Goal: Task Accomplishment & Management: Manage account settings

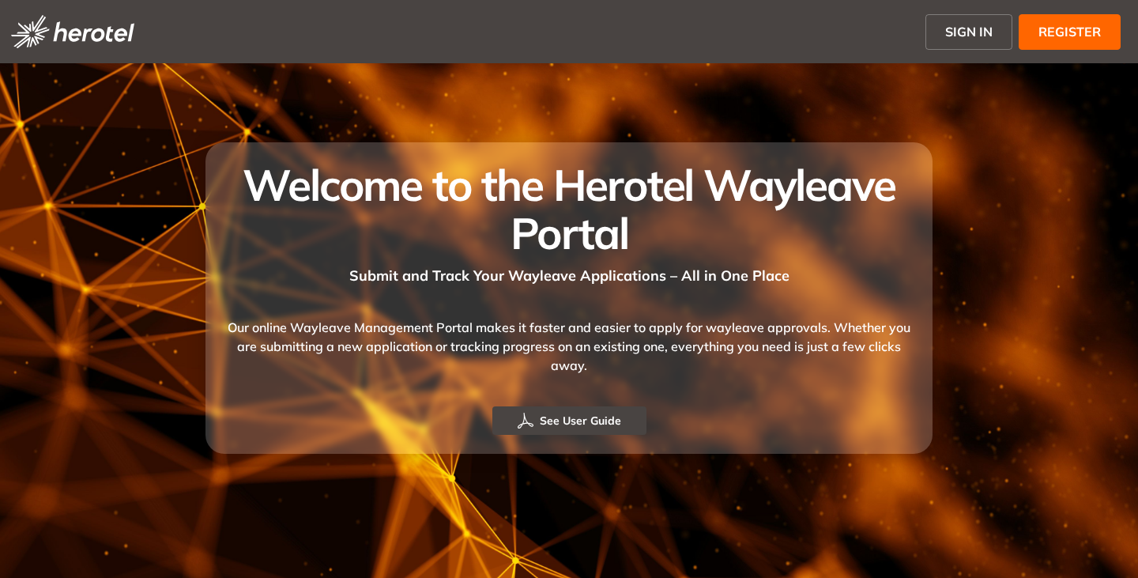
click at [973, 34] on span "SIGN IN" at bounding box center [968, 31] width 47 height 19
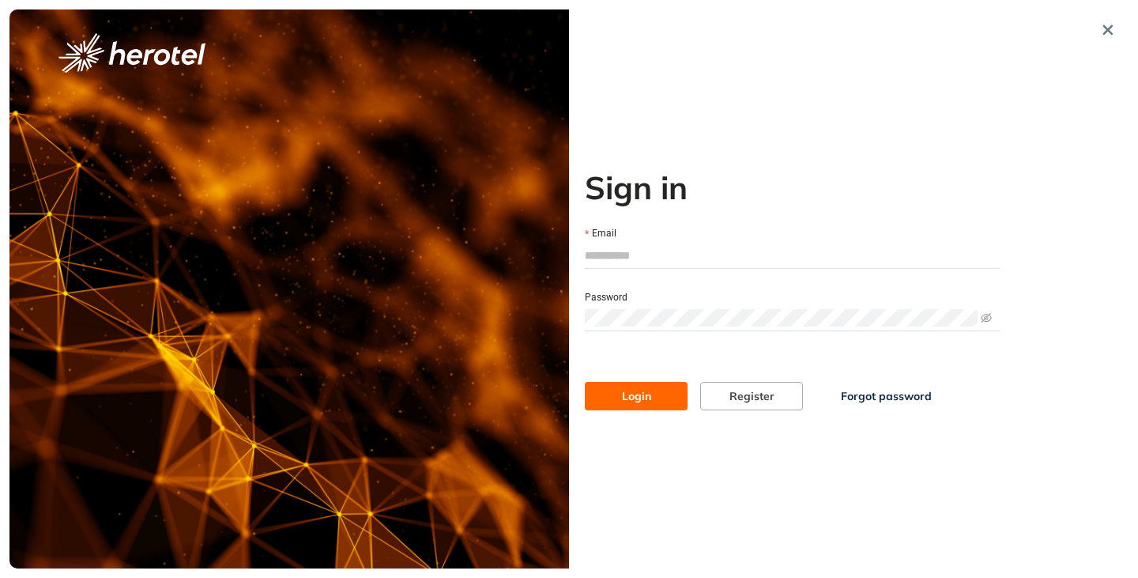
click at [620, 262] on input "Email" at bounding box center [793, 255] width 416 height 24
type input "**********"
click at [622, 405] on button "Login" at bounding box center [636, 396] width 103 height 28
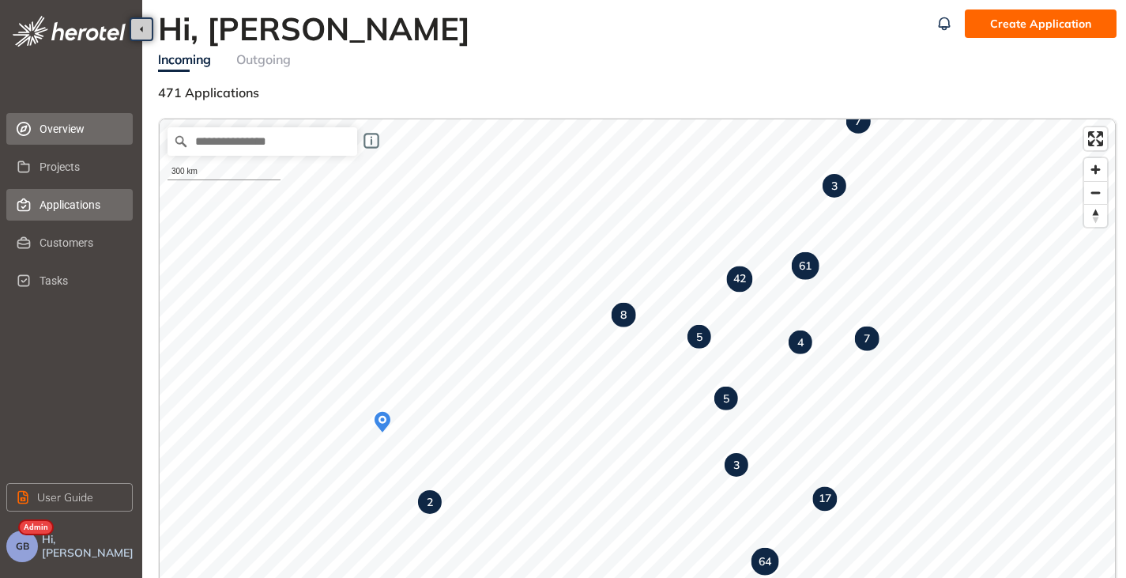
click at [68, 198] on span "Applications" at bounding box center [80, 205] width 81 height 32
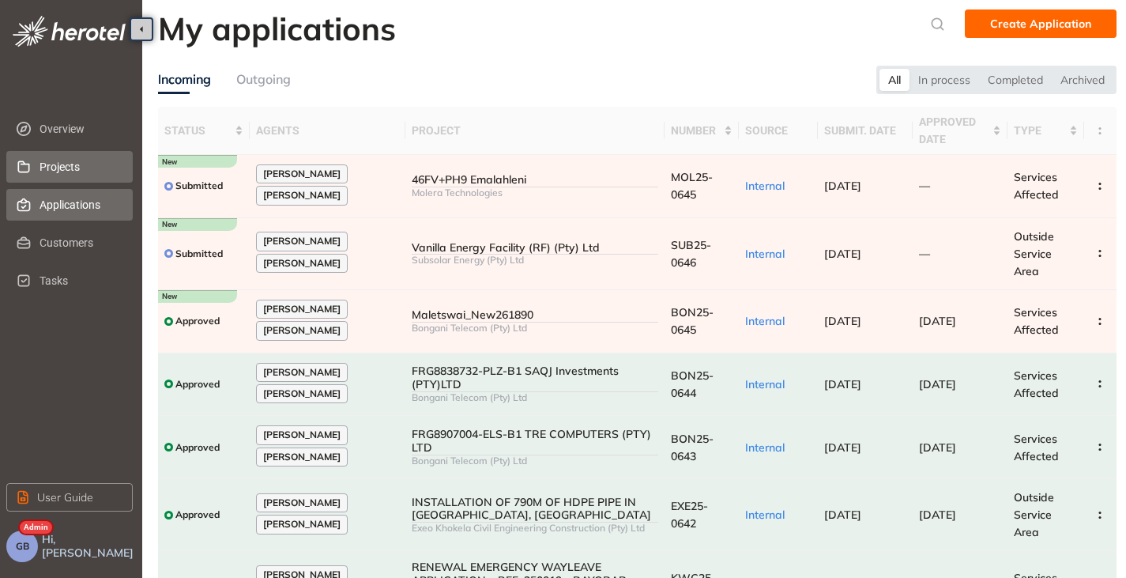
click at [62, 165] on span "Projects" at bounding box center [80, 167] width 81 height 32
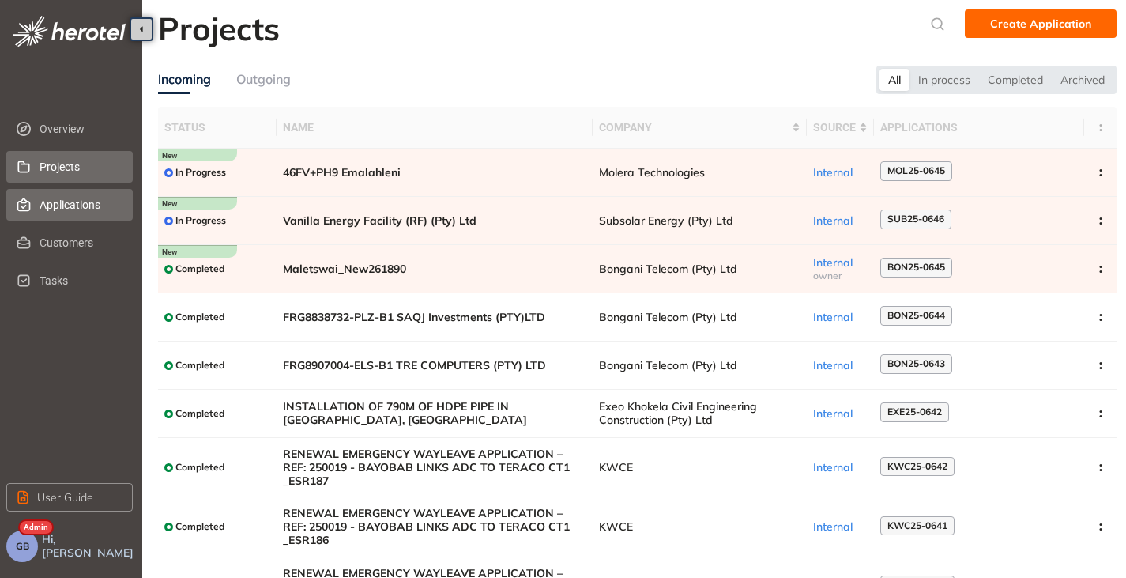
click at [62, 205] on span "Applications" at bounding box center [80, 205] width 81 height 32
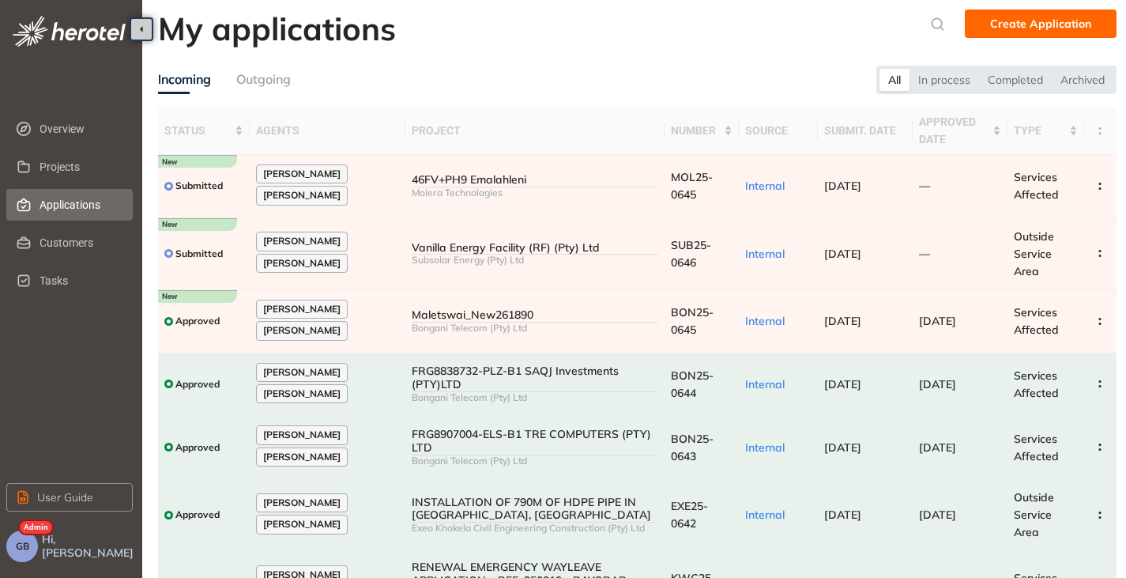
click at [22, 560] on button "GB" at bounding box center [22, 546] width 32 height 32
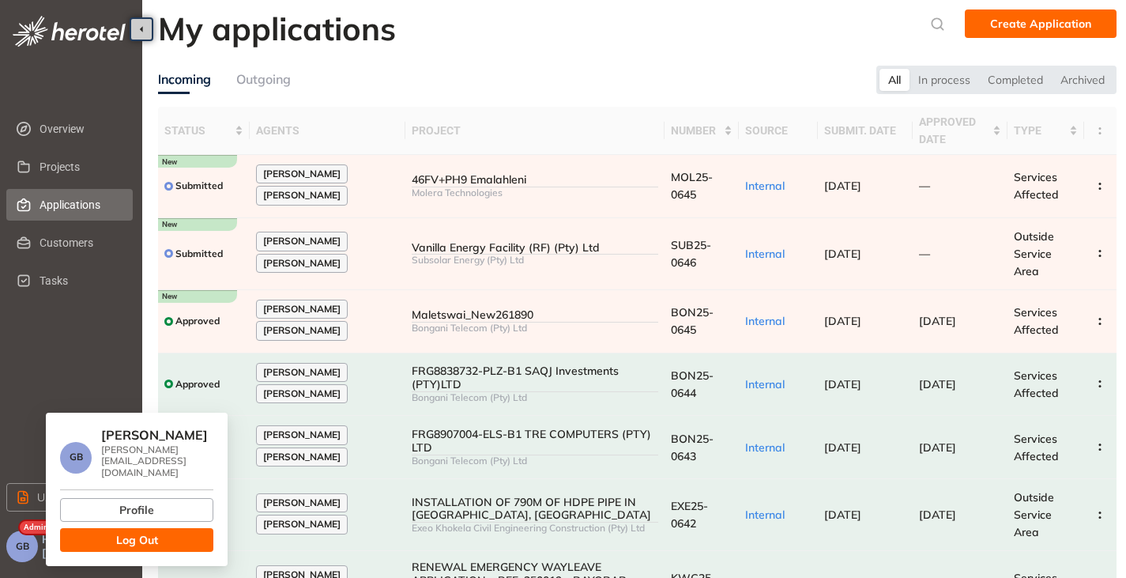
click at [157, 537] on span "Log Out" at bounding box center [137, 539] width 42 height 17
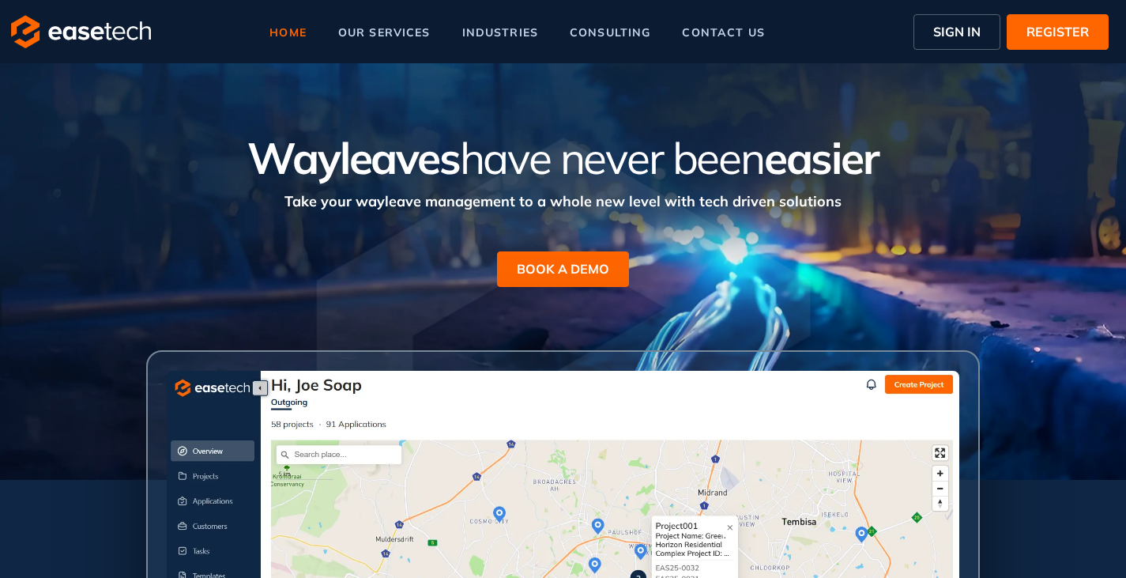
click at [947, 26] on span "SIGN IN" at bounding box center [956, 31] width 47 height 19
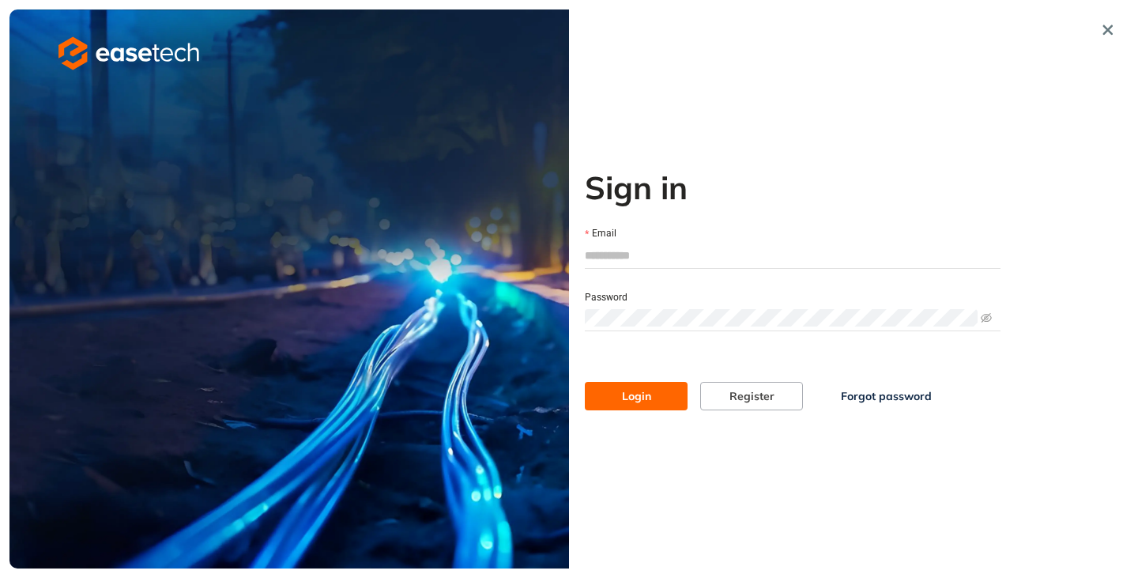
click at [643, 257] on input "Email" at bounding box center [793, 255] width 416 height 24
type input "**********"
click at [636, 402] on span "Login" at bounding box center [636, 395] width 29 height 17
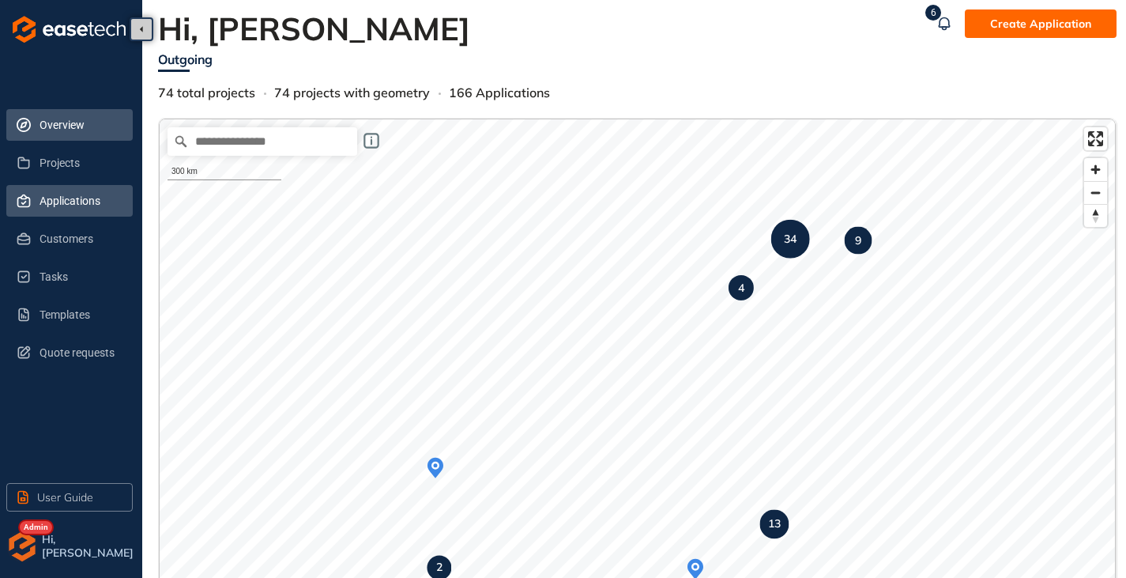
click at [30, 191] on li "Applications" at bounding box center [69, 201] width 126 height 32
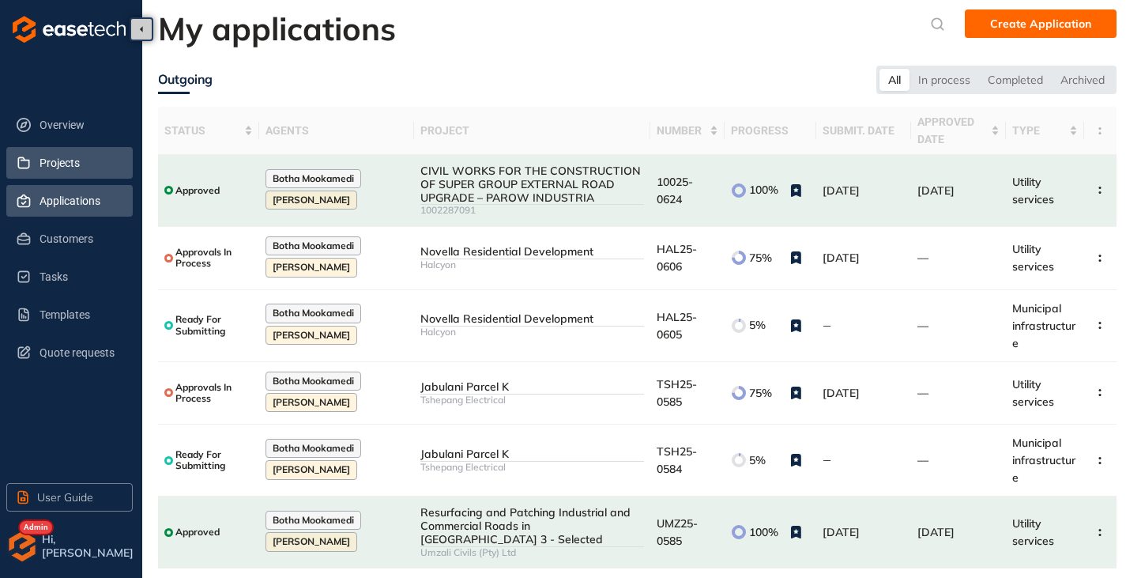
click at [70, 162] on span "Projects" at bounding box center [80, 163] width 81 height 32
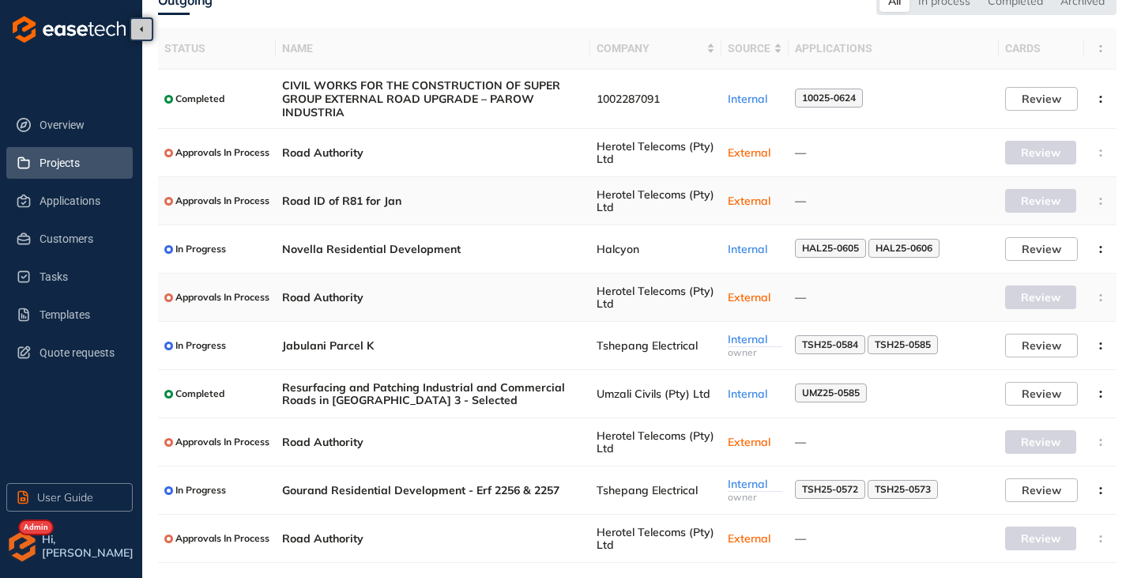
scroll to position [115, 0]
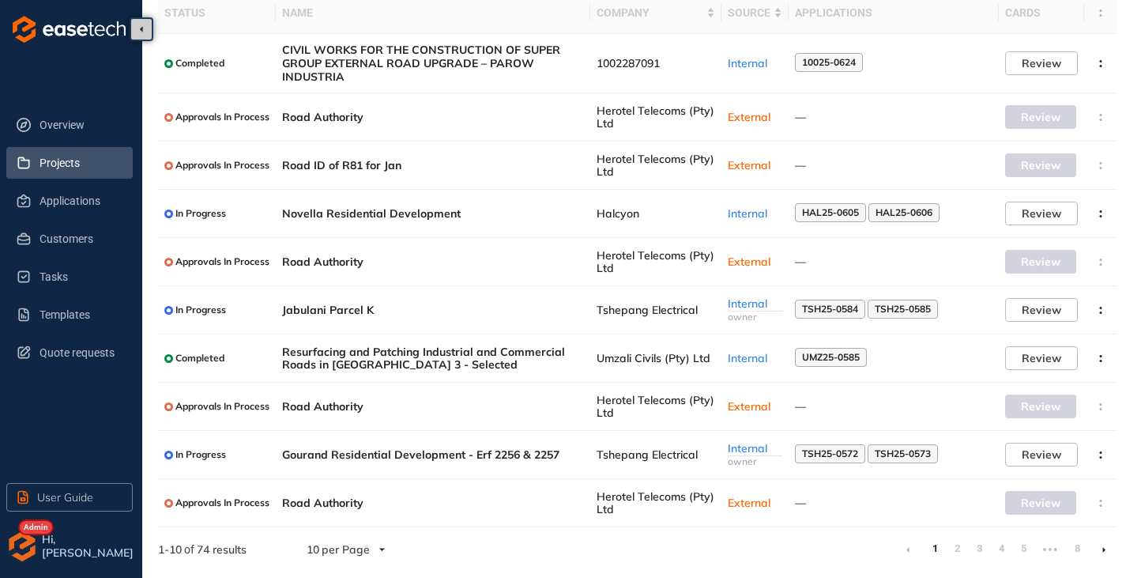
click at [1107, 549] on li at bounding box center [1103, 549] width 25 height 25
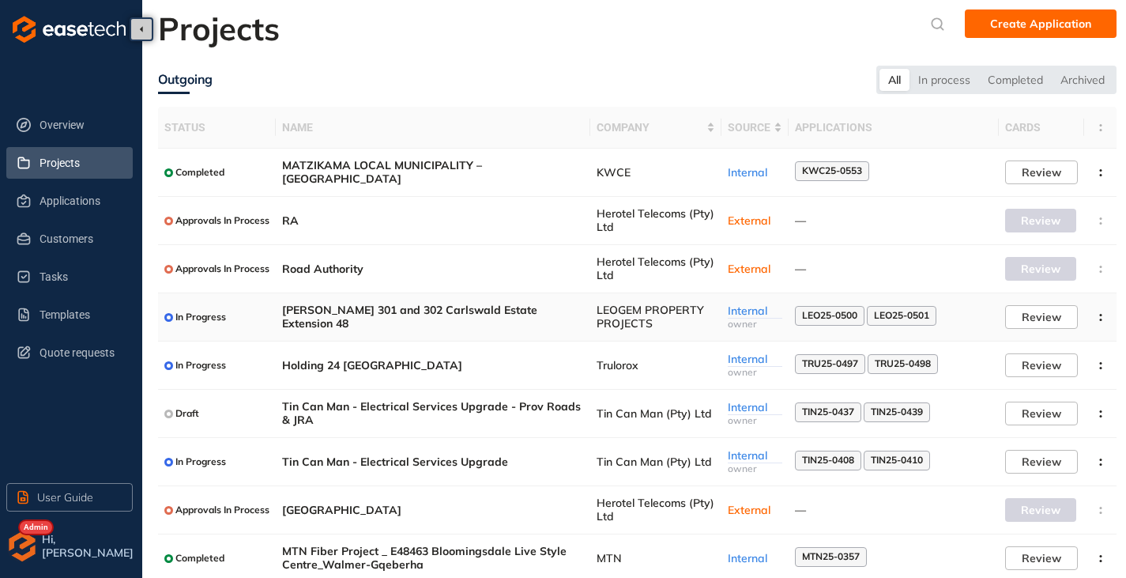
click at [472, 315] on span "[PERSON_NAME] 301 and 302 Carlswald Estate Extension 48" at bounding box center [433, 317] width 302 height 27
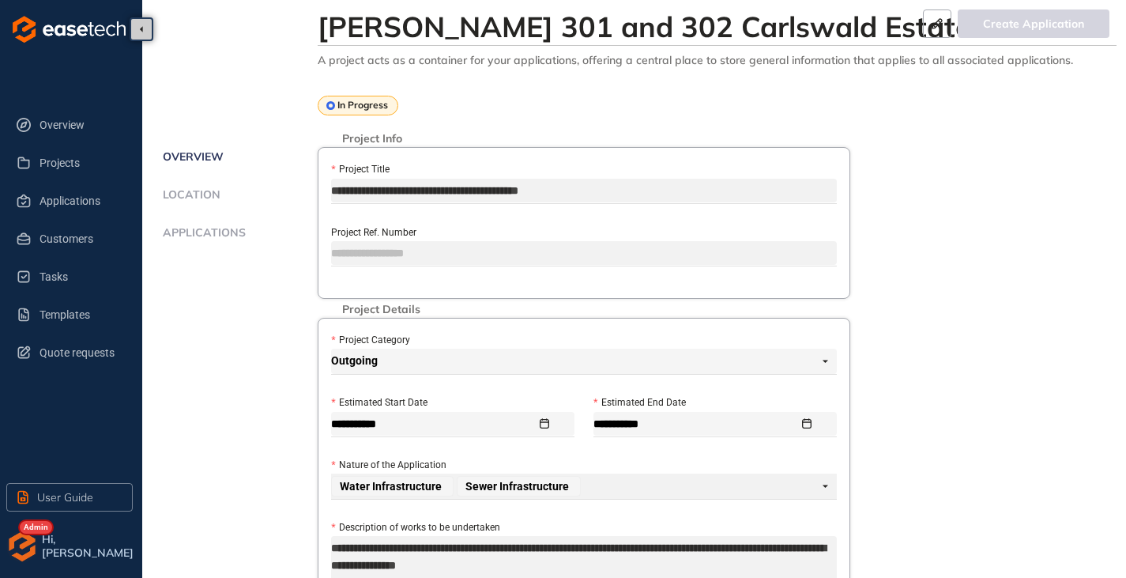
click at [212, 237] on span "Applications" at bounding box center [202, 232] width 88 height 13
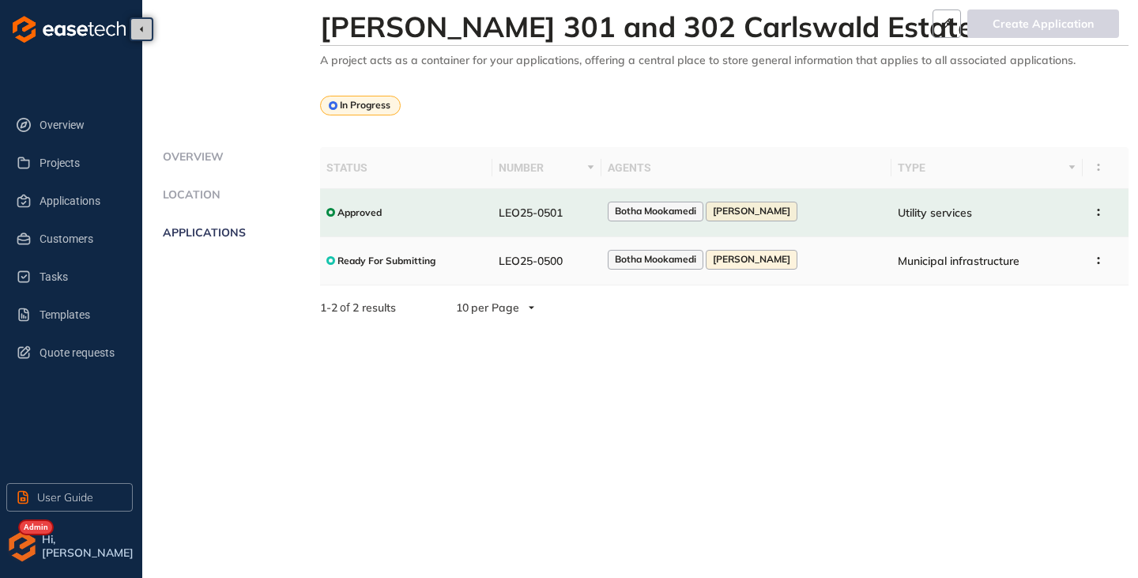
click at [489, 270] on td "Ready For Submitting" at bounding box center [406, 261] width 173 height 48
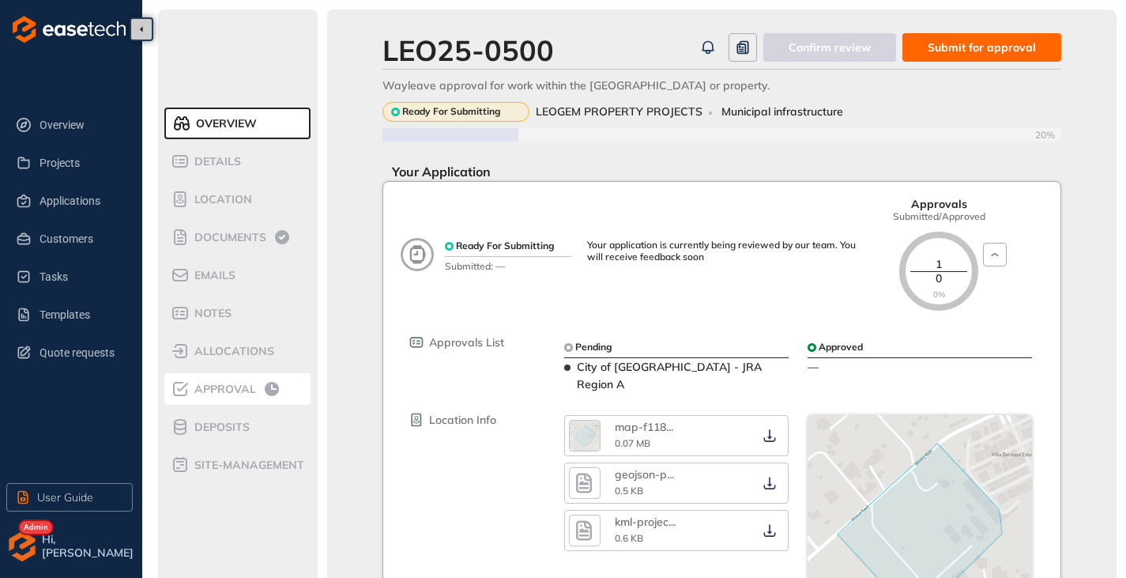
click at [250, 386] on span "Approval" at bounding box center [223, 389] width 66 height 13
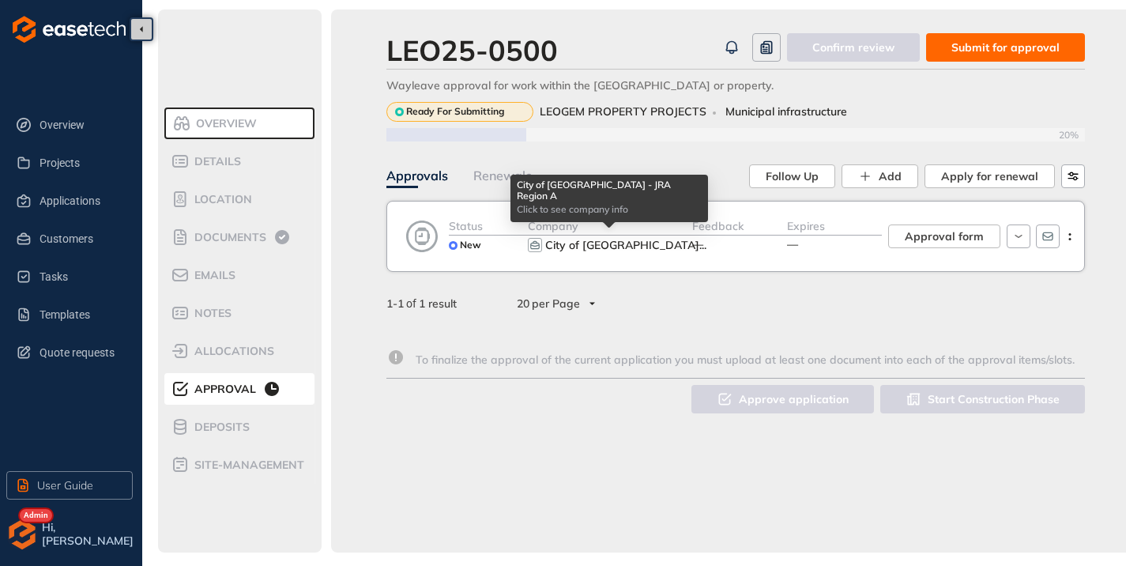
click at [613, 247] on span "City of [GEOGRAPHIC_DATA]" at bounding box center [622, 245] width 154 height 14
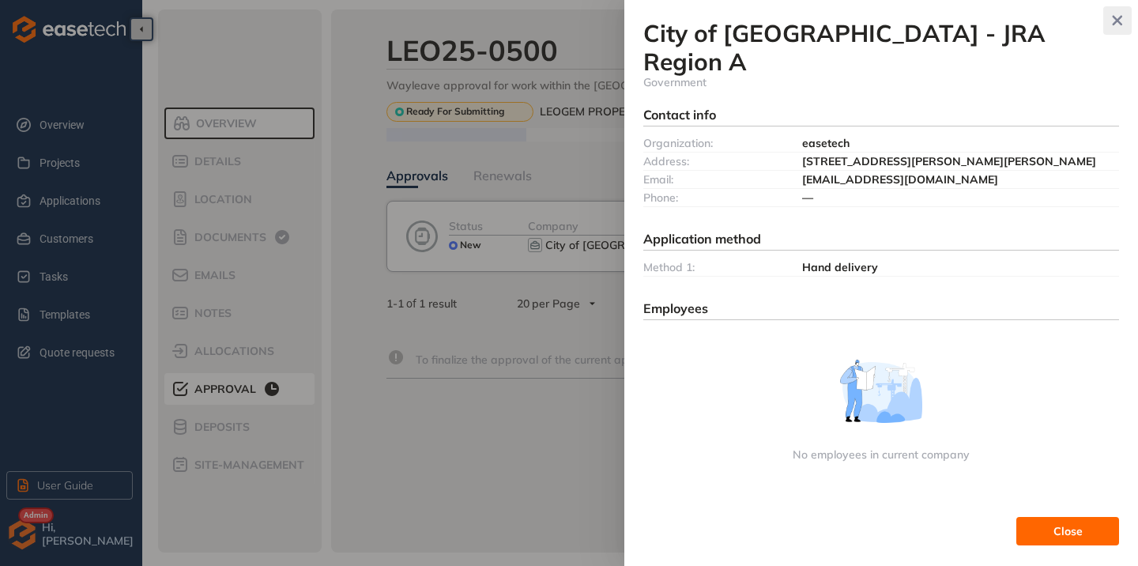
click at [1104, 26] on button "button" at bounding box center [1117, 20] width 28 height 28
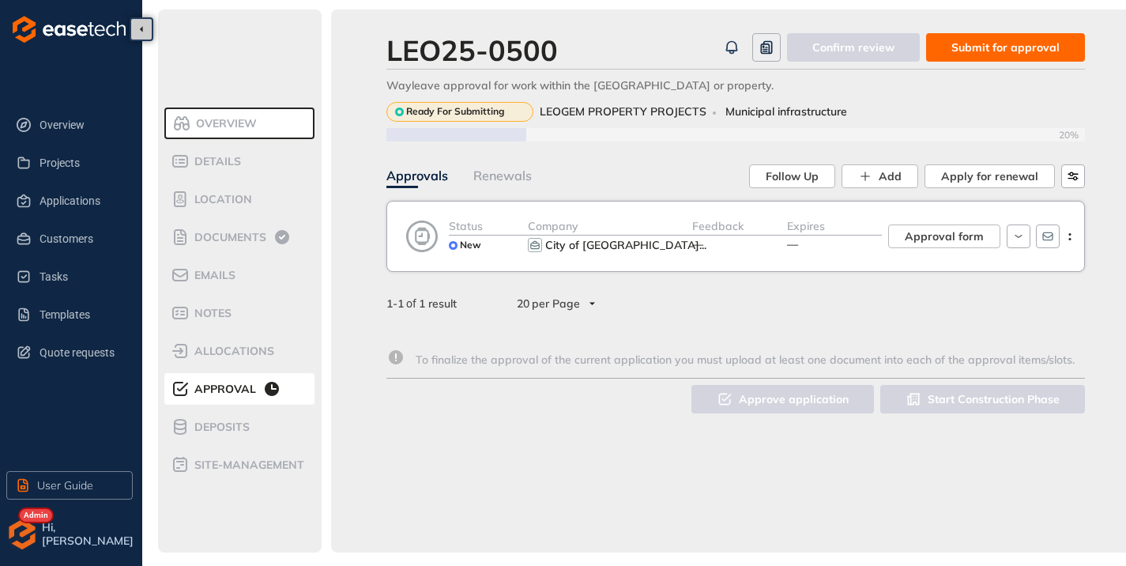
click at [962, 59] on button "Submit for approval" at bounding box center [1005, 47] width 159 height 28
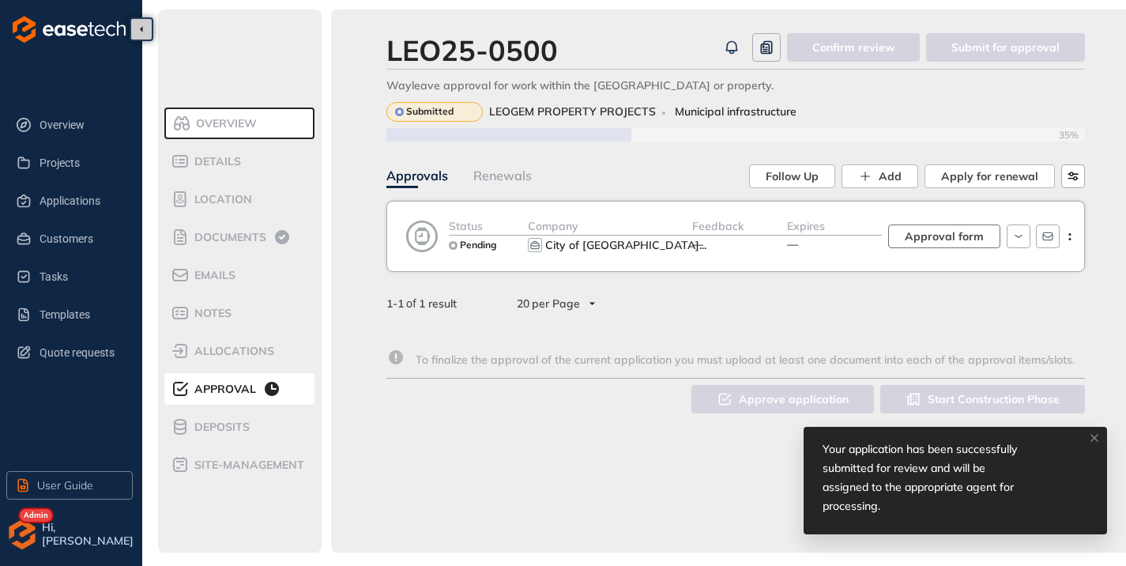
click at [962, 236] on span "Approval form" at bounding box center [944, 236] width 79 height 17
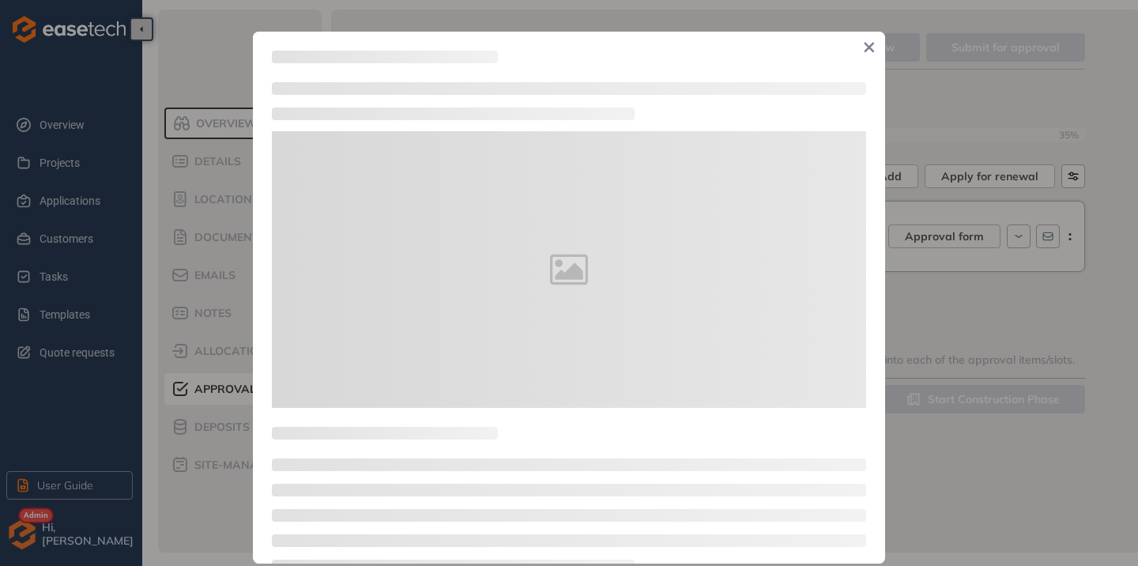
type textarea "**********"
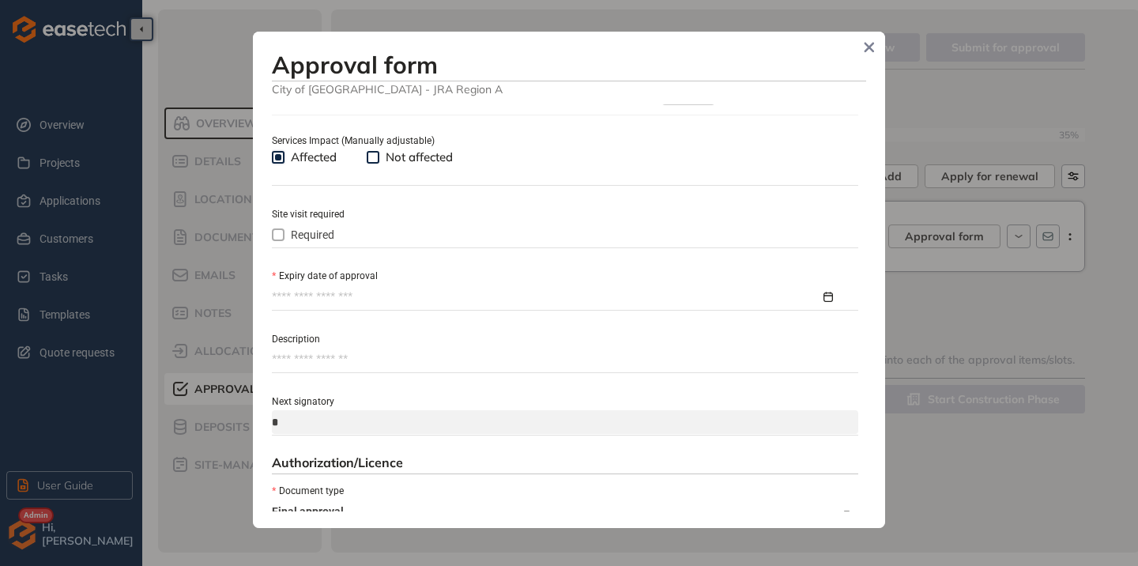
scroll to position [632, 0]
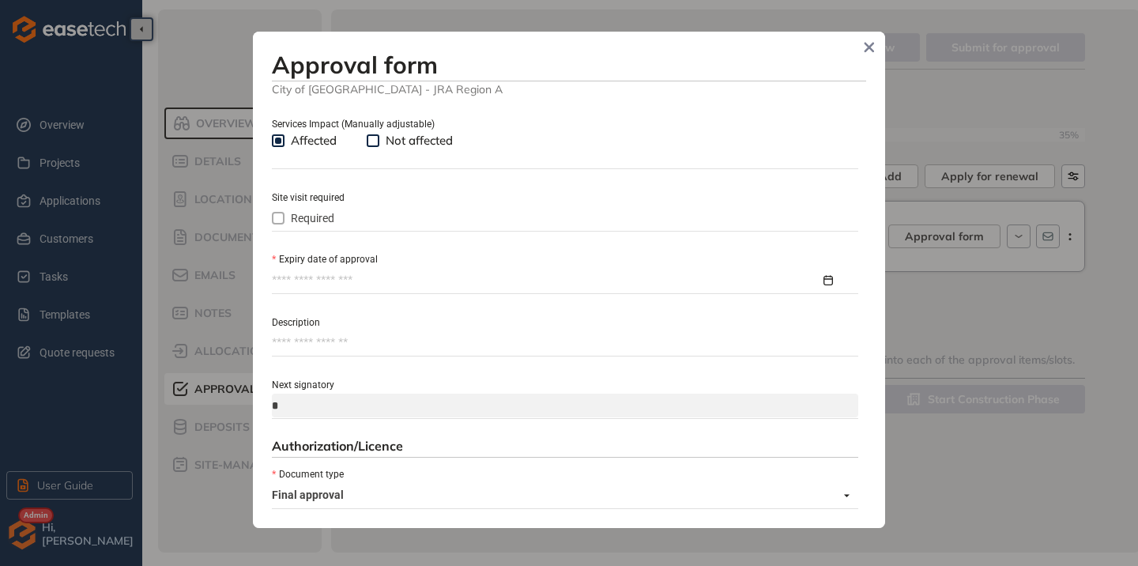
click at [326, 286] on input "Expiry date of approval" at bounding box center [546, 280] width 549 height 17
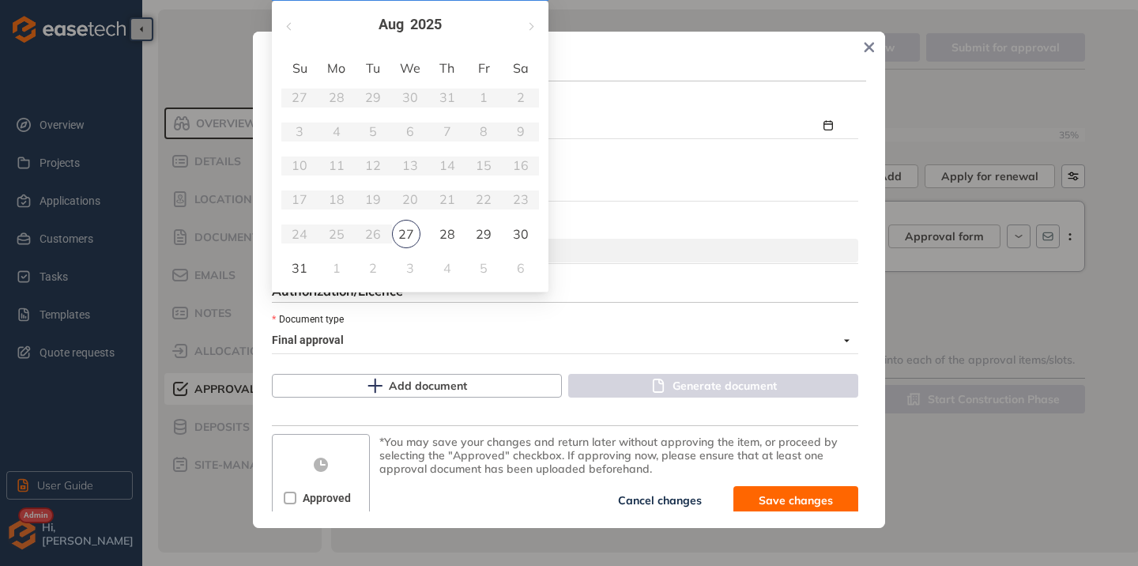
scroll to position [790, 0]
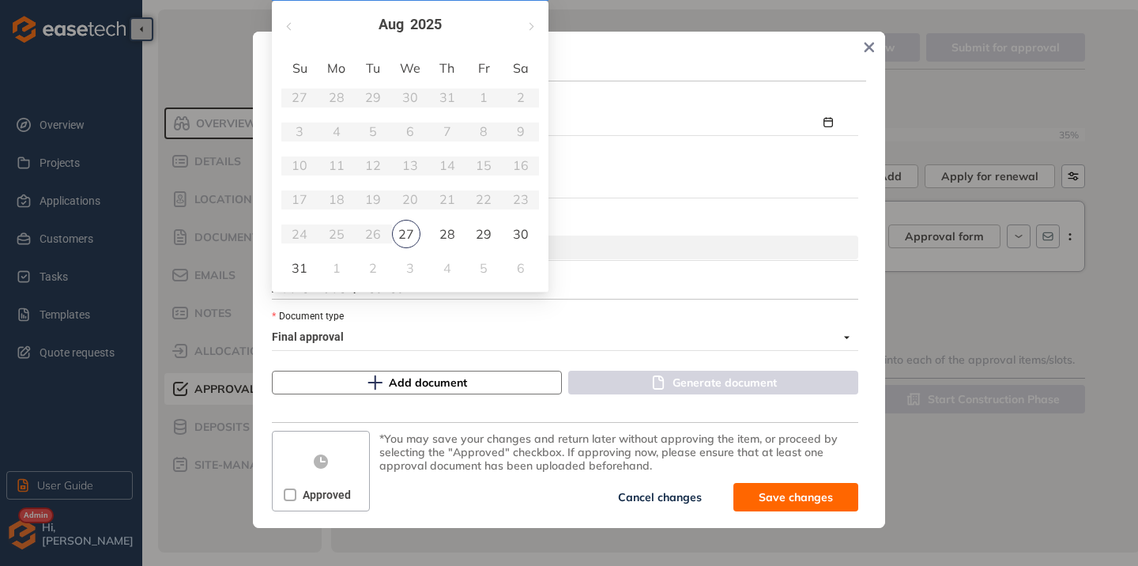
click at [402, 384] on span "Add document" at bounding box center [428, 382] width 78 height 17
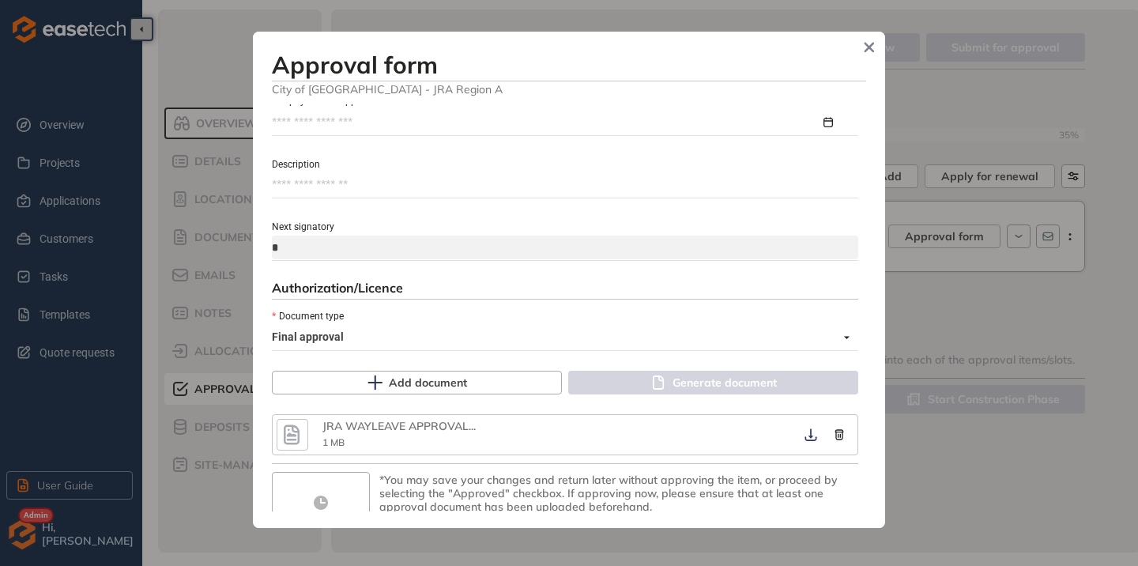
click at [292, 435] on icon "button" at bounding box center [292, 435] width 16 height 20
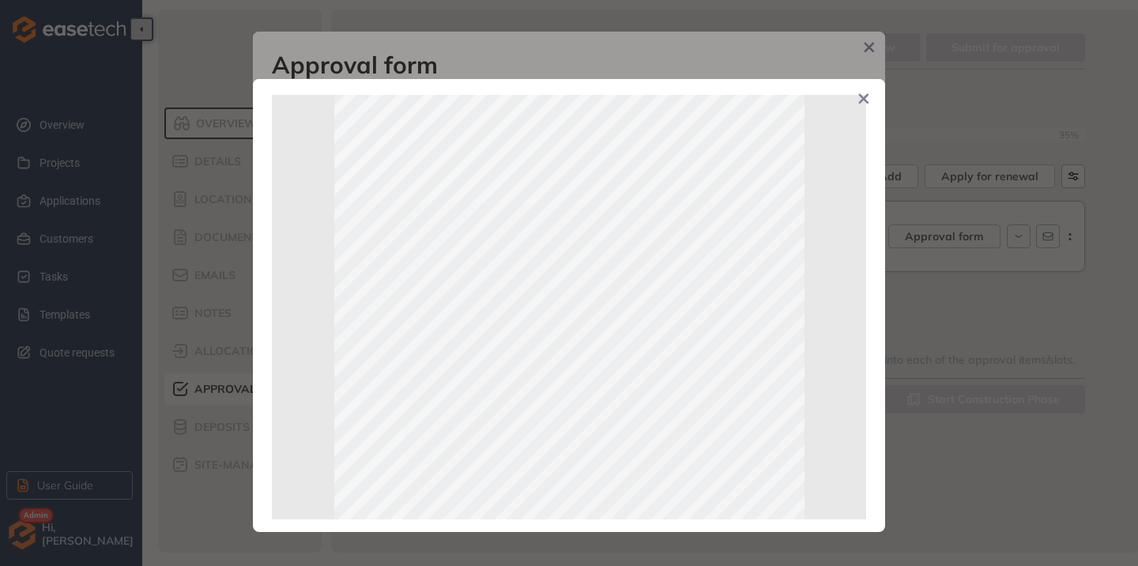
scroll to position [0, 0]
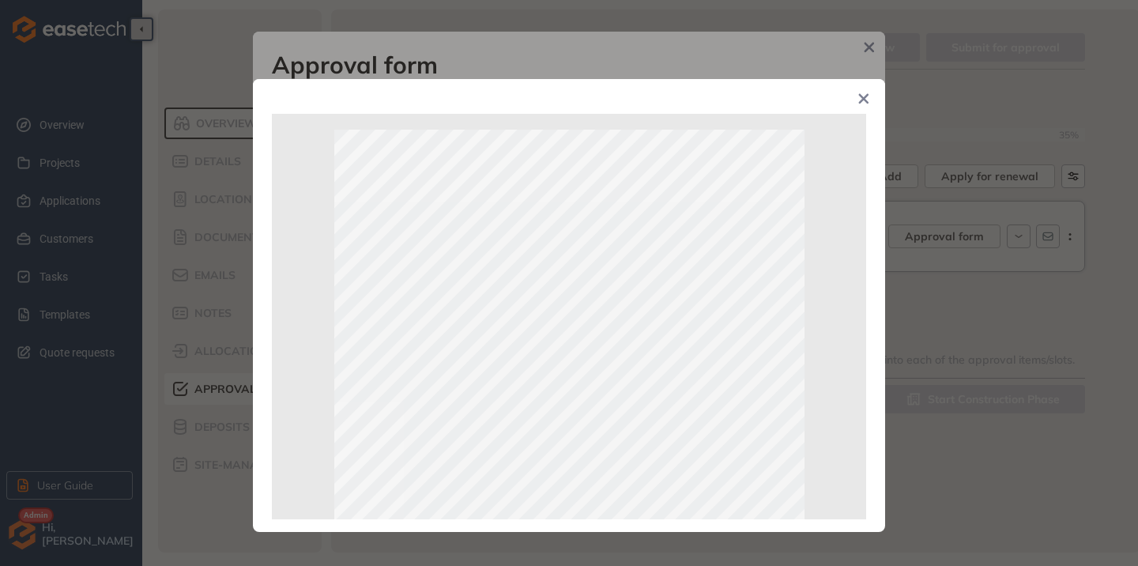
click at [864, 102] on icon "Close" at bounding box center [863, 98] width 11 height 11
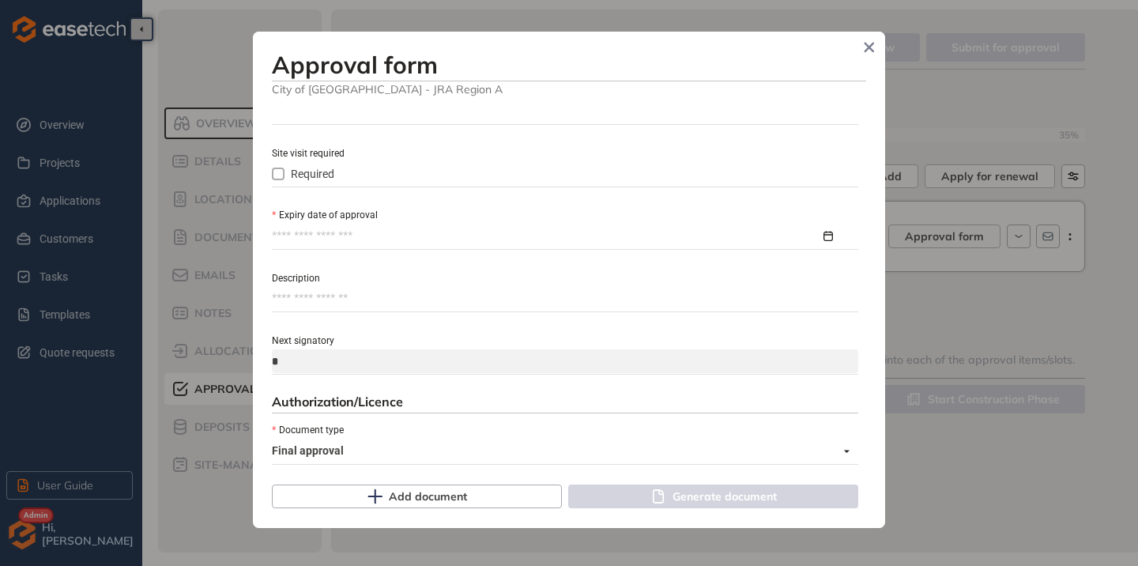
scroll to position [553, 0]
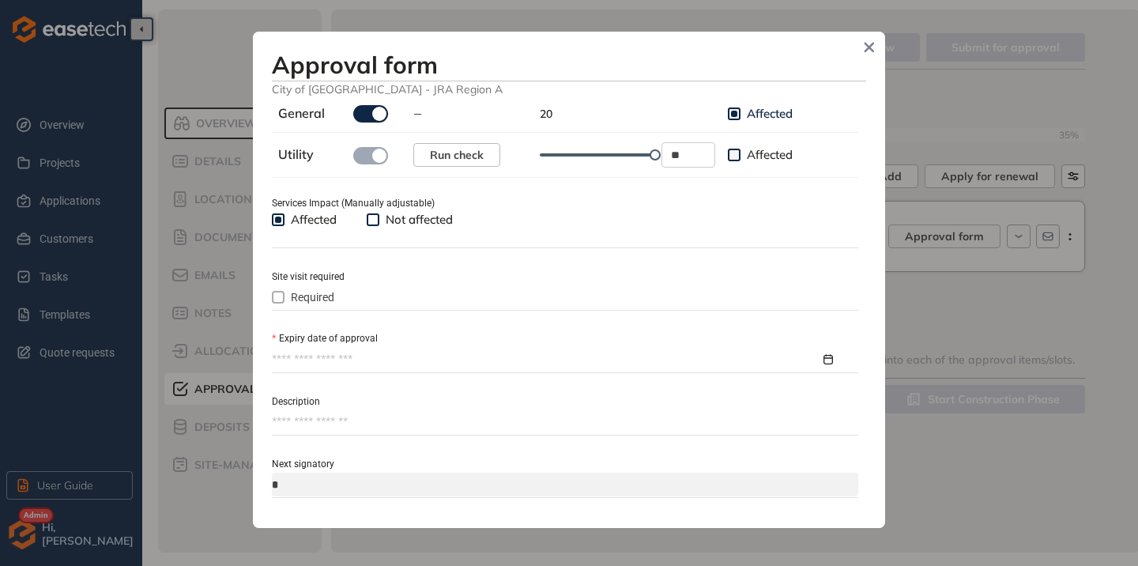
click at [329, 355] on input "Expiry date of approval" at bounding box center [546, 359] width 549 height 17
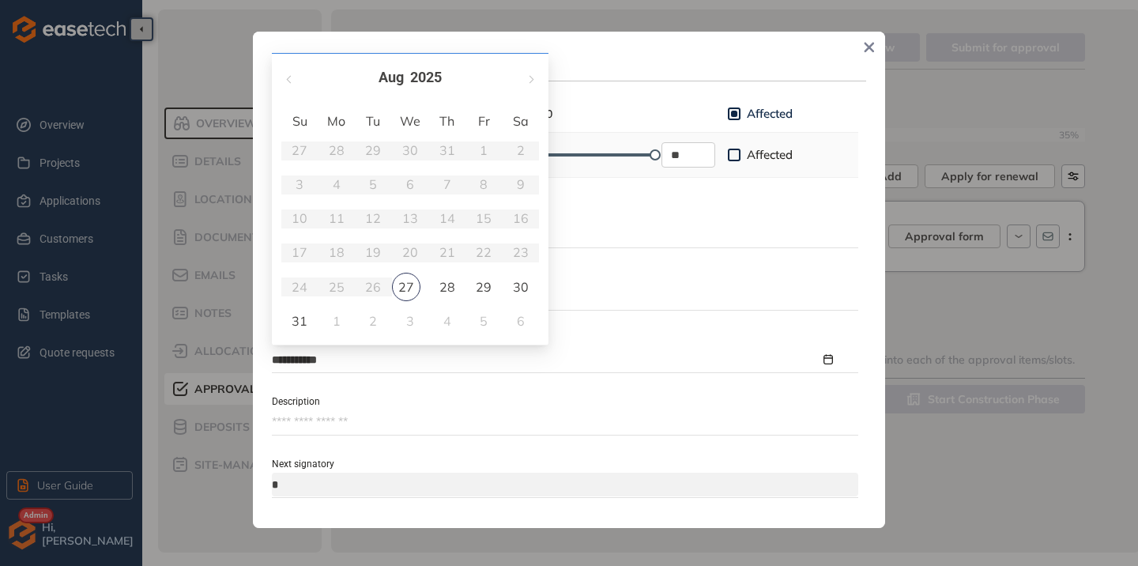
type input "**********"
click at [528, 83] on button "button" at bounding box center [530, 78] width 17 height 32
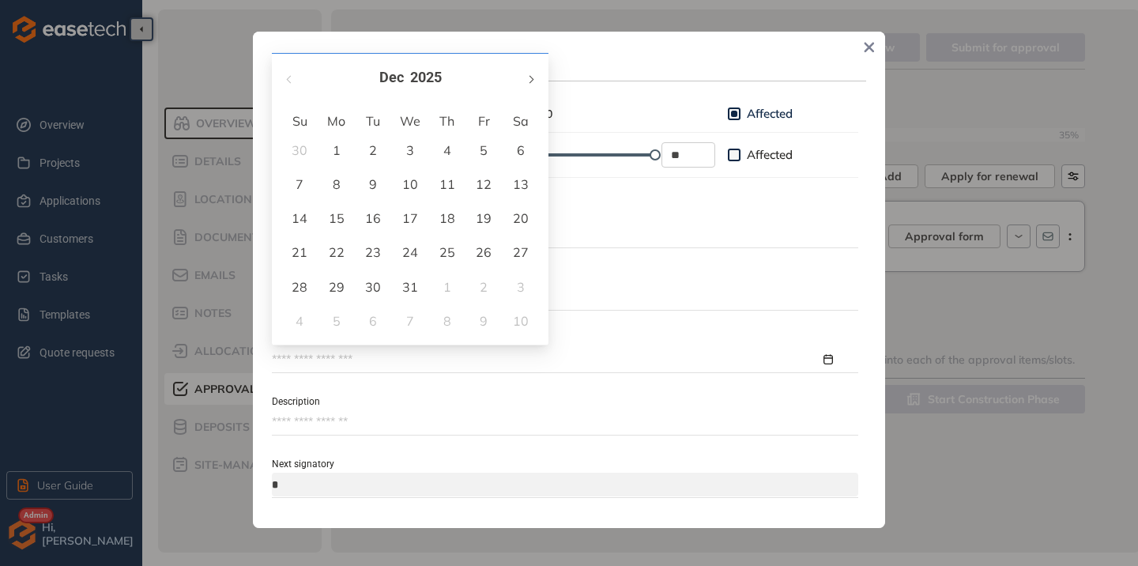
click at [528, 83] on button "button" at bounding box center [530, 78] width 17 height 32
type input "**********"
click at [411, 256] on div "25" at bounding box center [410, 252] width 19 height 19
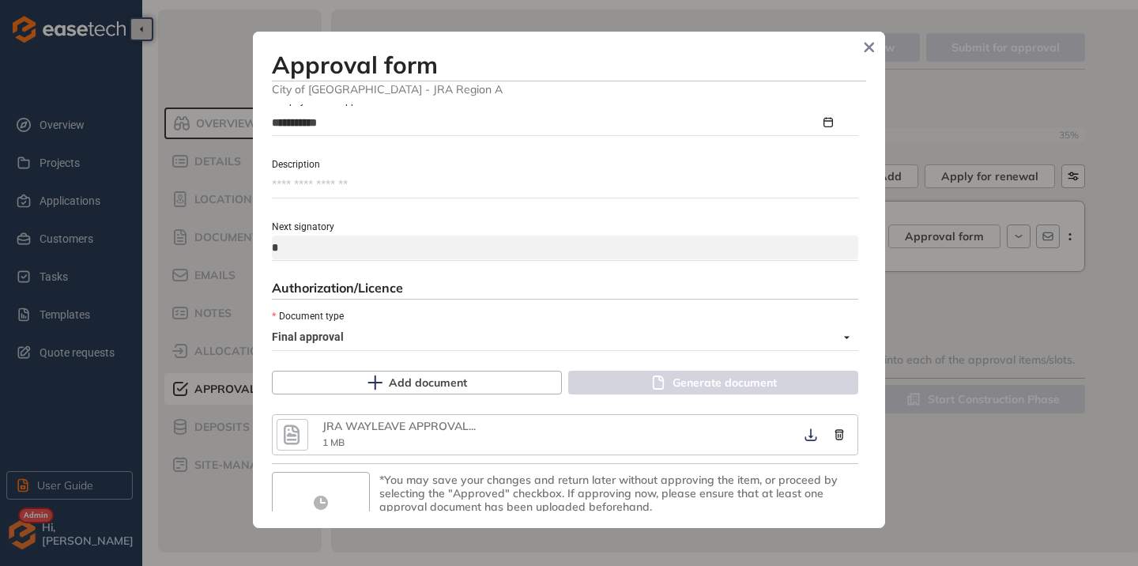
scroll to position [831, 0]
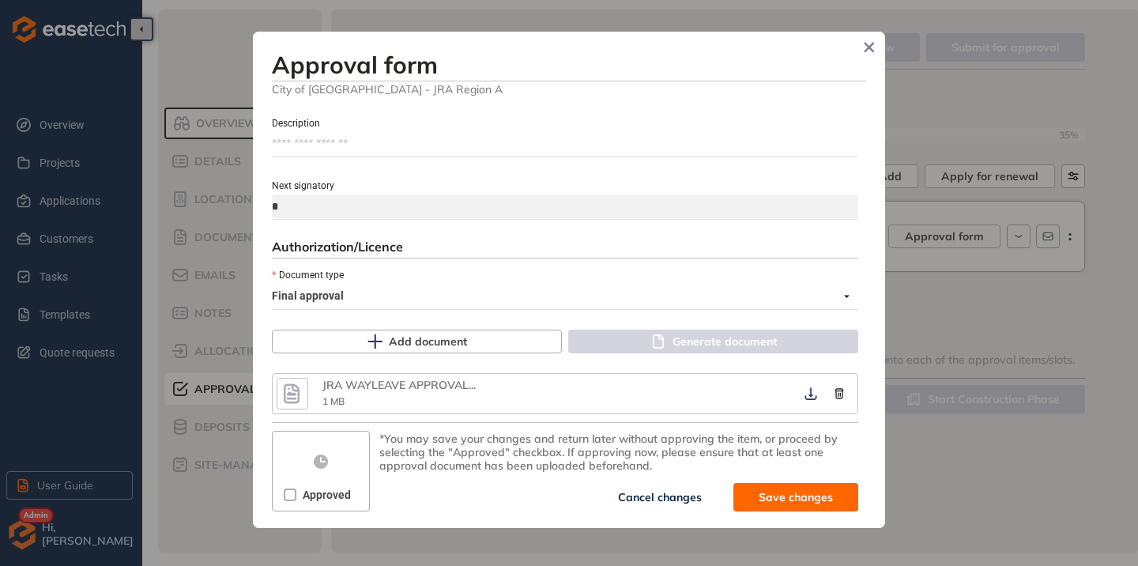
click at [279, 492] on div "Approved" at bounding box center [321, 494] width 90 height 25
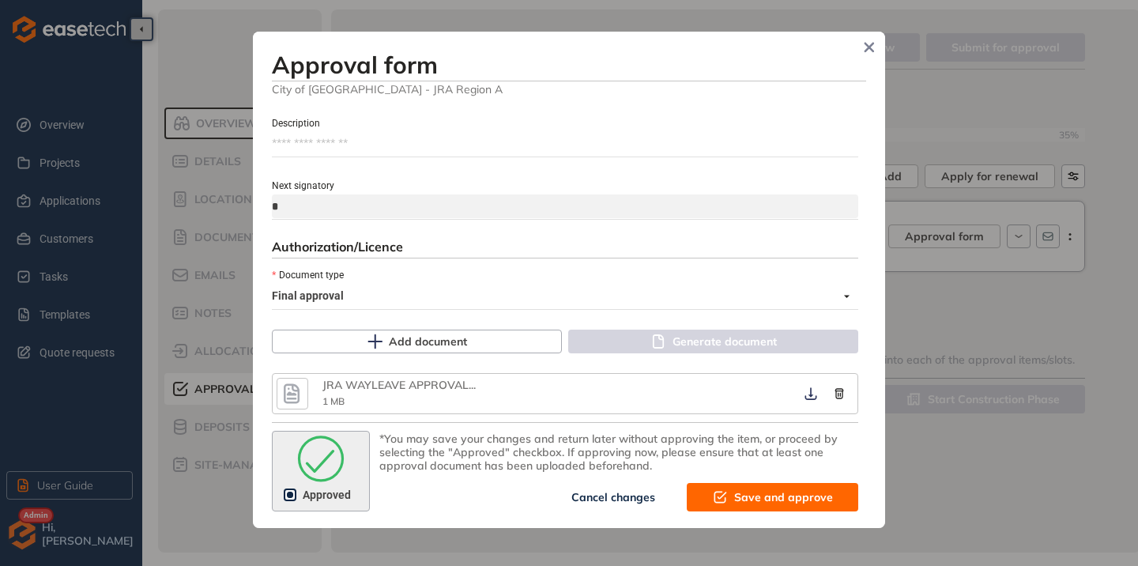
click at [737, 499] on span "Save and approve" at bounding box center [783, 496] width 99 height 17
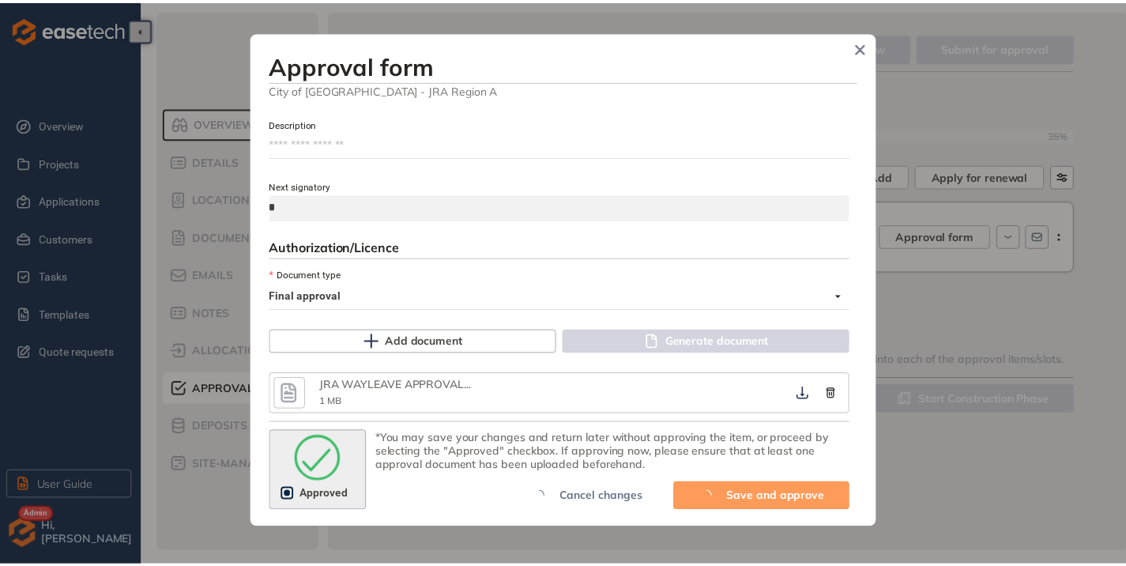
scroll to position [1031, 0]
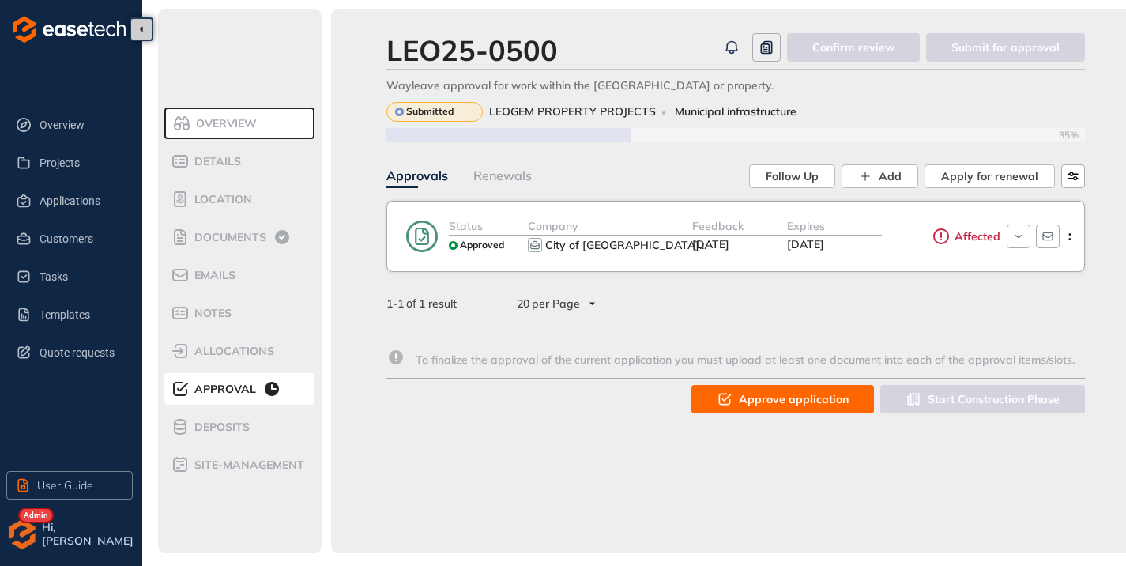
click at [733, 407] on icon "button" at bounding box center [725, 399] width 16 height 19
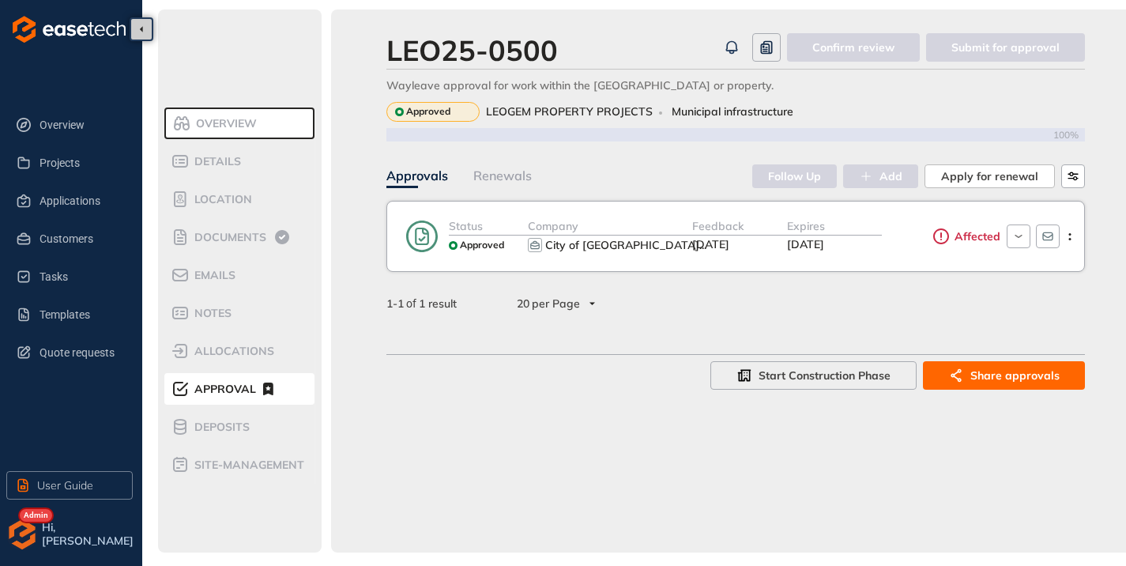
click at [824, 243] on span "[DATE]" at bounding box center [805, 244] width 37 height 14
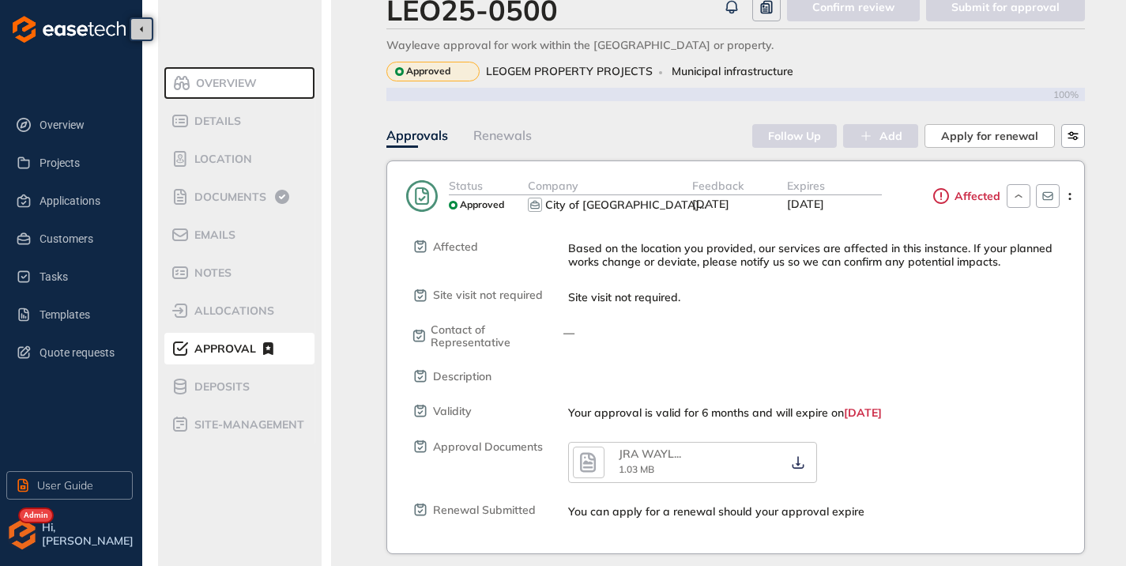
scroll to position [79, 0]
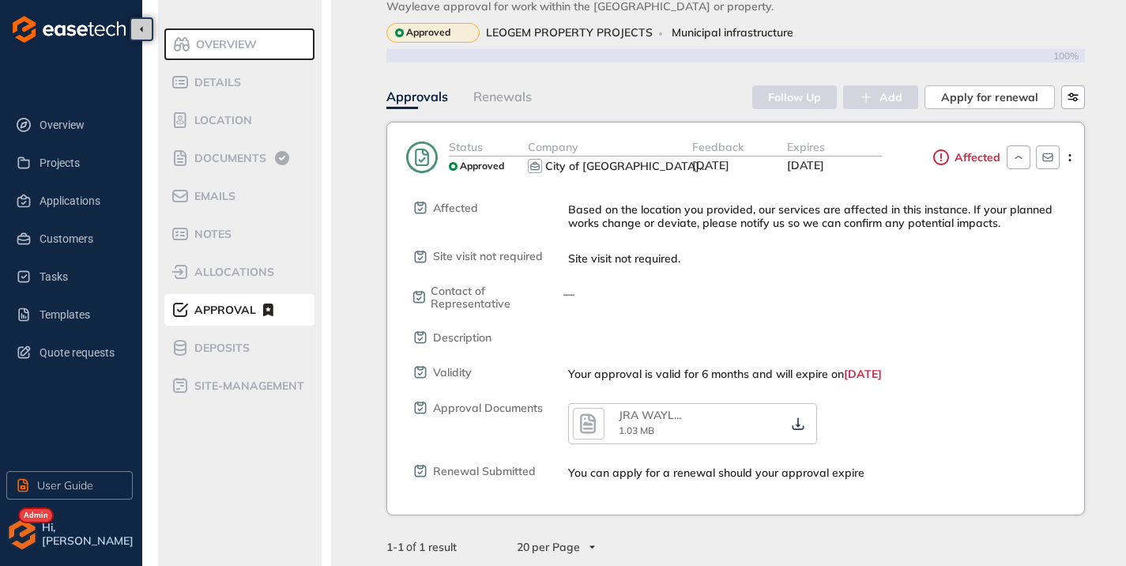
click at [600, 433] on icon "button" at bounding box center [588, 423] width 24 height 28
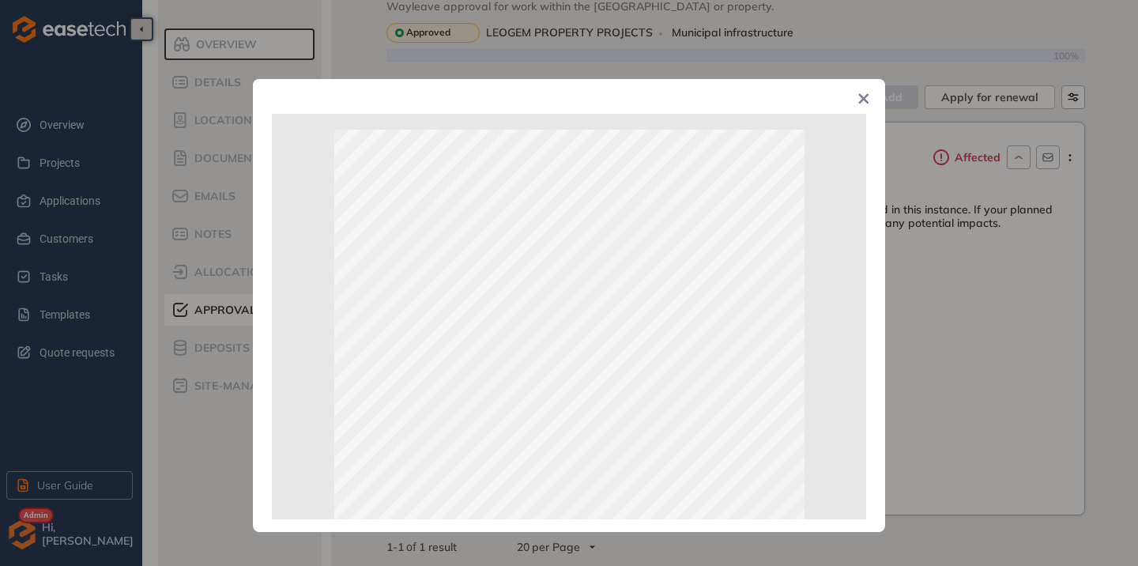
click at [861, 104] on icon "Close" at bounding box center [864, 99] width 10 height 10
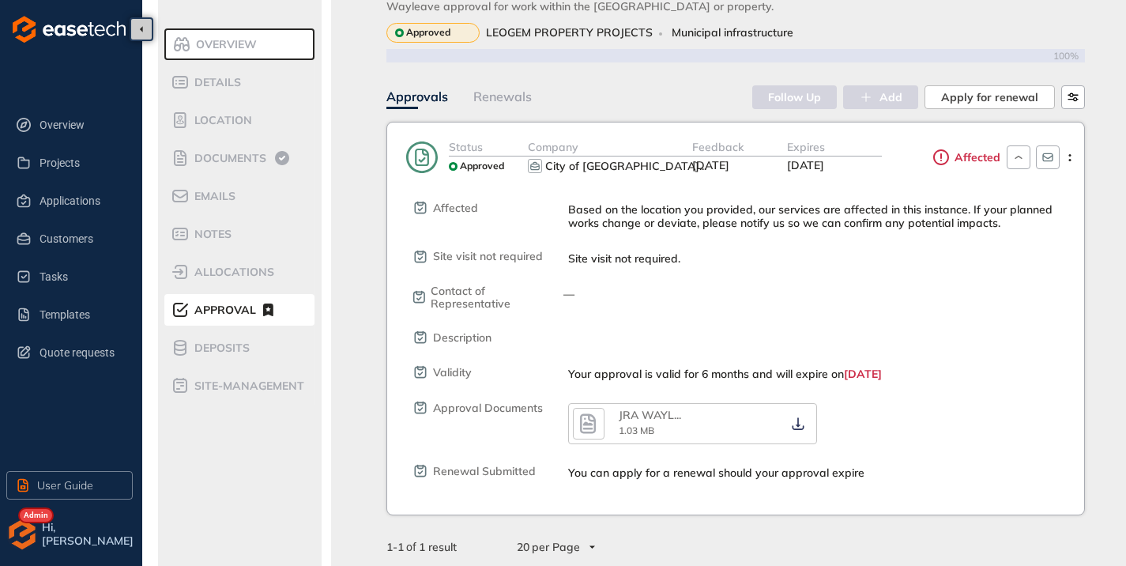
click at [937, 157] on icon at bounding box center [941, 157] width 19 height 19
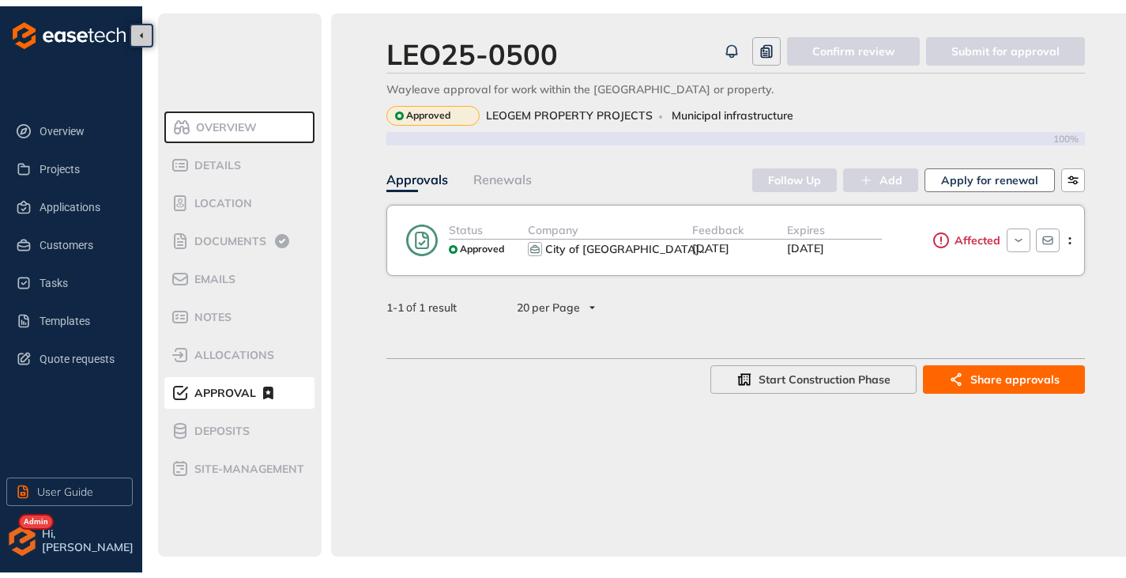
scroll to position [14, 0]
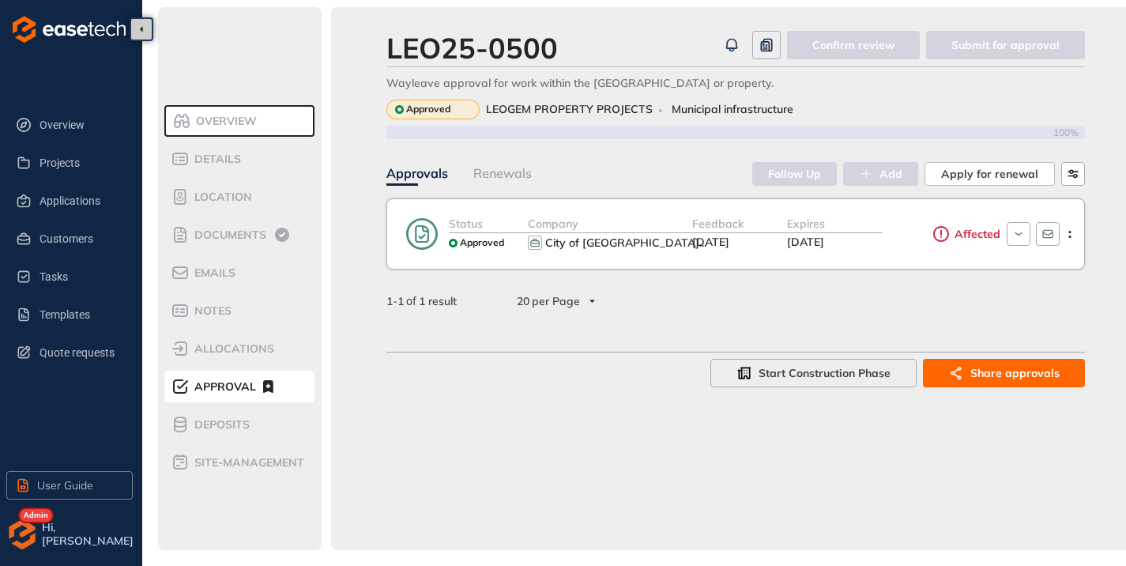
click at [230, 115] on span "Overview" at bounding box center [224, 121] width 66 height 13
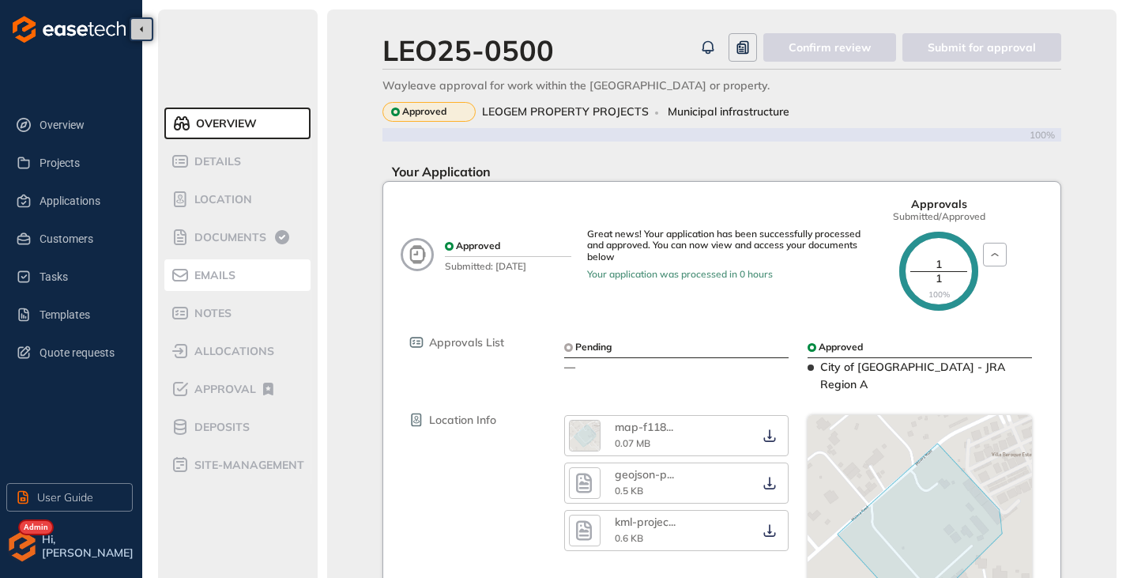
click at [227, 276] on span "Emails" at bounding box center [213, 275] width 46 height 13
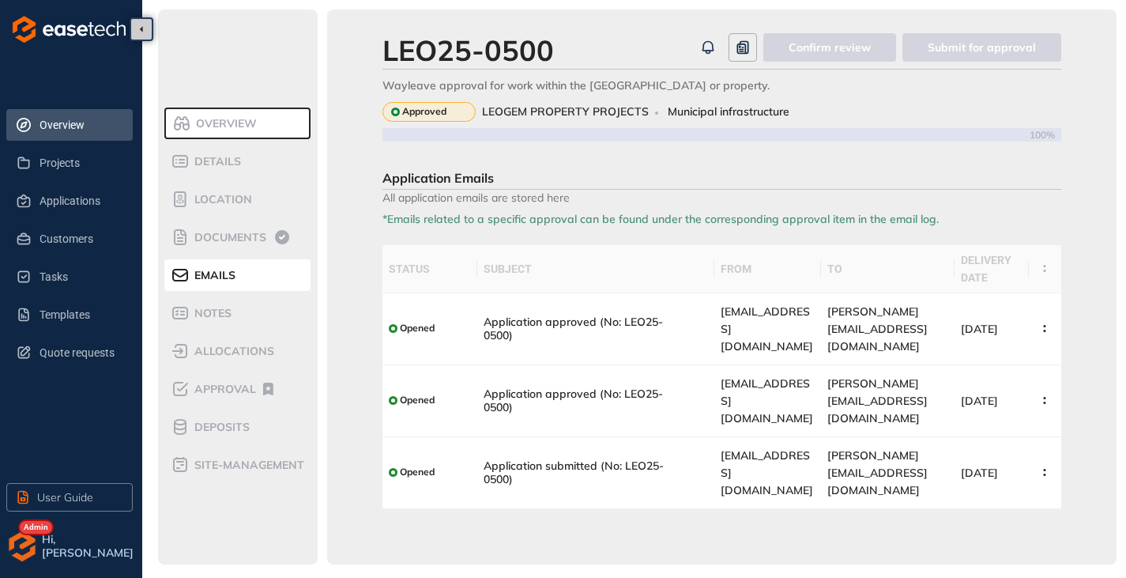
click at [71, 132] on span "Overview" at bounding box center [80, 125] width 81 height 32
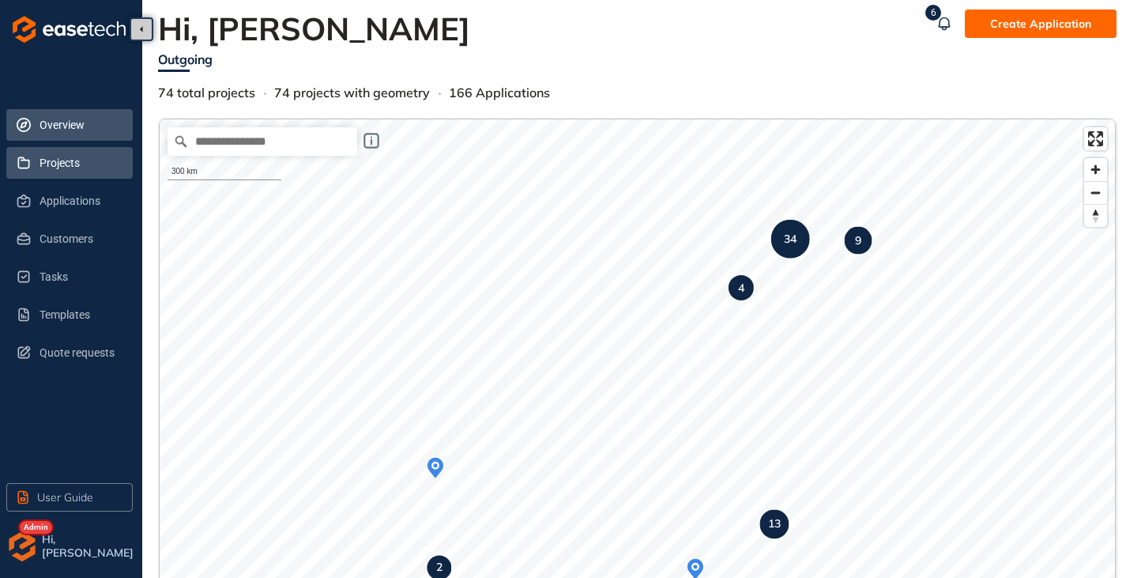
click at [71, 167] on span "Projects" at bounding box center [80, 163] width 81 height 32
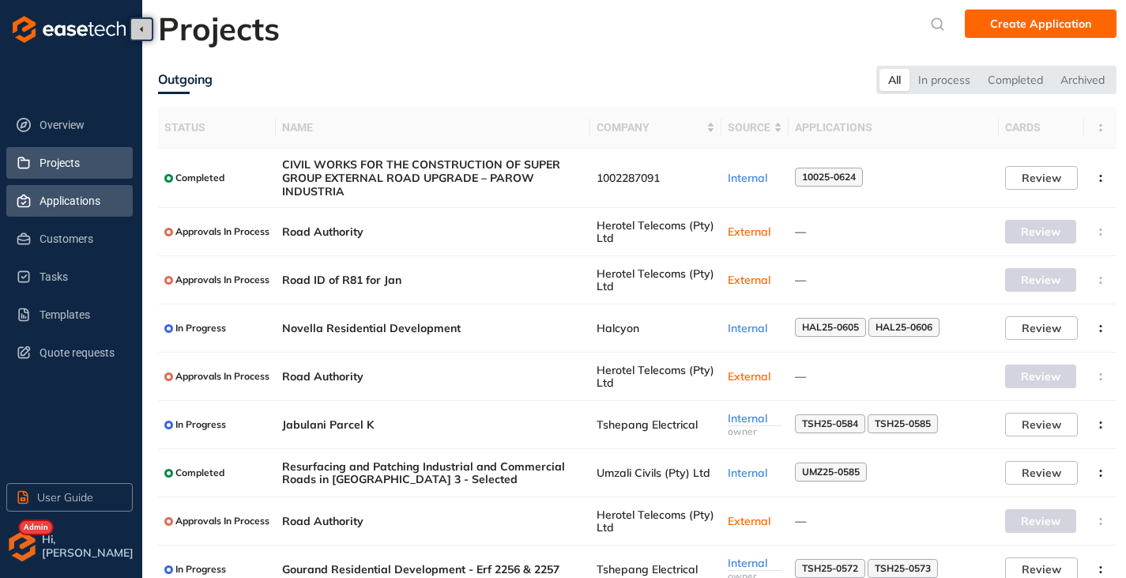
click at [59, 207] on span "Applications" at bounding box center [80, 201] width 81 height 32
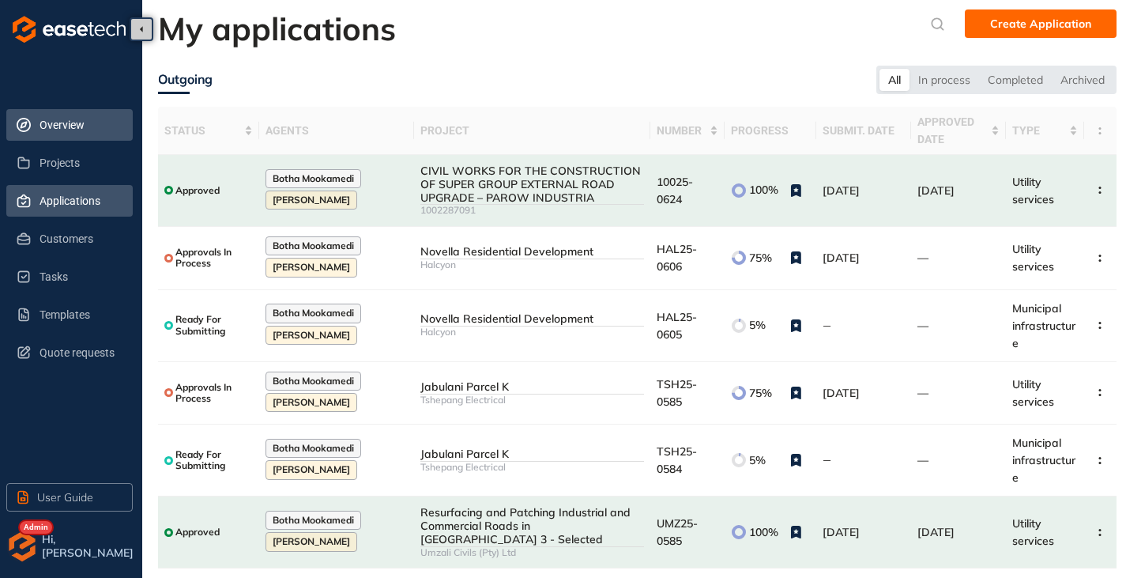
click at [41, 120] on span "Overview" at bounding box center [80, 125] width 81 height 32
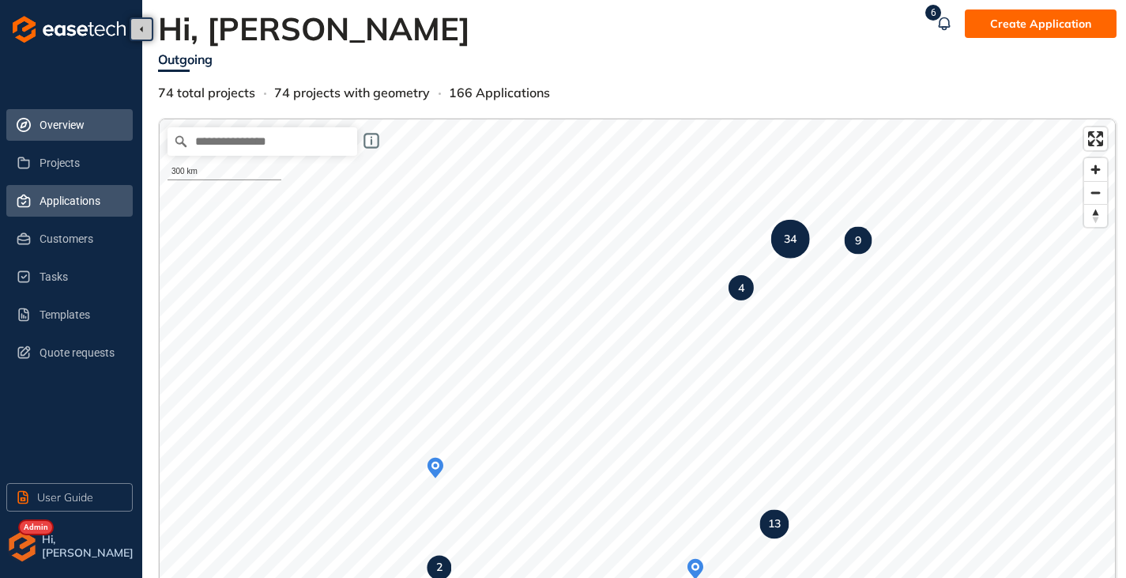
click at [47, 205] on span "Applications" at bounding box center [80, 201] width 81 height 32
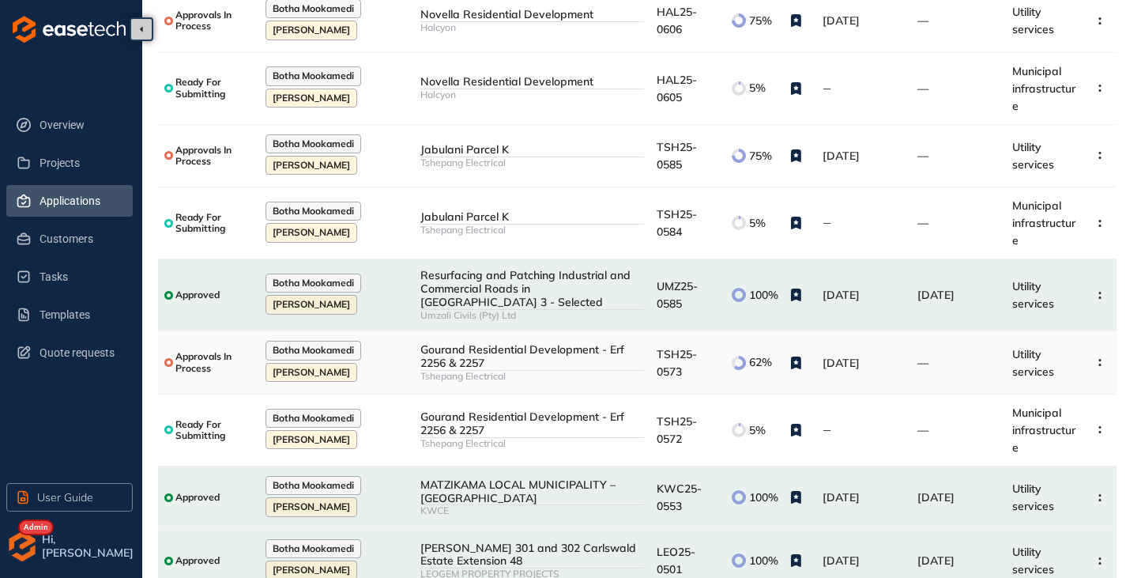
scroll to position [293, 0]
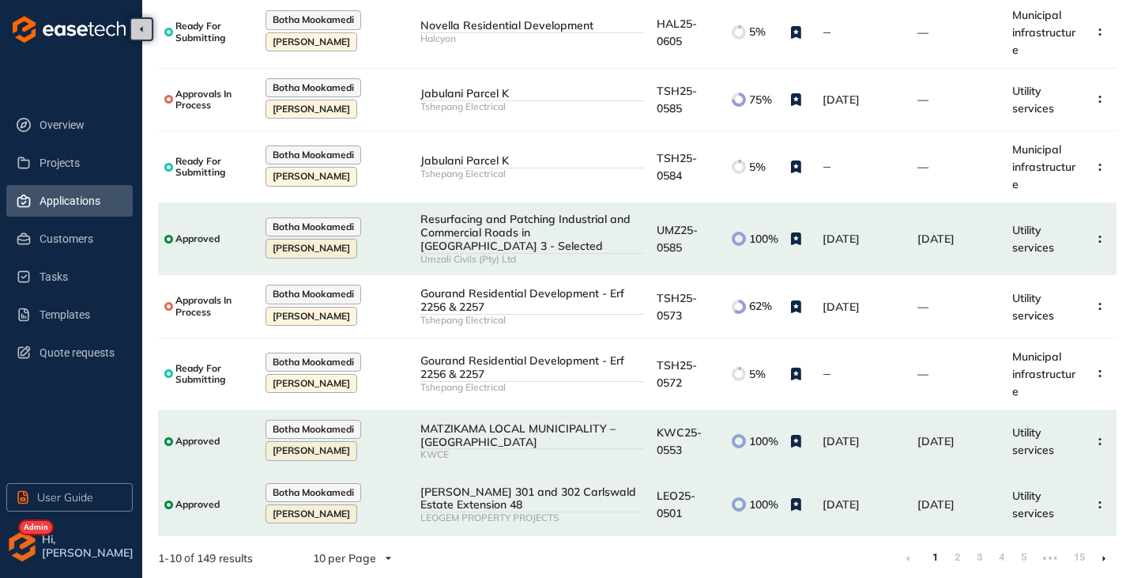
click at [1103, 555] on icon at bounding box center [1105, 558] width 4 height 7
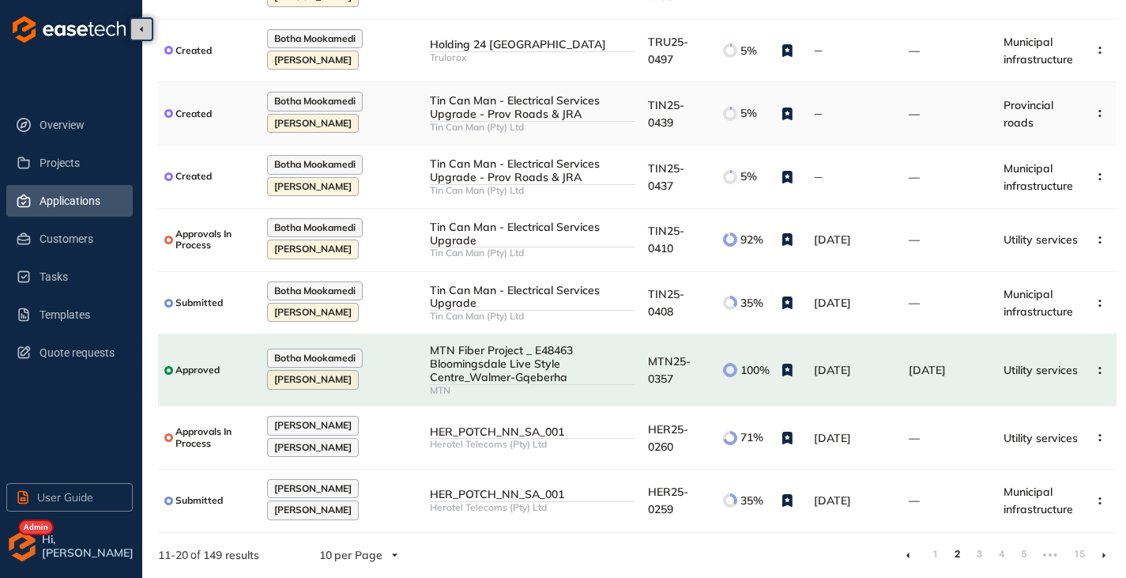
scroll to position [267, 0]
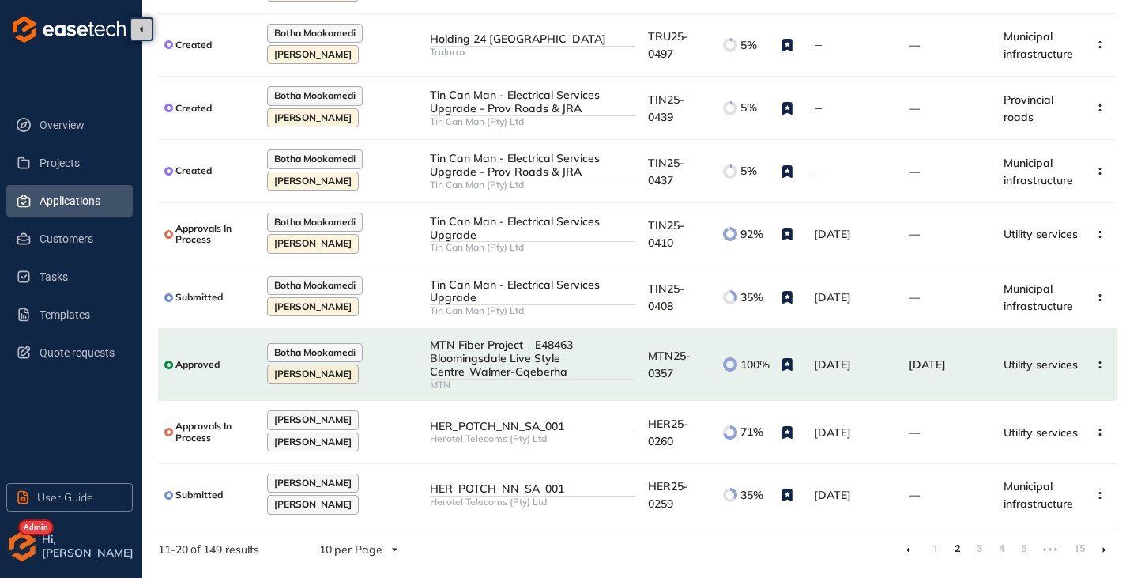
click at [909, 552] on icon at bounding box center [908, 549] width 3 height 7
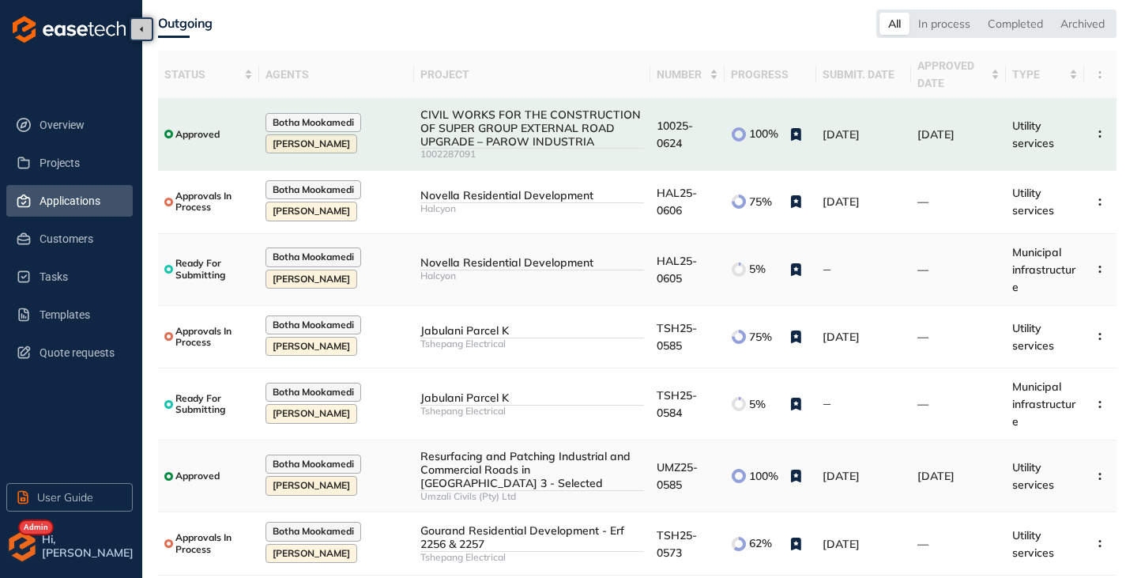
scroll to position [293, 0]
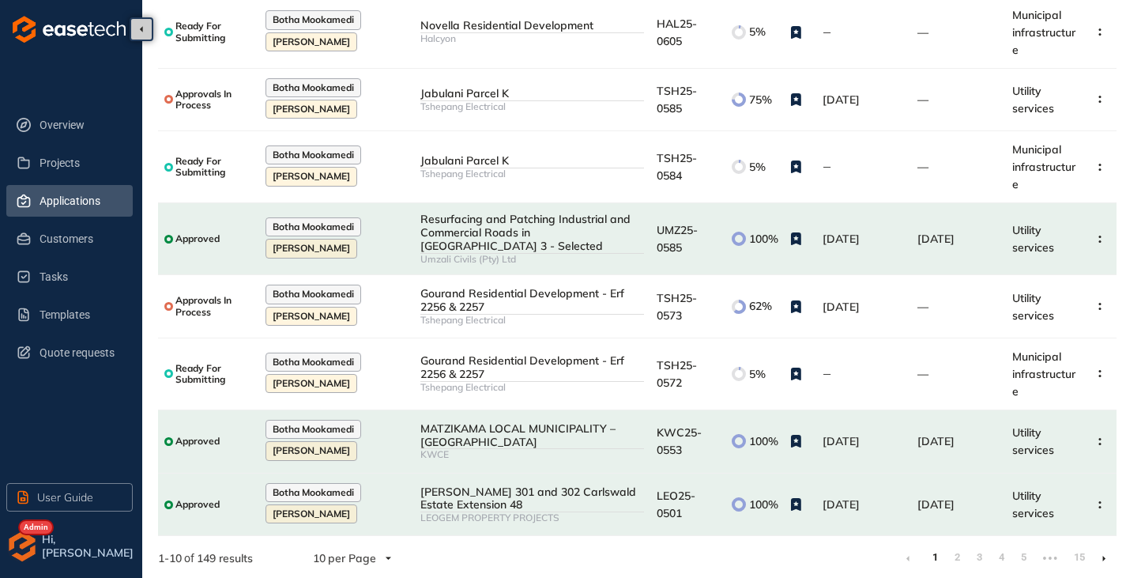
click at [1103, 555] on icon at bounding box center [1105, 558] width 4 height 7
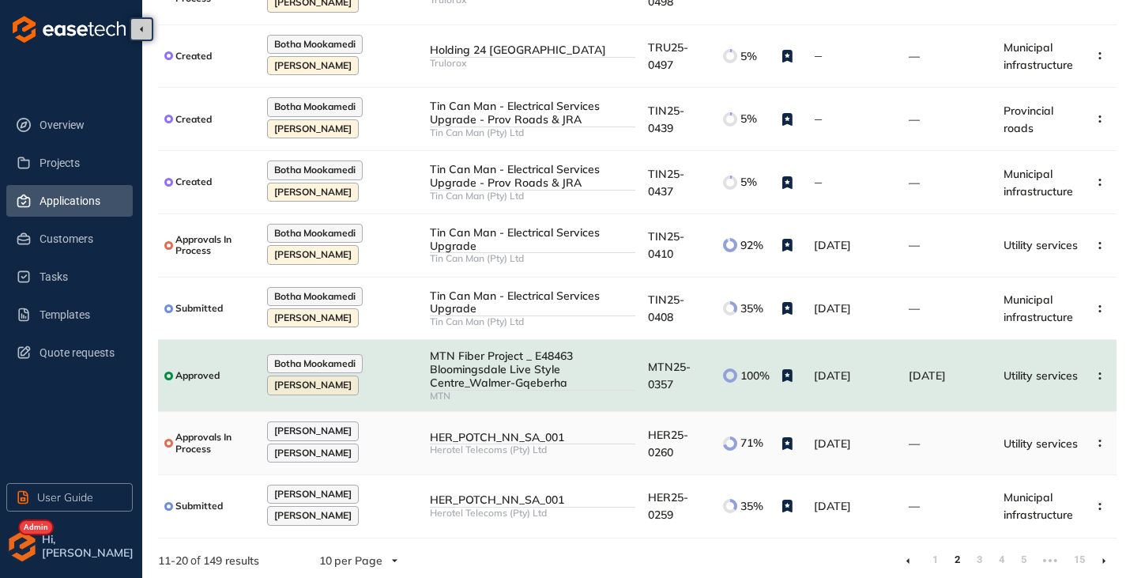
scroll to position [267, 0]
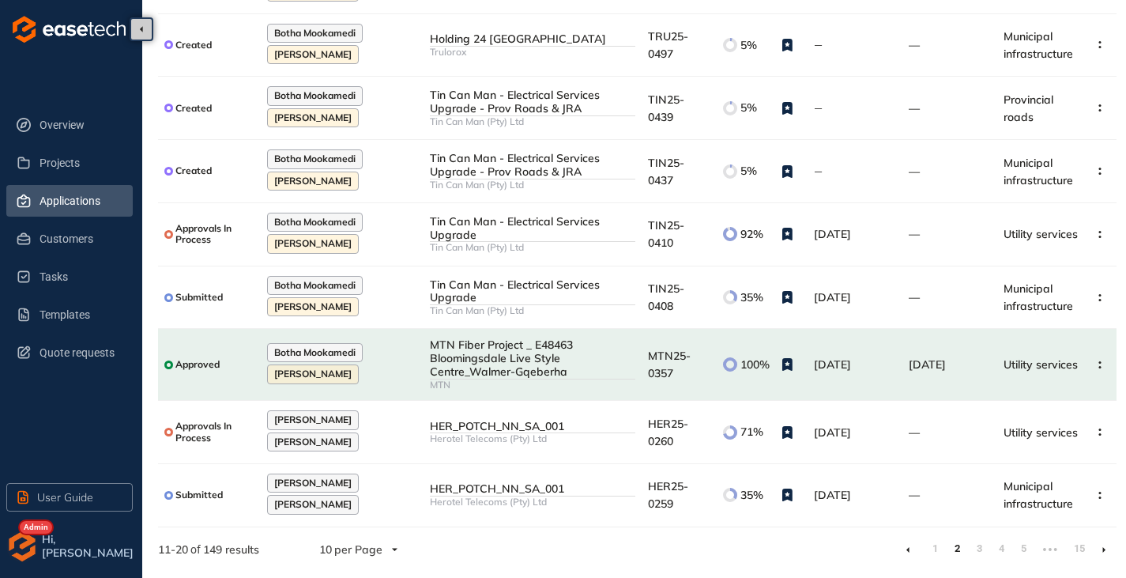
click at [1106, 549] on icon at bounding box center [1105, 549] width 4 height 7
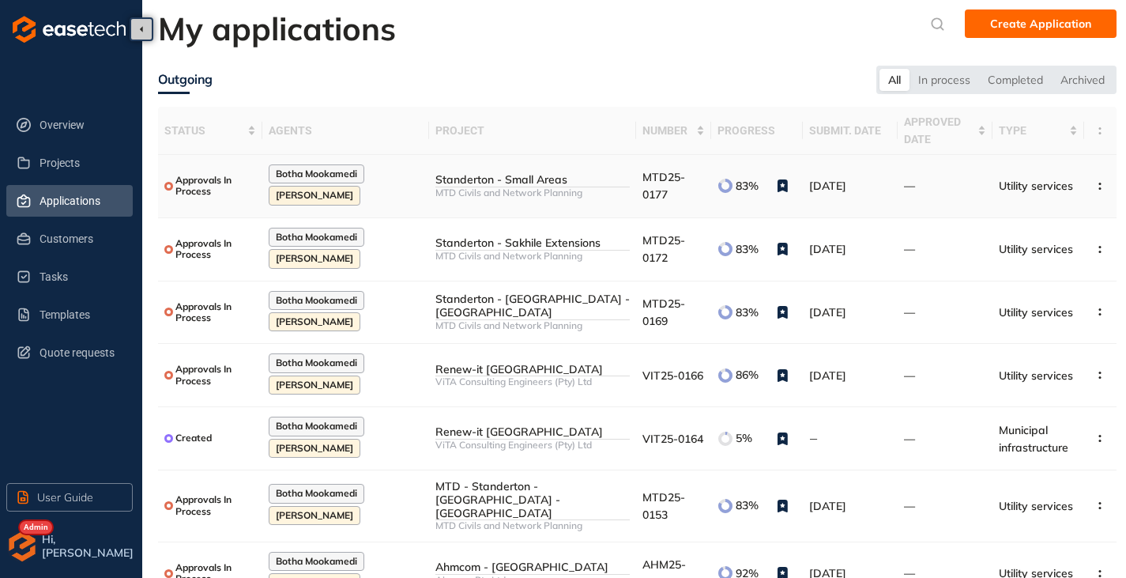
click at [534, 185] on div "Standerton - Small Areas" at bounding box center [532, 179] width 194 height 13
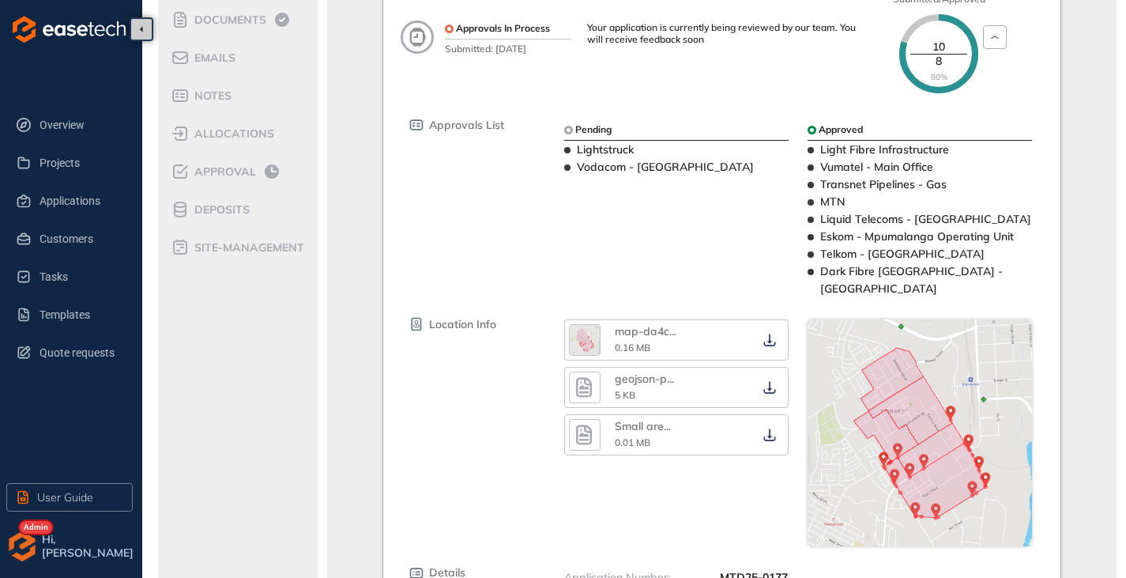
scroll to position [132, 0]
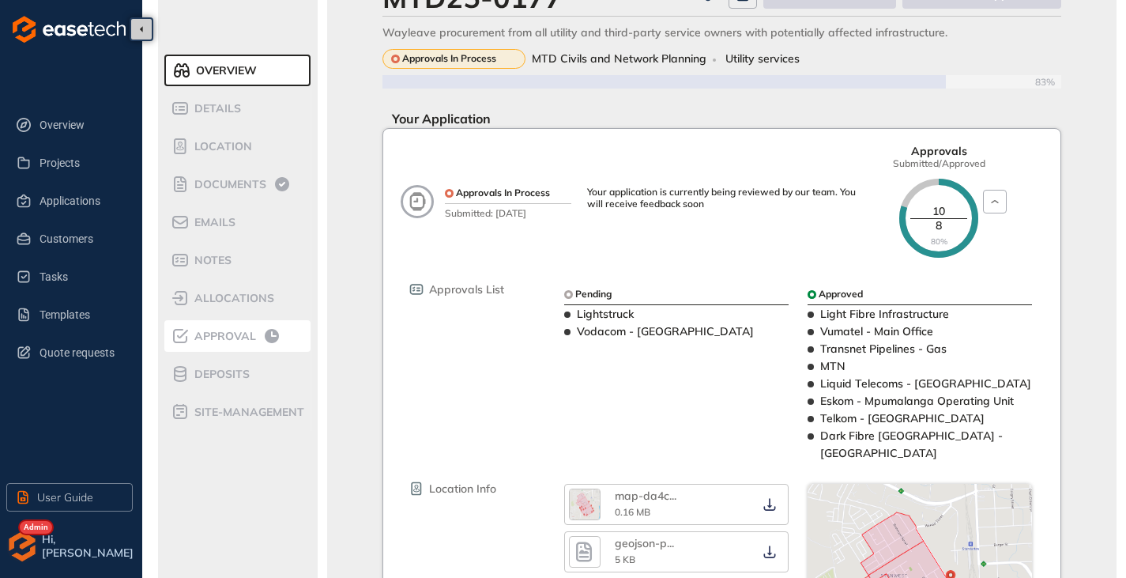
click at [239, 321] on li "Approval" at bounding box center [237, 336] width 146 height 32
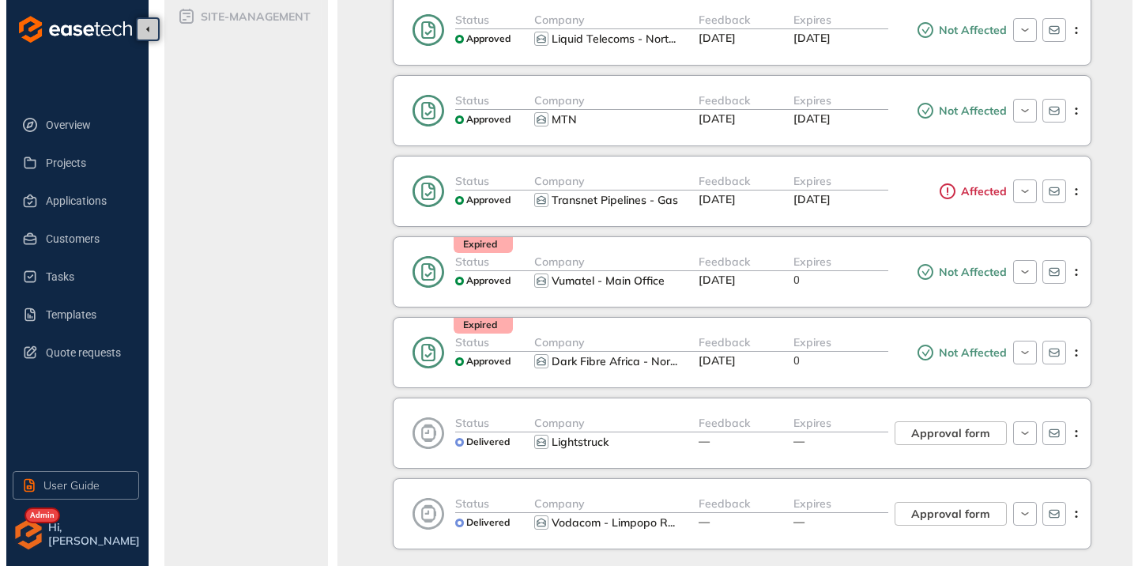
scroll to position [527, 0]
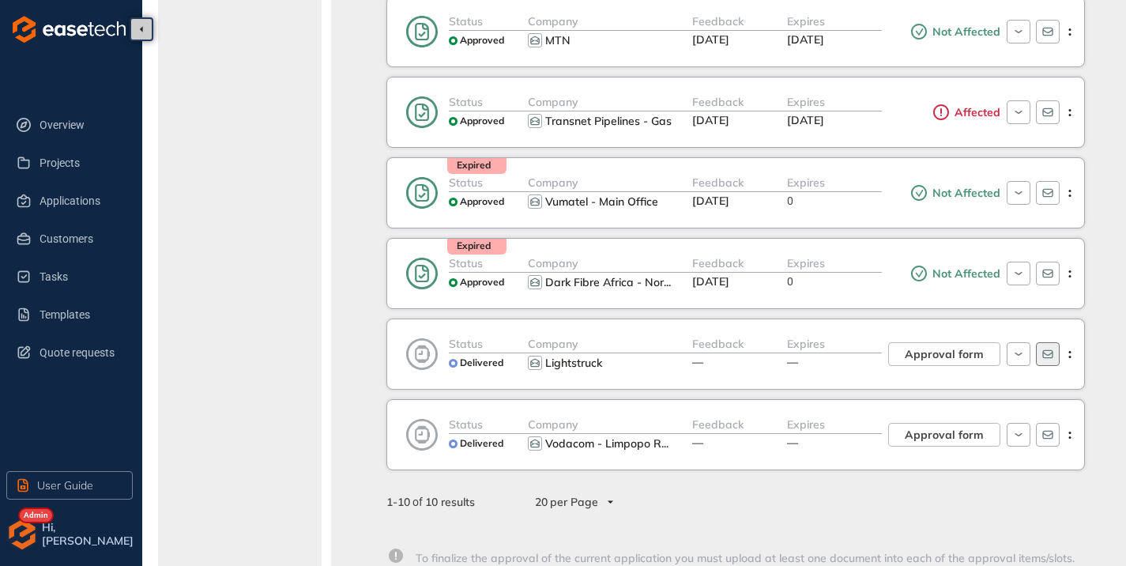
click at [1056, 348] on button "button" at bounding box center [1048, 354] width 24 height 24
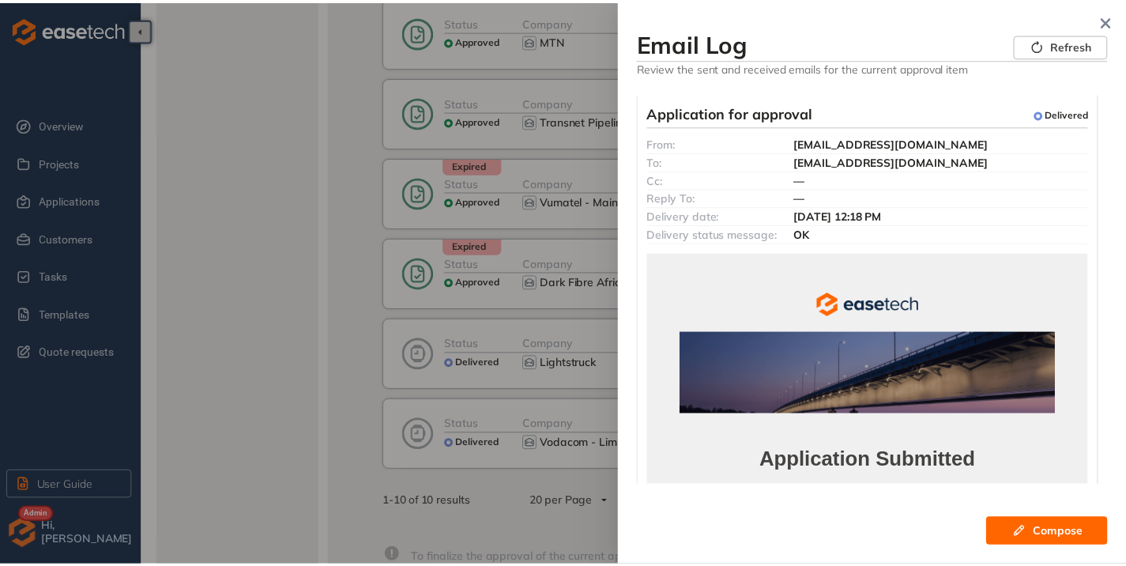
scroll to position [0, 0]
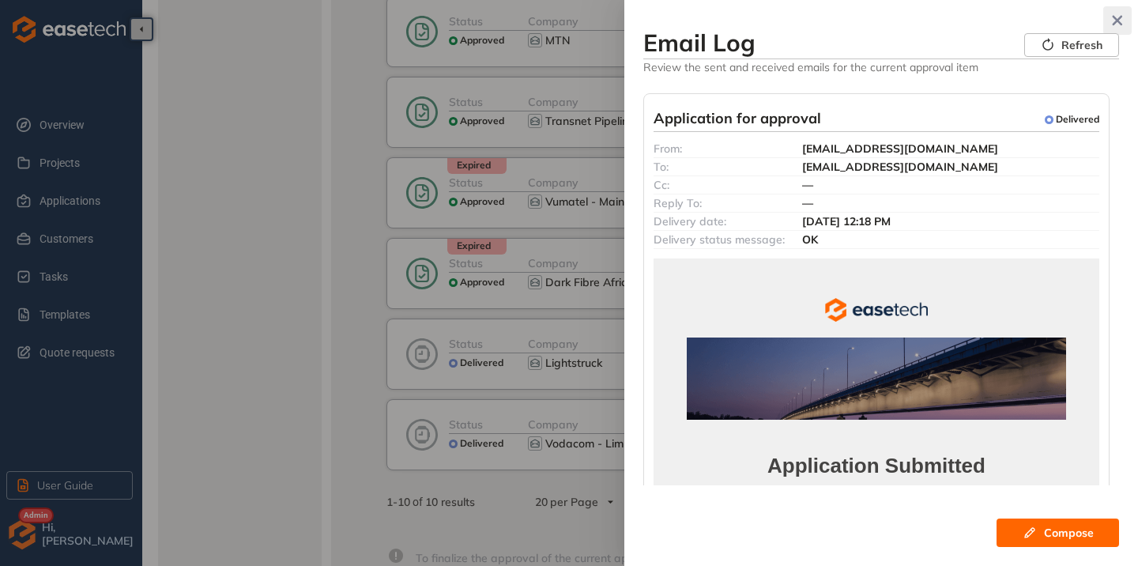
click at [1111, 21] on icon "button" at bounding box center [1118, 20] width 16 height 11
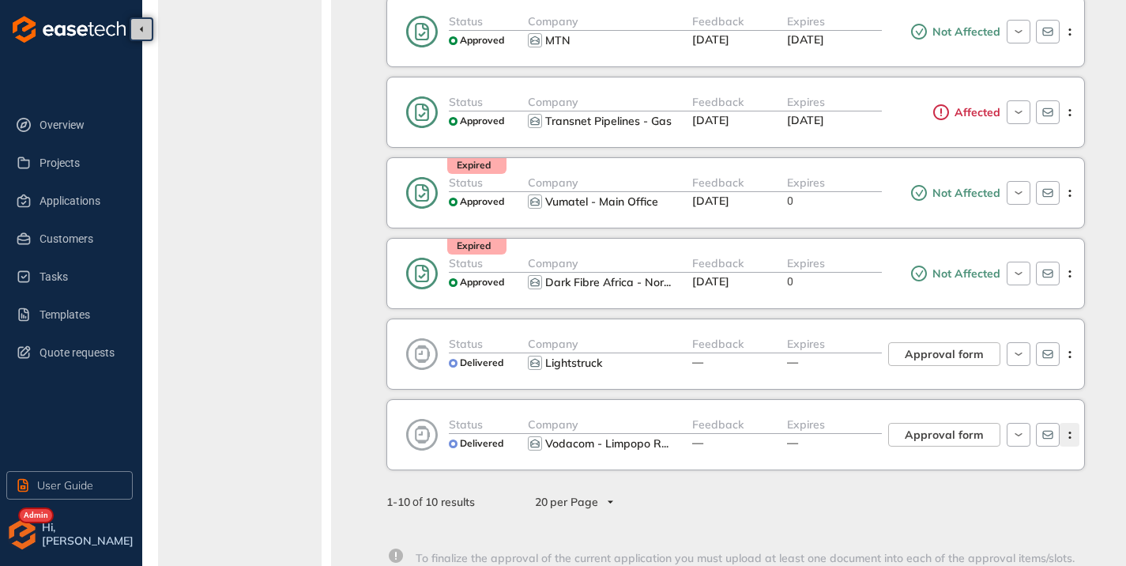
click at [1069, 437] on circle "button" at bounding box center [1070, 437] width 2 height 2
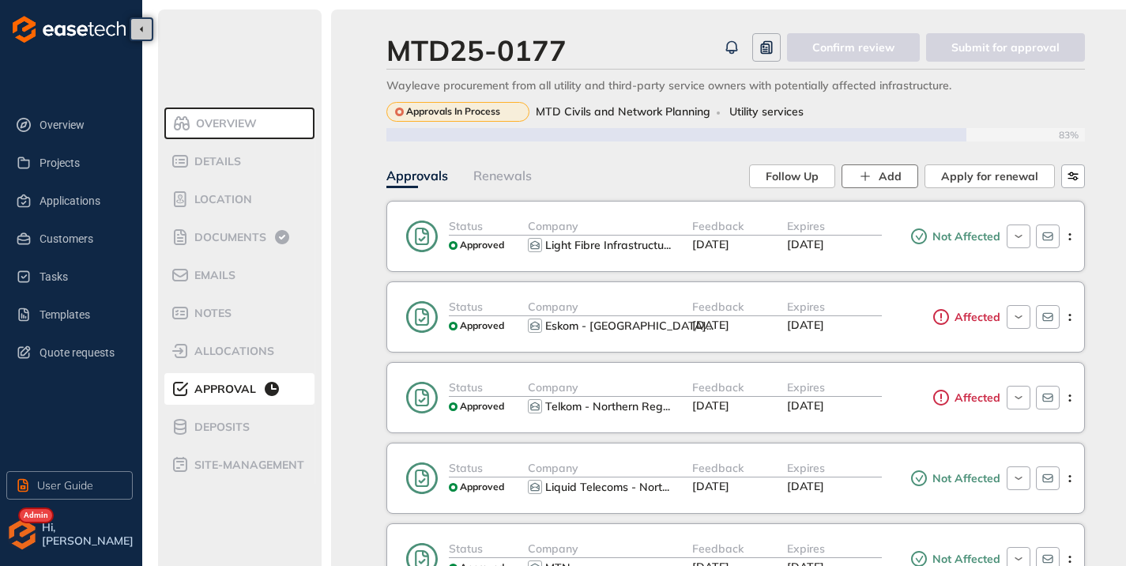
click at [884, 180] on span "Add" at bounding box center [890, 176] width 23 height 17
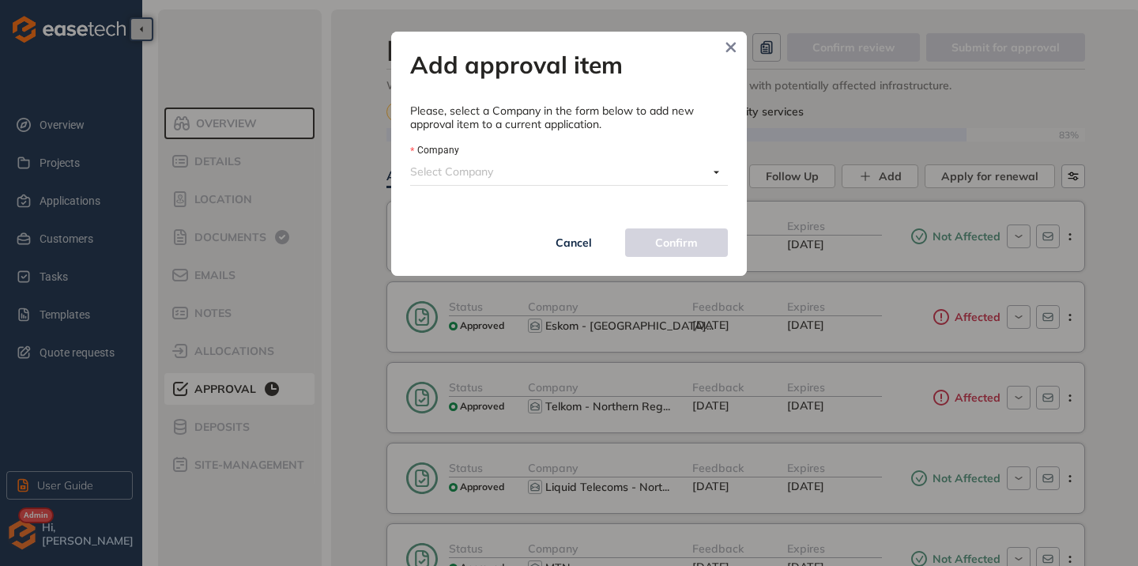
click at [504, 177] on input "Company" at bounding box center [559, 172] width 298 height 24
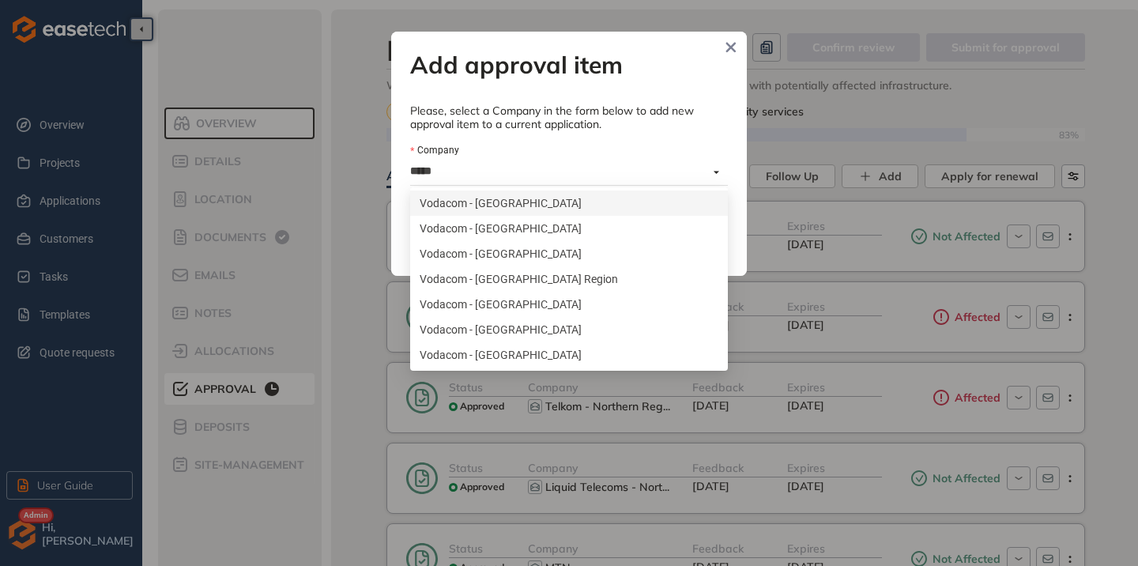
type input "******"
click at [504, 274] on div "Vodacom - [GEOGRAPHIC_DATA] Region" at bounding box center [569, 278] width 299 height 17
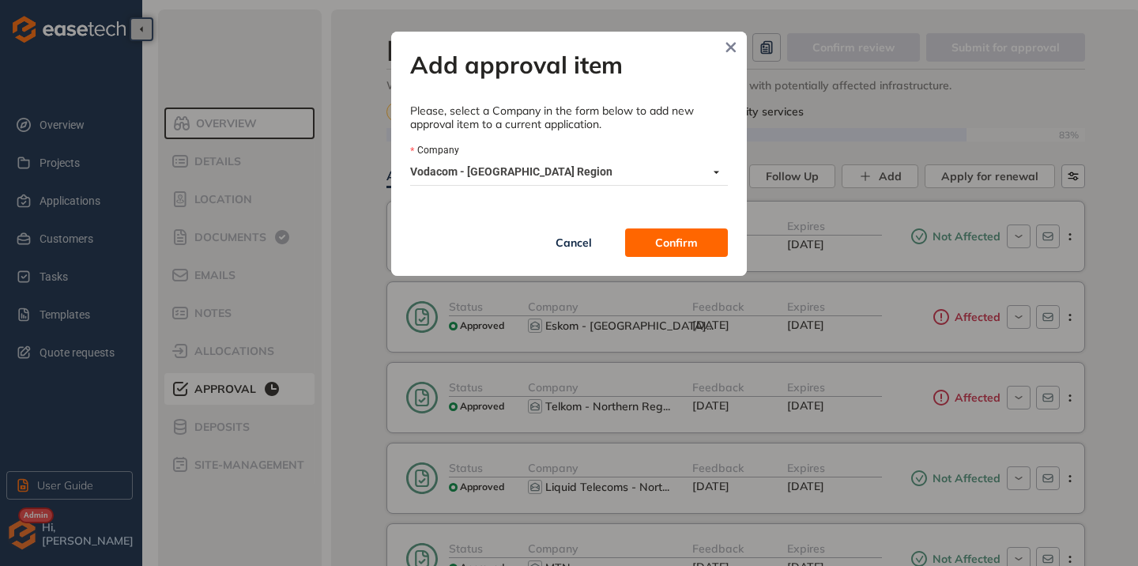
click at [681, 243] on span "Confirm" at bounding box center [676, 242] width 43 height 17
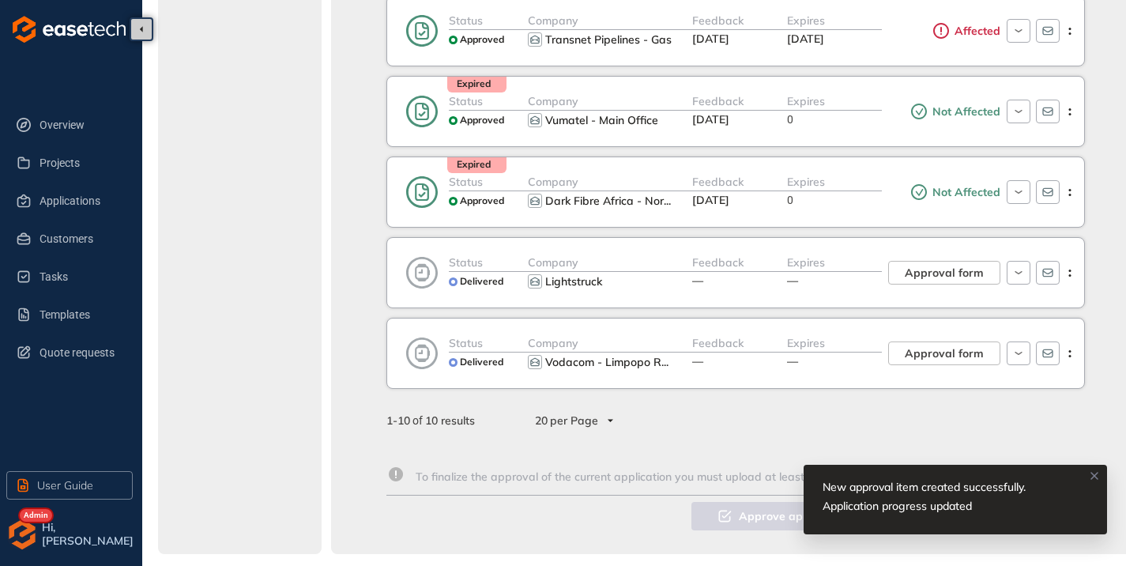
scroll to position [612, 0]
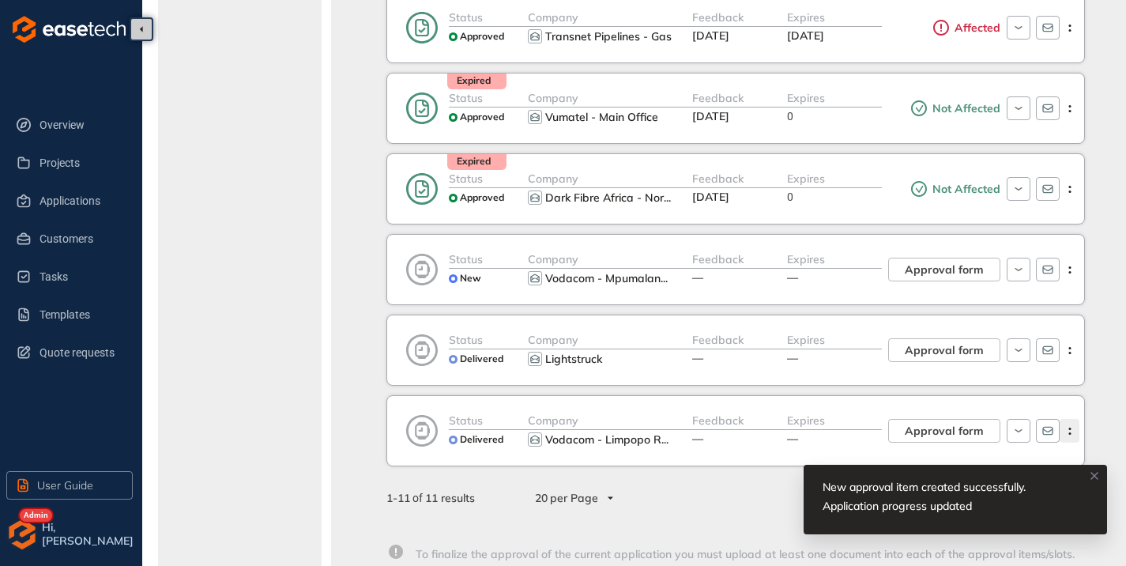
click at [1073, 429] on icon "button" at bounding box center [1070, 431] width 16 height 7
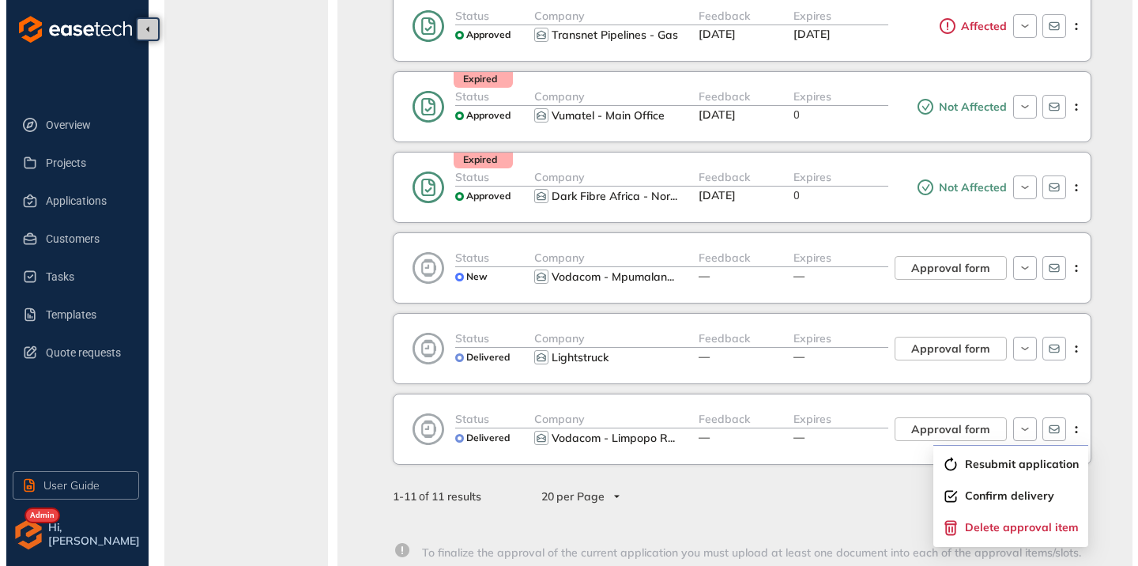
scroll to position [692, 0]
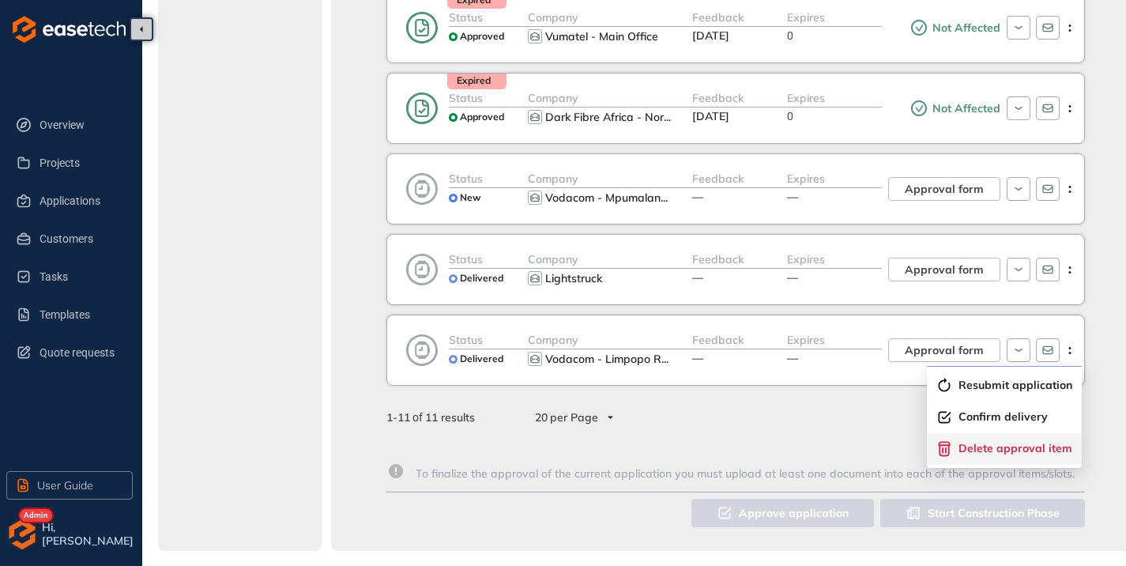
click at [1029, 453] on span "Delete approval item" at bounding box center [1016, 448] width 114 height 13
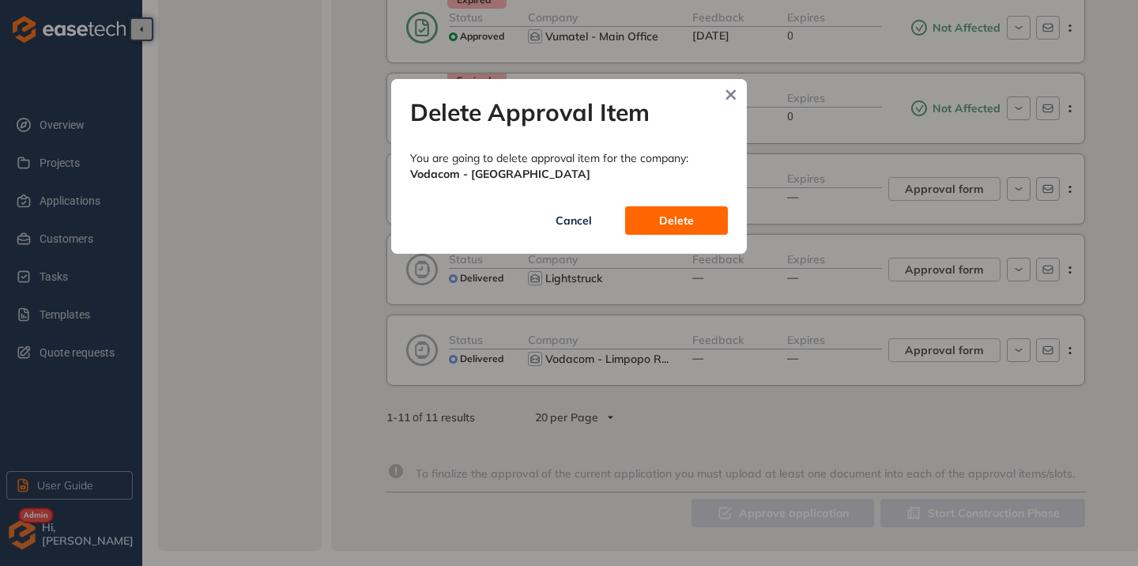
click at [686, 224] on span "Delete" at bounding box center [676, 220] width 35 height 17
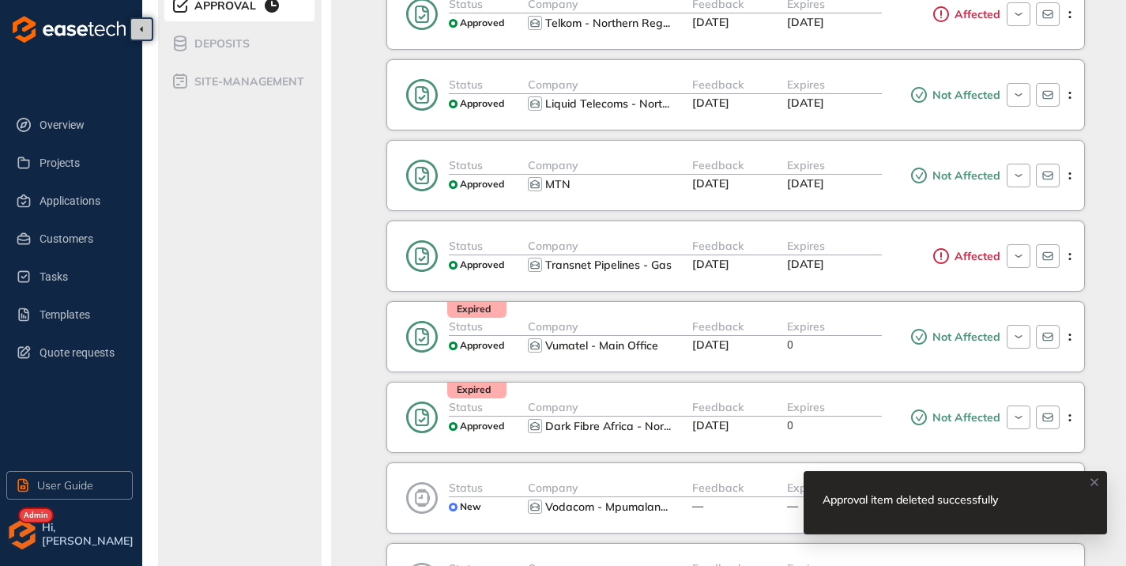
scroll to position [553, 0]
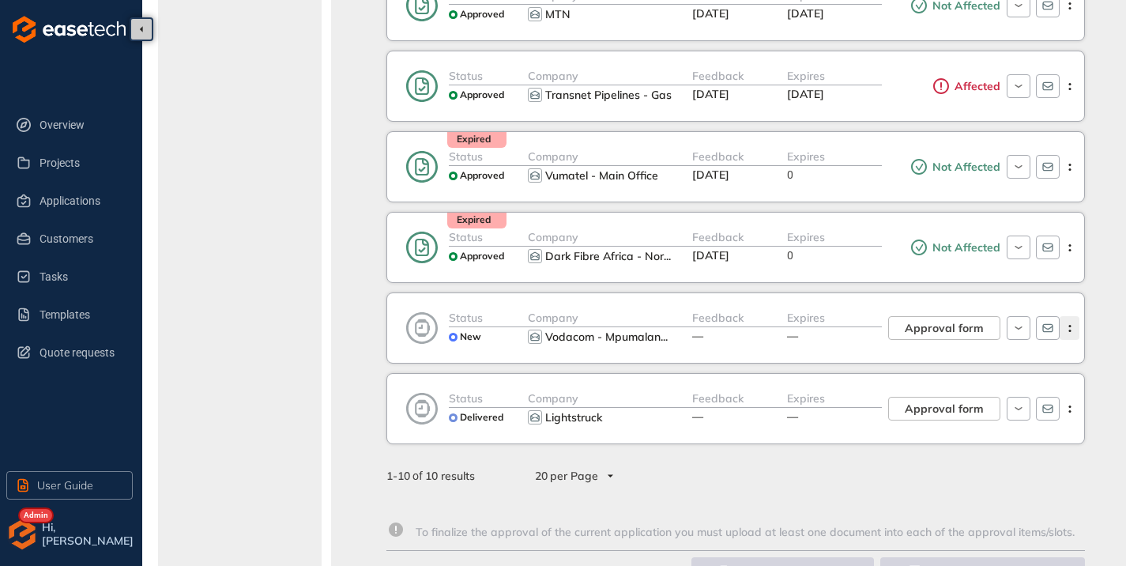
click at [1066, 326] on icon "button" at bounding box center [1070, 328] width 16 height 7
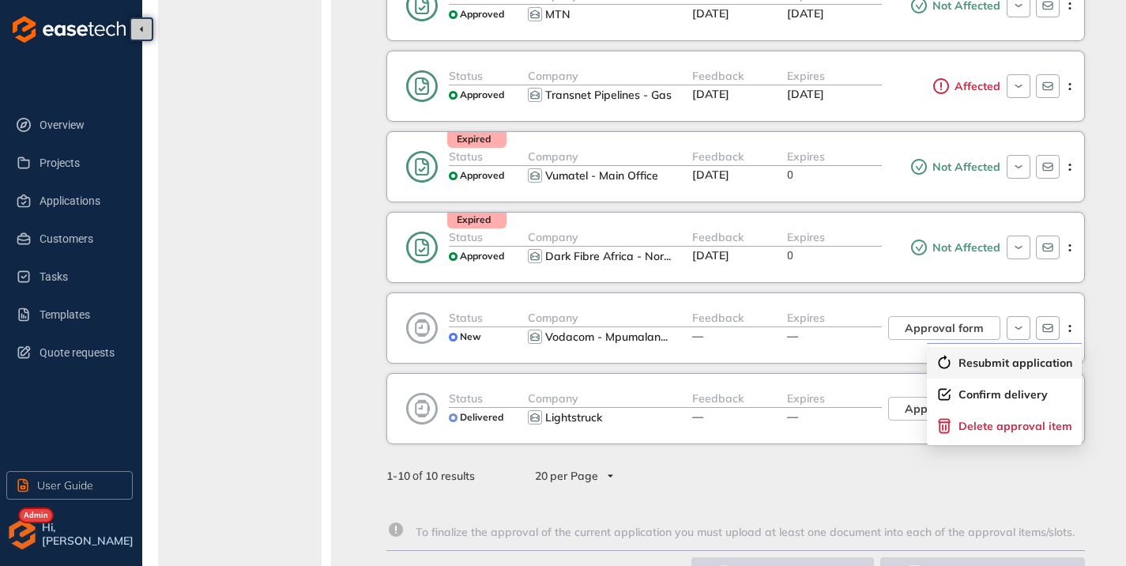
click at [997, 365] on span "Resubmit application" at bounding box center [1016, 362] width 114 height 13
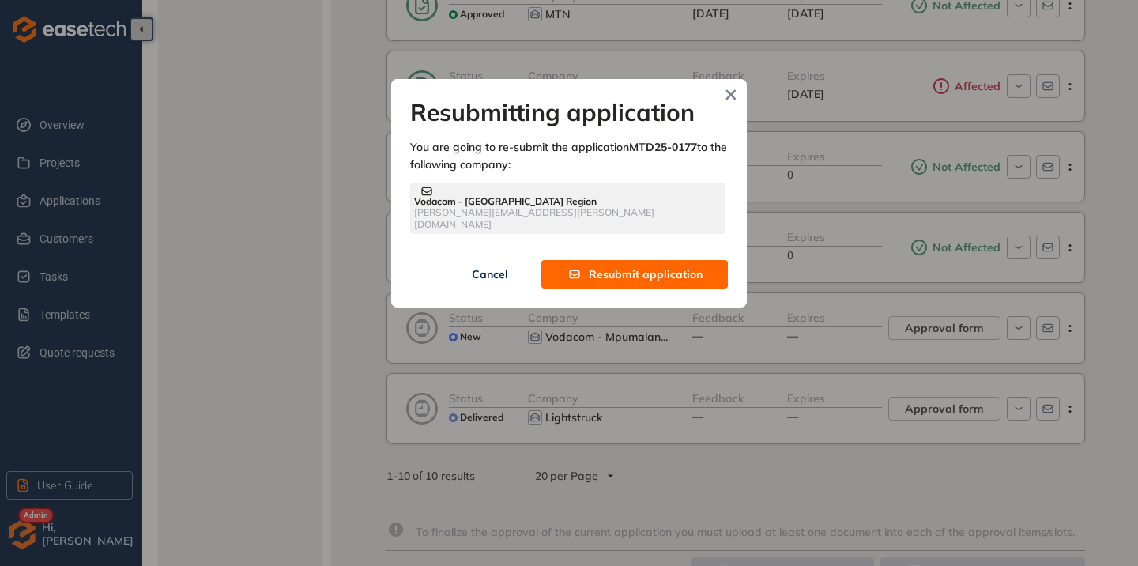
click at [607, 266] on span "Resubmit application" at bounding box center [646, 274] width 114 height 17
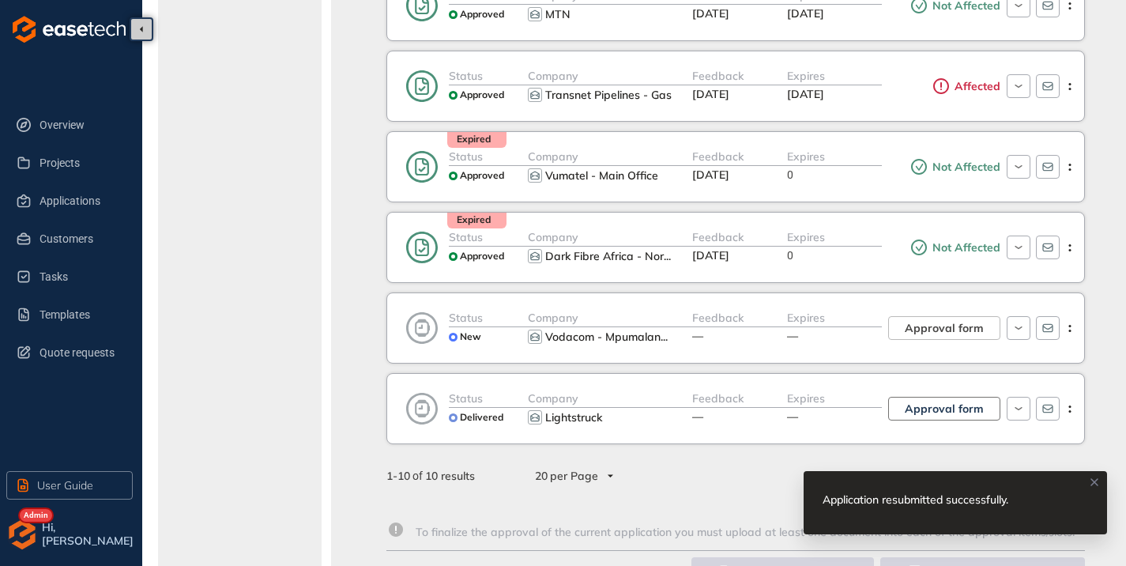
scroll to position [0, 0]
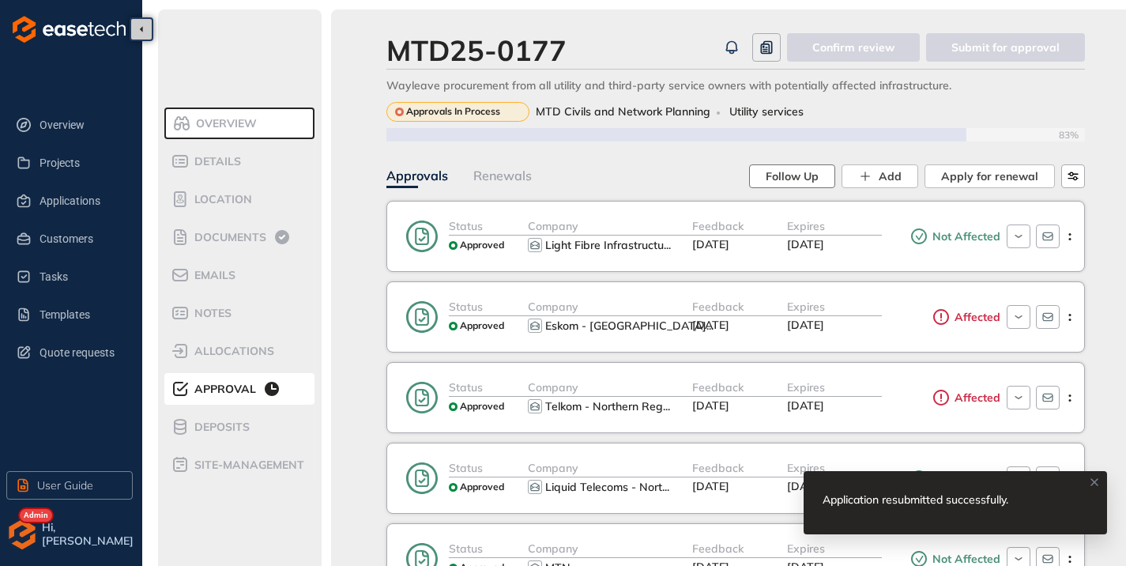
click at [788, 178] on span "Follow Up" at bounding box center [792, 176] width 53 height 17
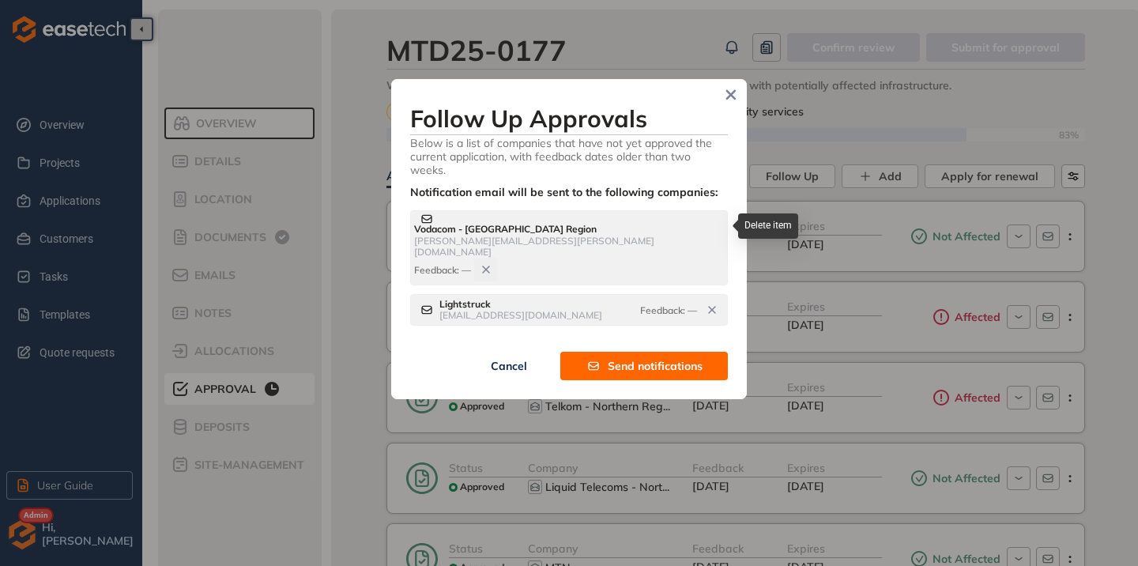
click at [489, 266] on icon "button" at bounding box center [486, 269] width 6 height 6
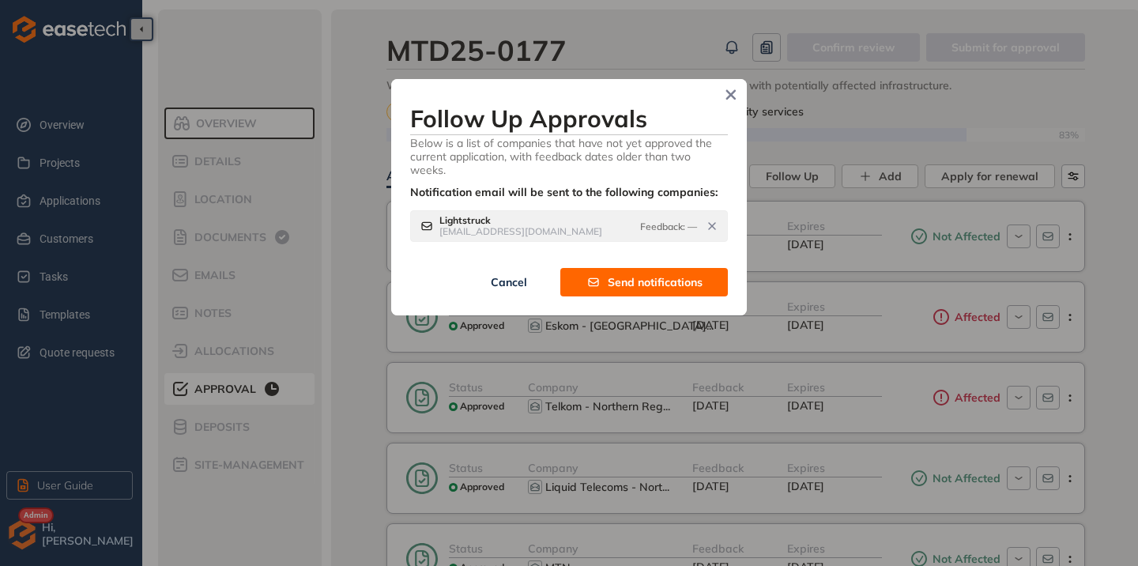
click at [642, 291] on button "Send notifications" at bounding box center [644, 282] width 168 height 28
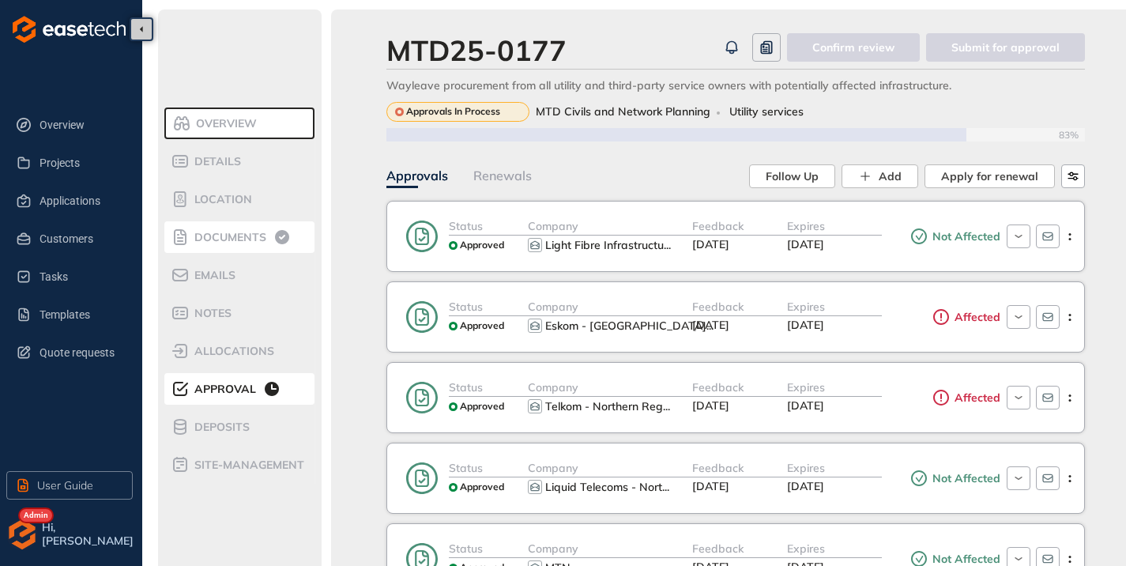
click at [202, 243] on span "Documents" at bounding box center [228, 237] width 77 height 13
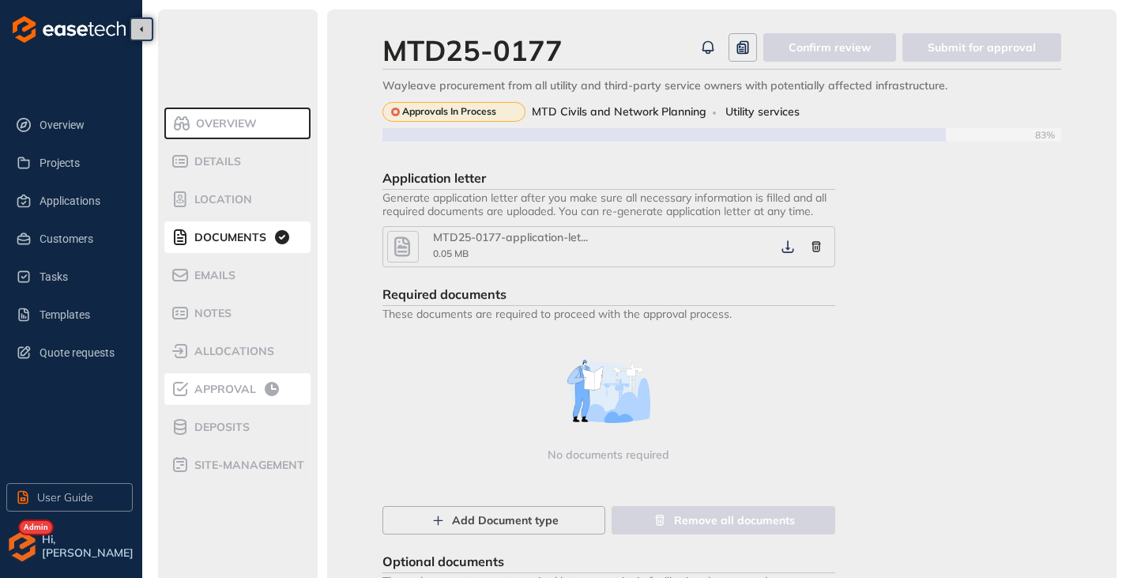
click at [215, 399] on li "Approval" at bounding box center [237, 389] width 146 height 32
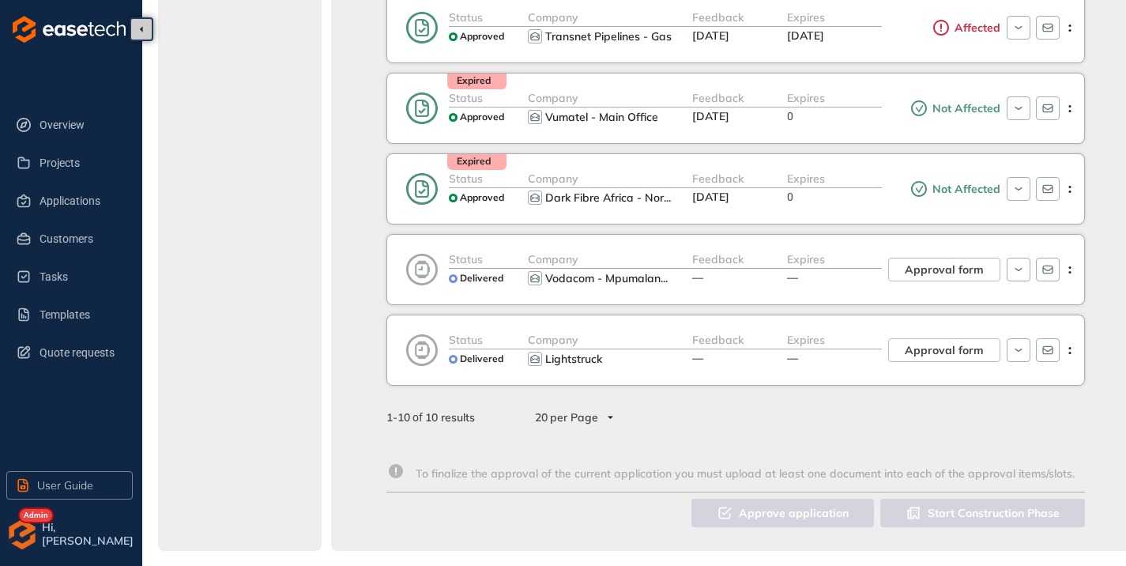
scroll to position [217, 0]
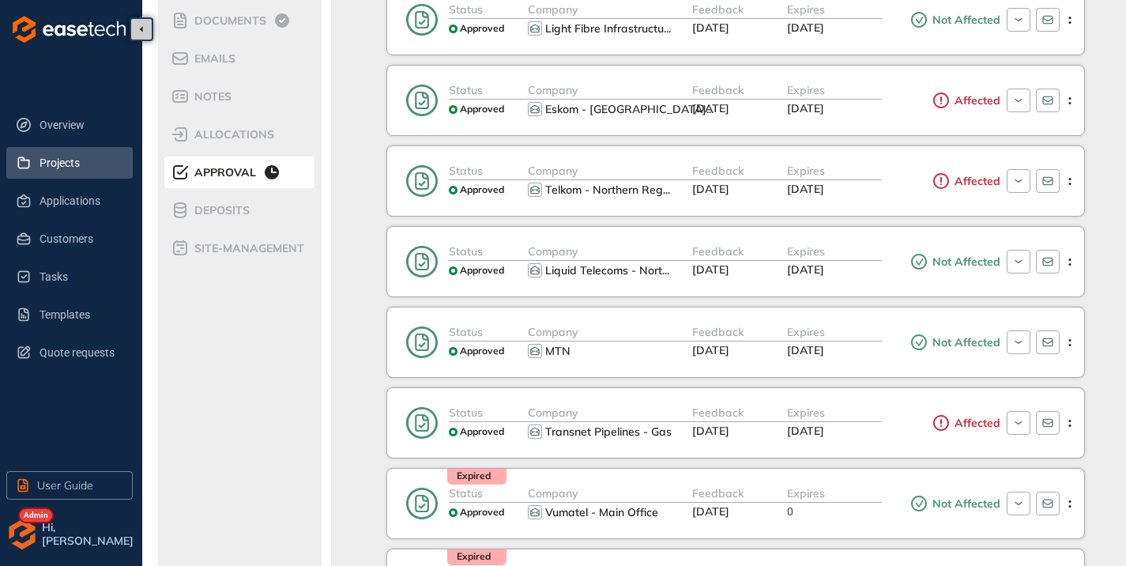
click at [59, 165] on span "Projects" at bounding box center [80, 163] width 81 height 32
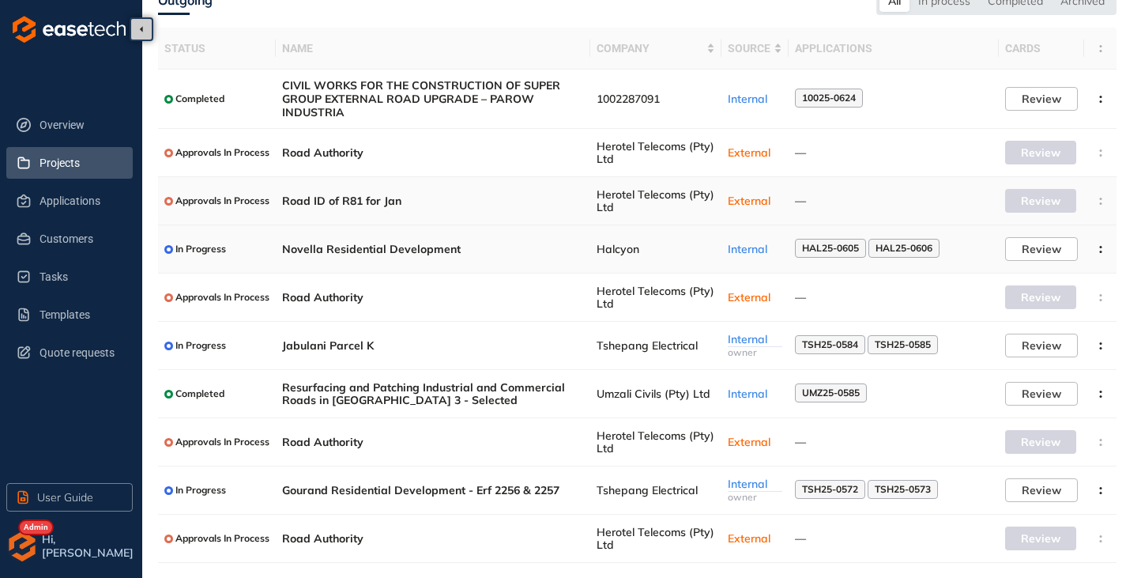
scroll to position [115, 0]
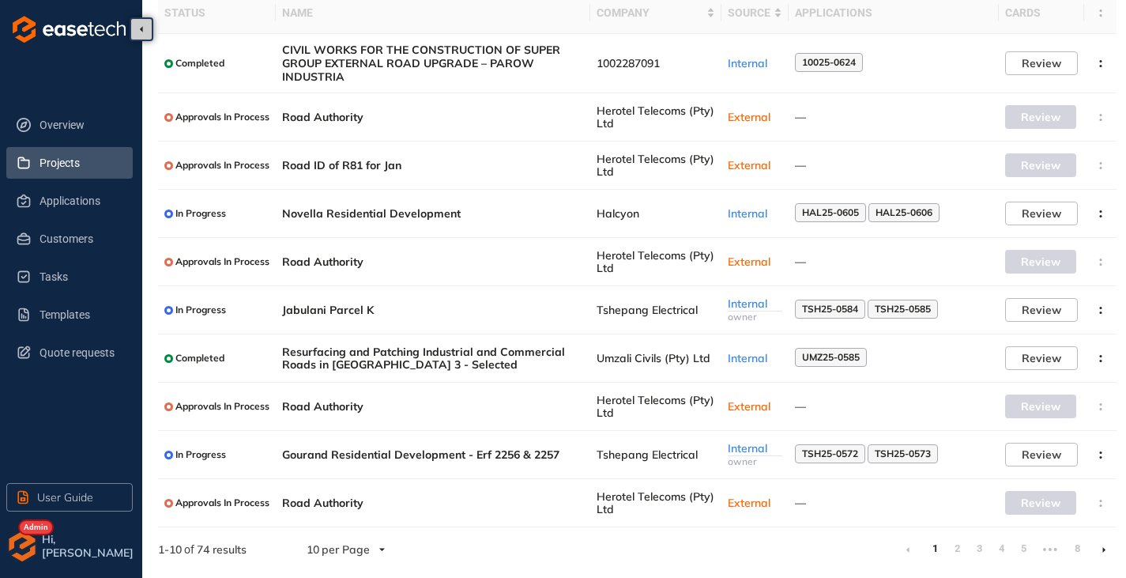
click at [1106, 552] on li at bounding box center [1103, 549] width 25 height 25
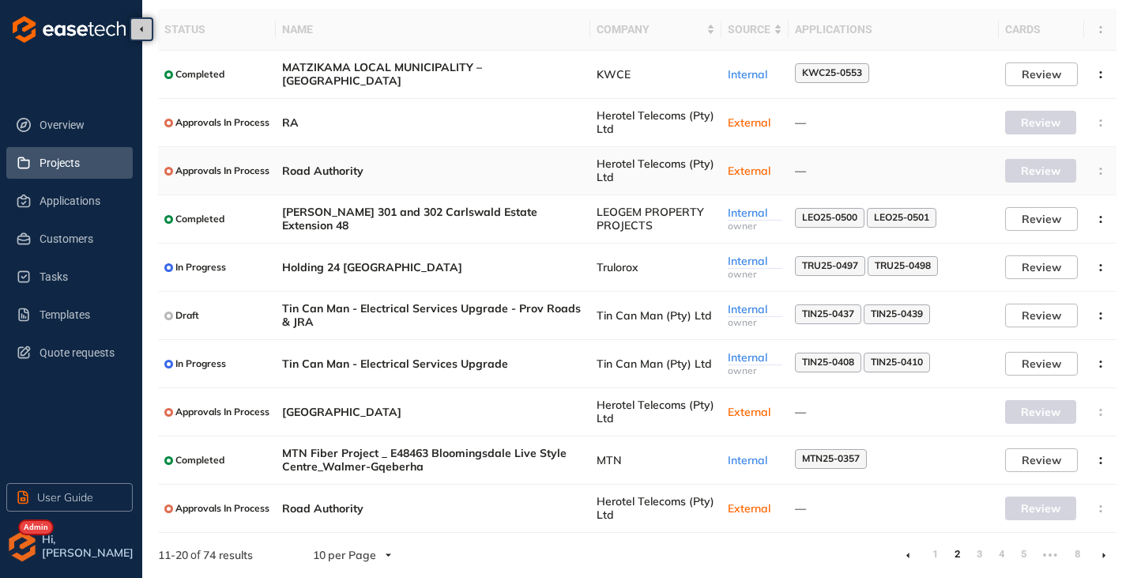
scroll to position [104, 0]
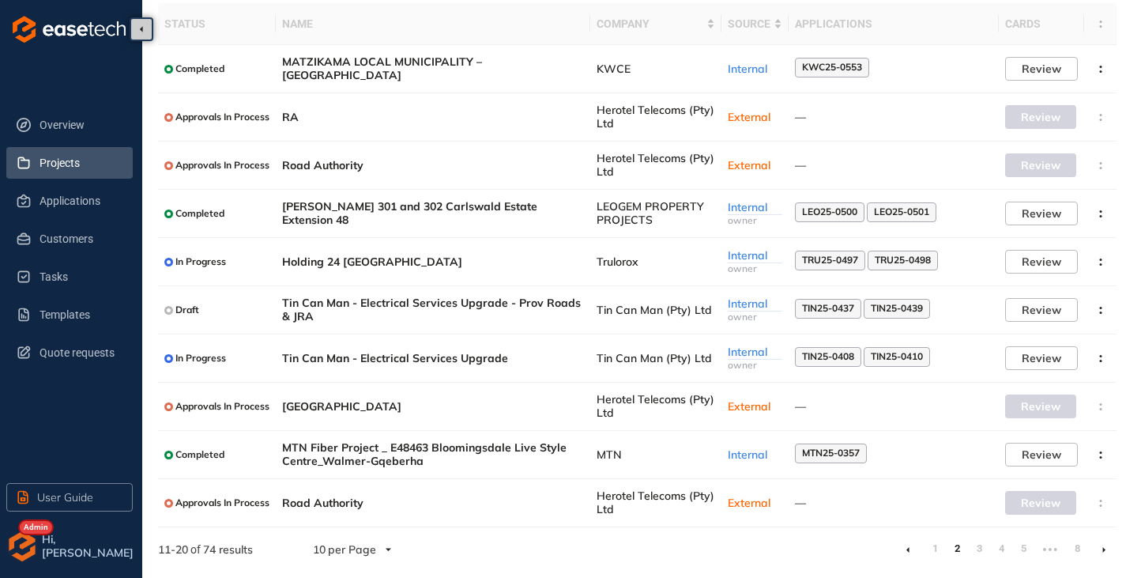
click at [1106, 549] on li at bounding box center [1103, 549] width 25 height 25
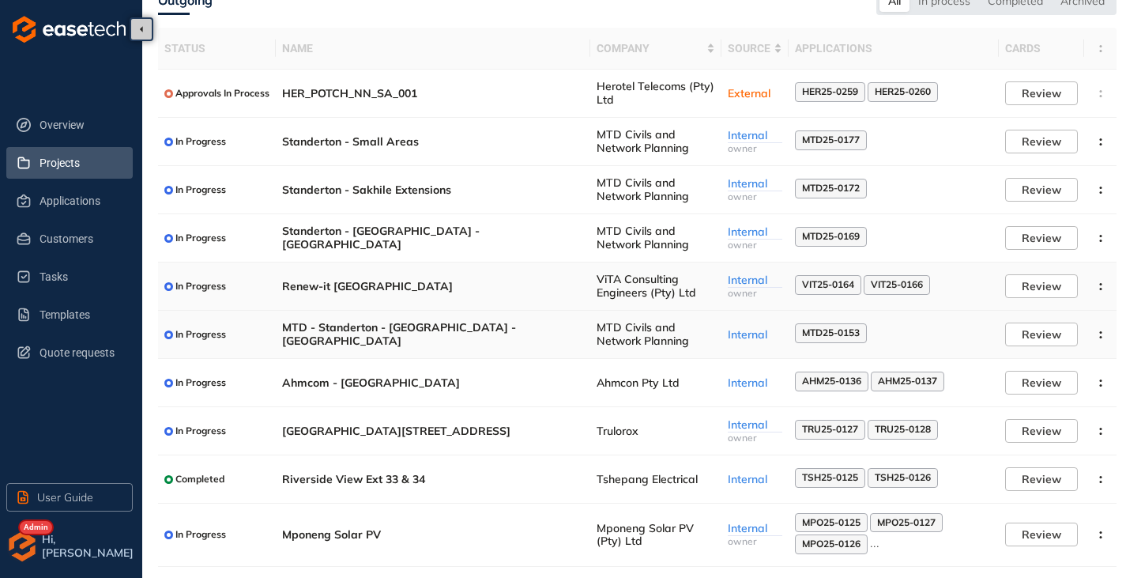
scroll to position [119, 0]
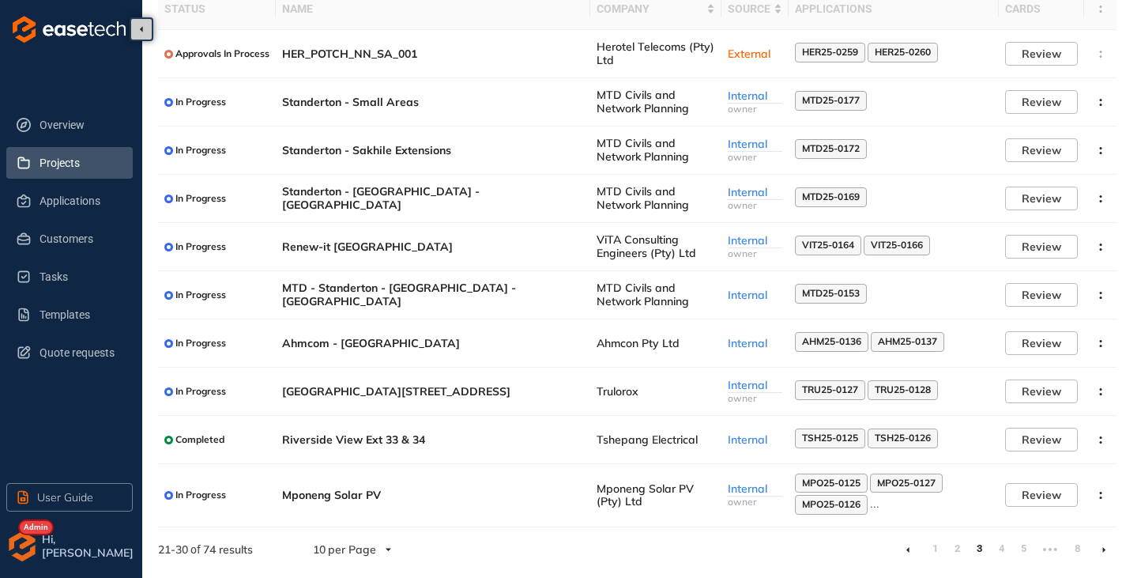
click at [1102, 549] on li at bounding box center [1103, 549] width 25 height 25
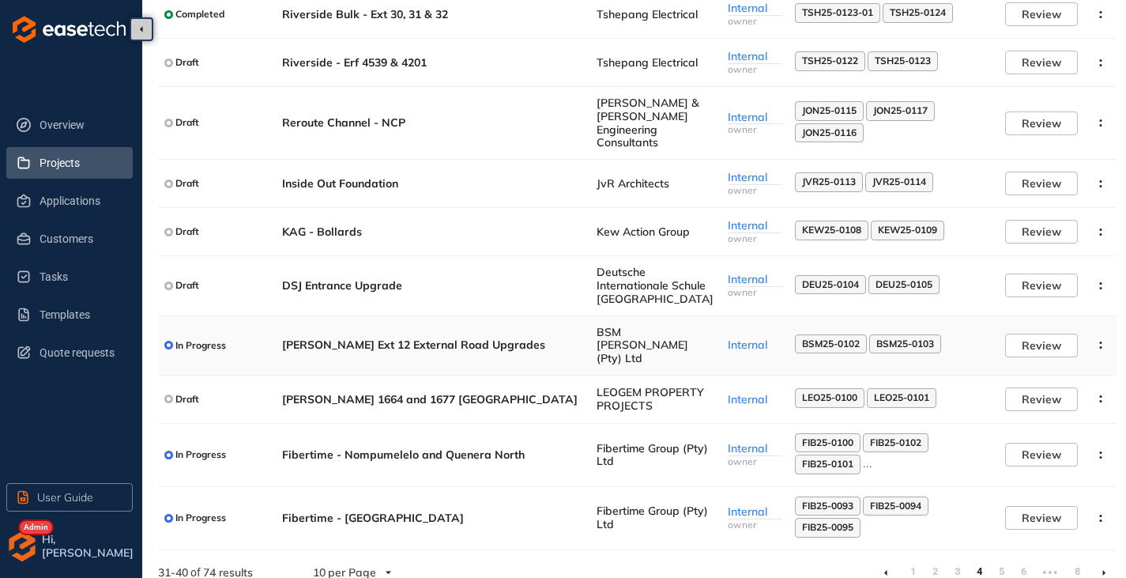
scroll to position [160, 0]
click at [1108, 558] on li at bounding box center [1103, 570] width 25 height 25
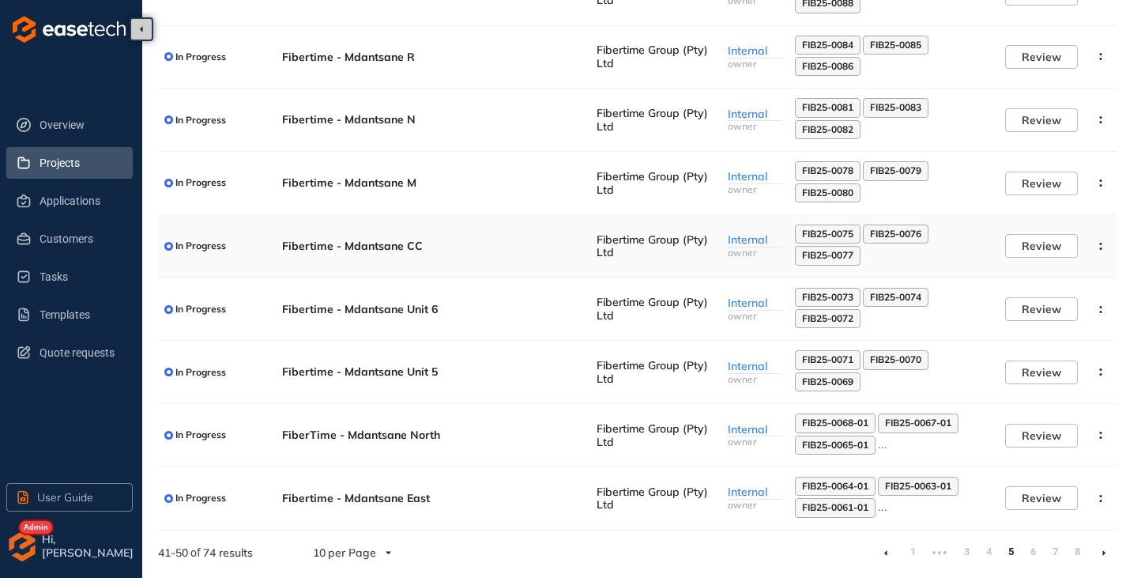
scroll to position [252, 0]
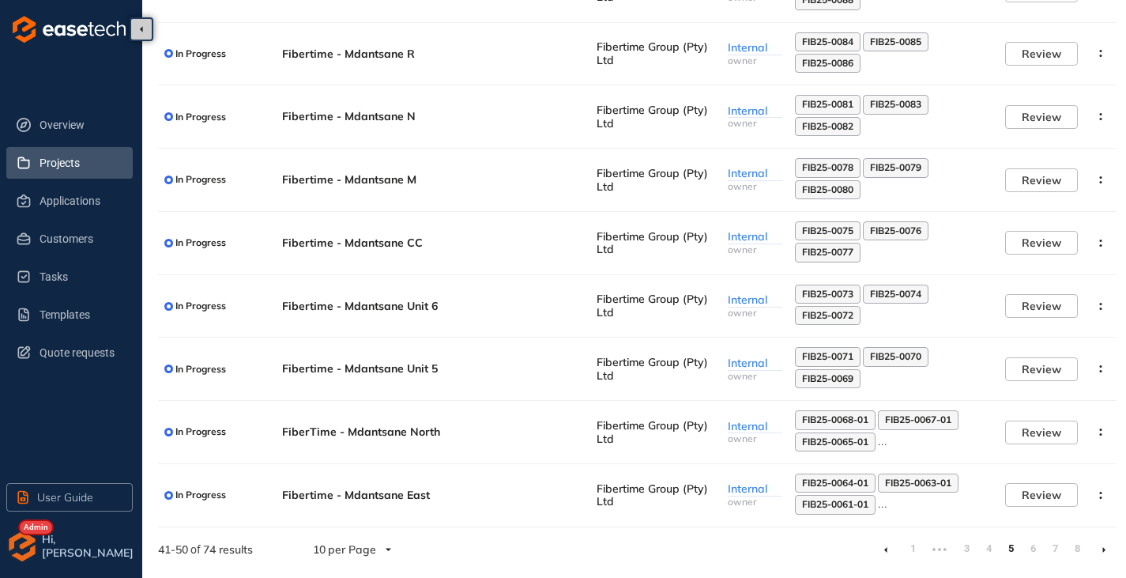
click at [1103, 549] on icon at bounding box center [1104, 550] width 3 height 6
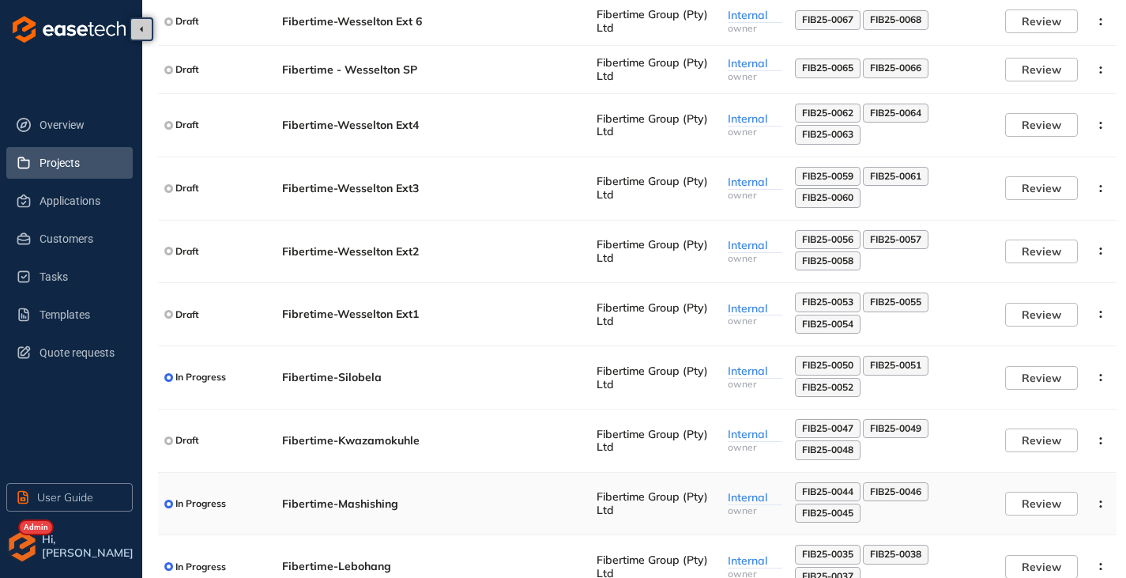
scroll to position [222, 0]
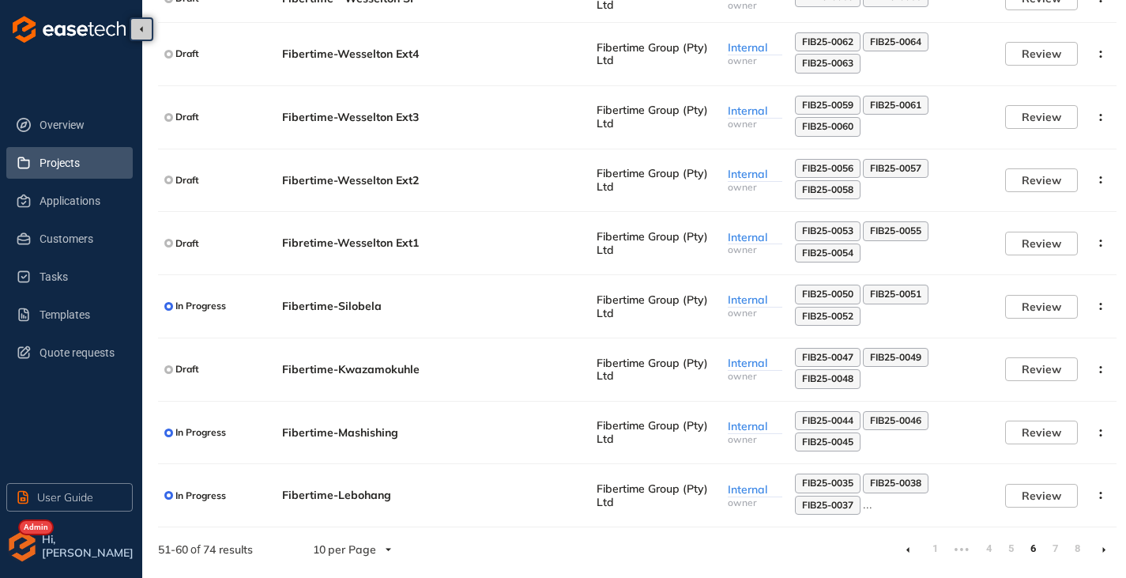
click at [1104, 548] on icon at bounding box center [1105, 549] width 4 height 7
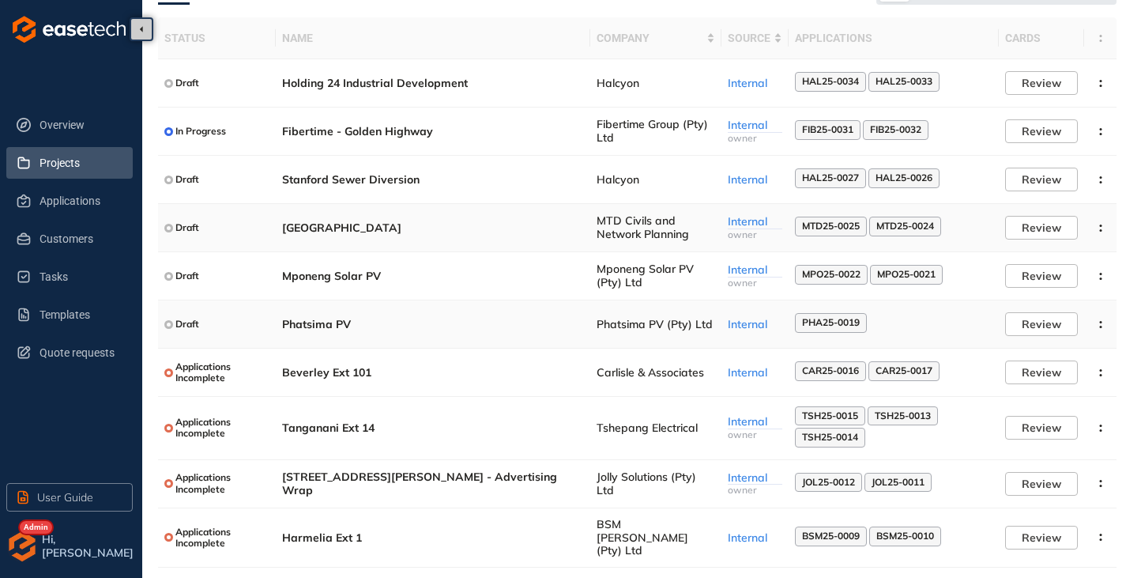
scroll to position [119, 0]
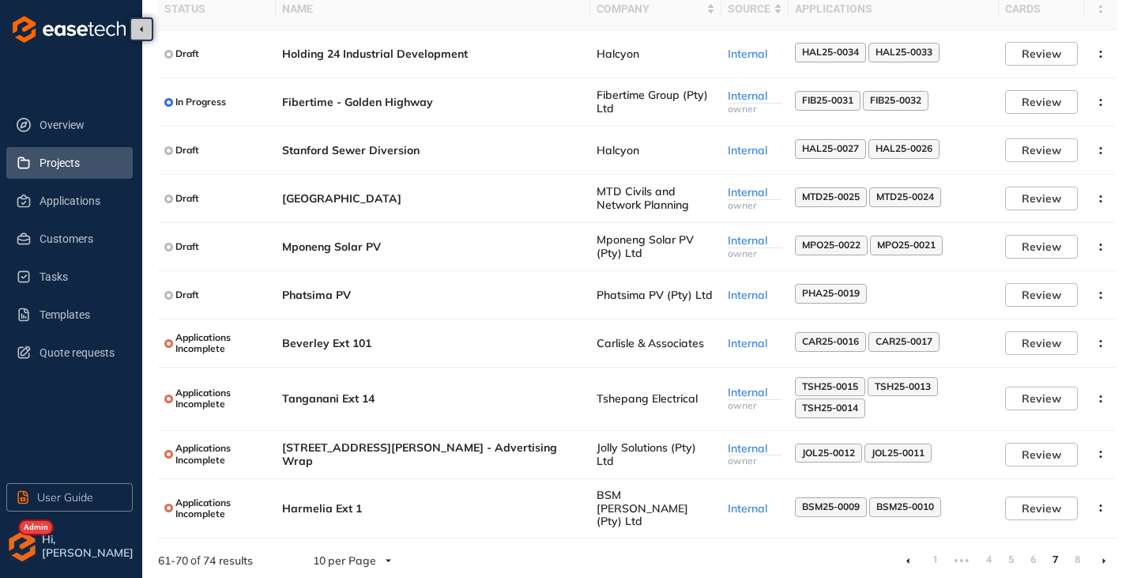
click at [1103, 554] on link at bounding box center [1105, 560] width 4 height 13
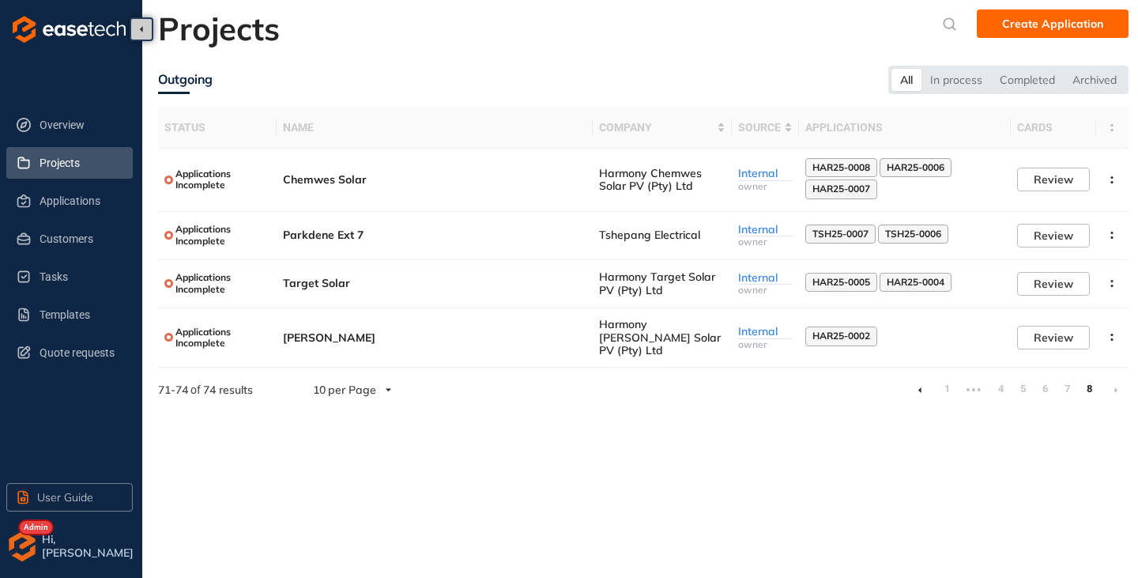
click at [922, 379] on li at bounding box center [919, 389] width 25 height 25
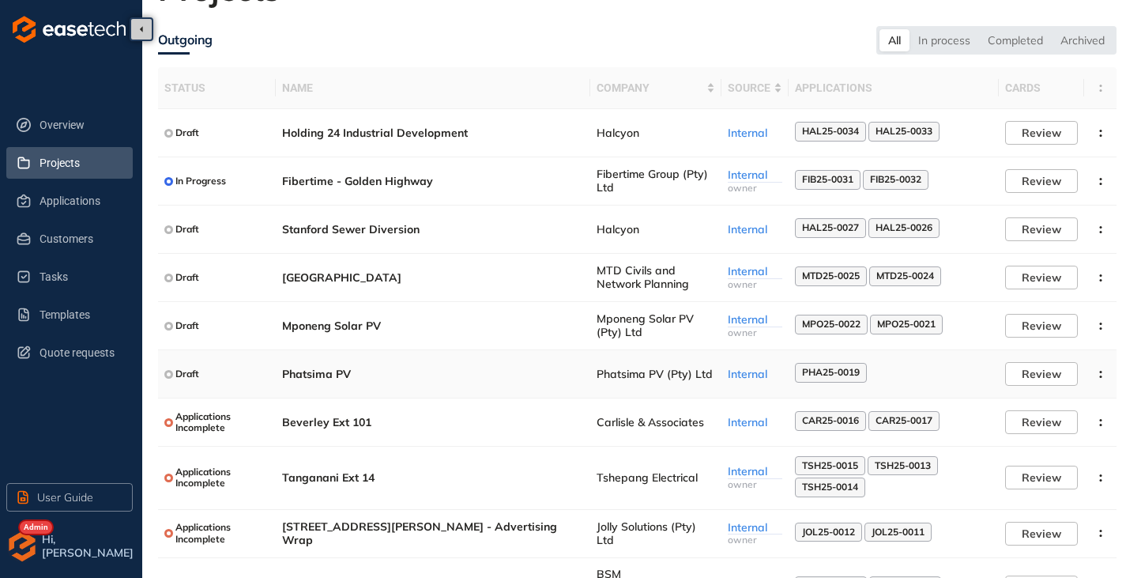
scroll to position [79, 0]
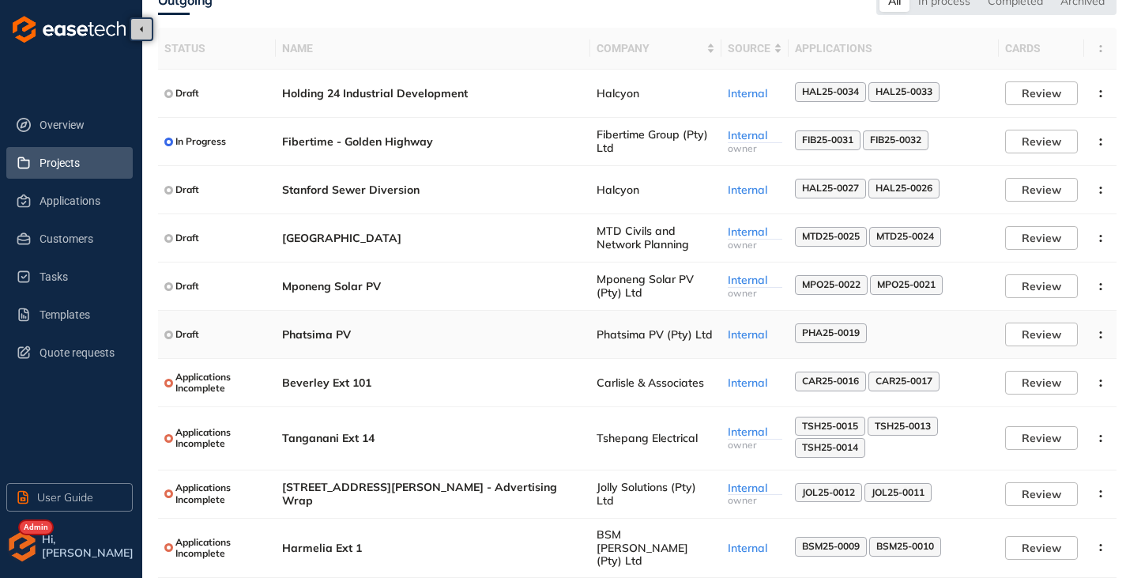
click at [308, 337] on span "Phatsima PV" at bounding box center [433, 334] width 302 height 13
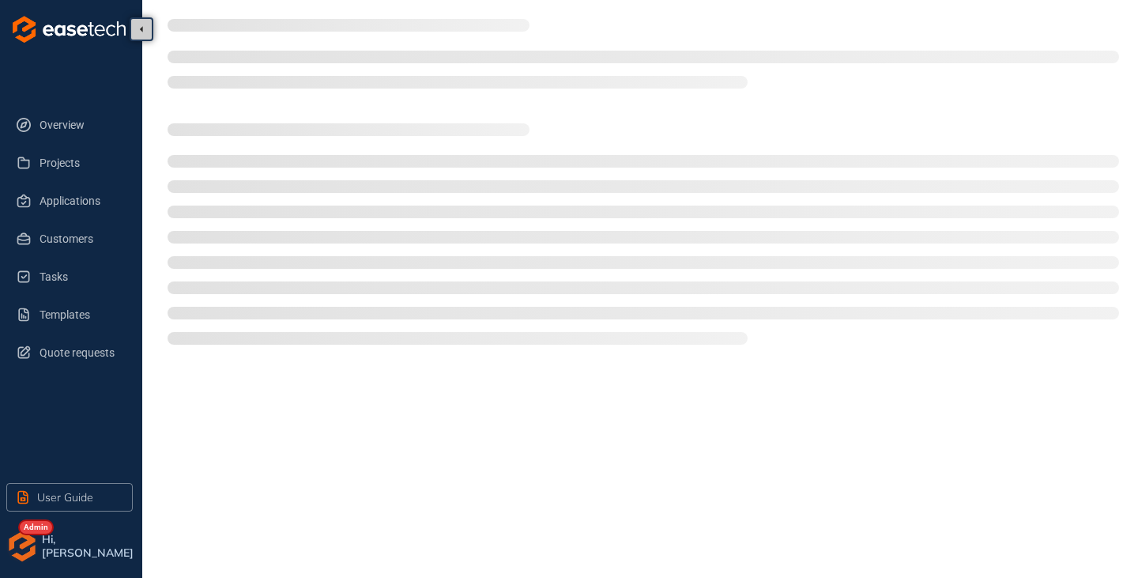
type textarea "**********"
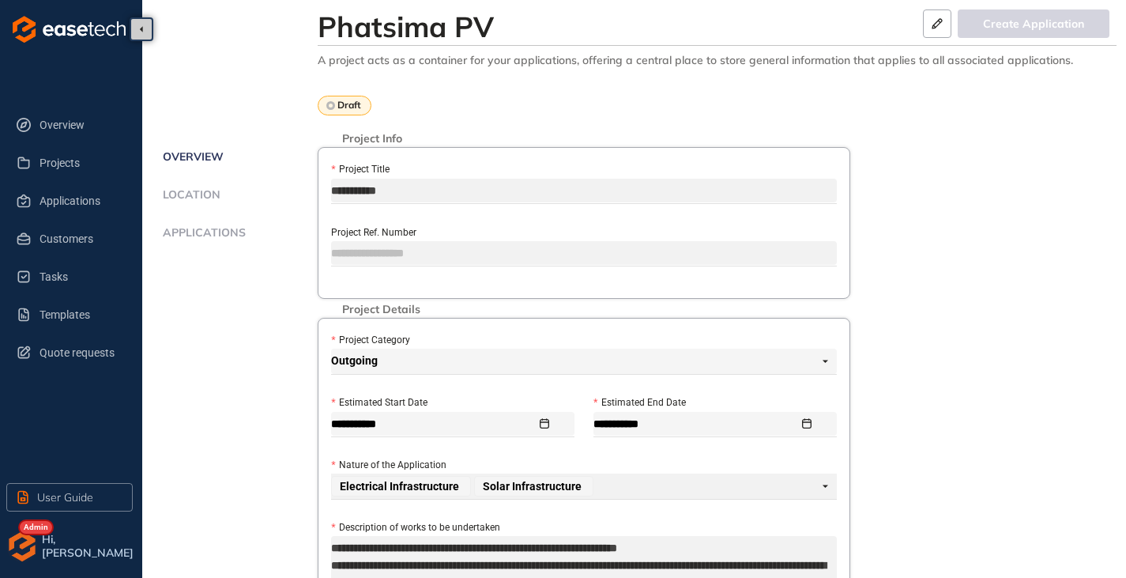
click at [177, 232] on span "Applications" at bounding box center [202, 232] width 88 height 13
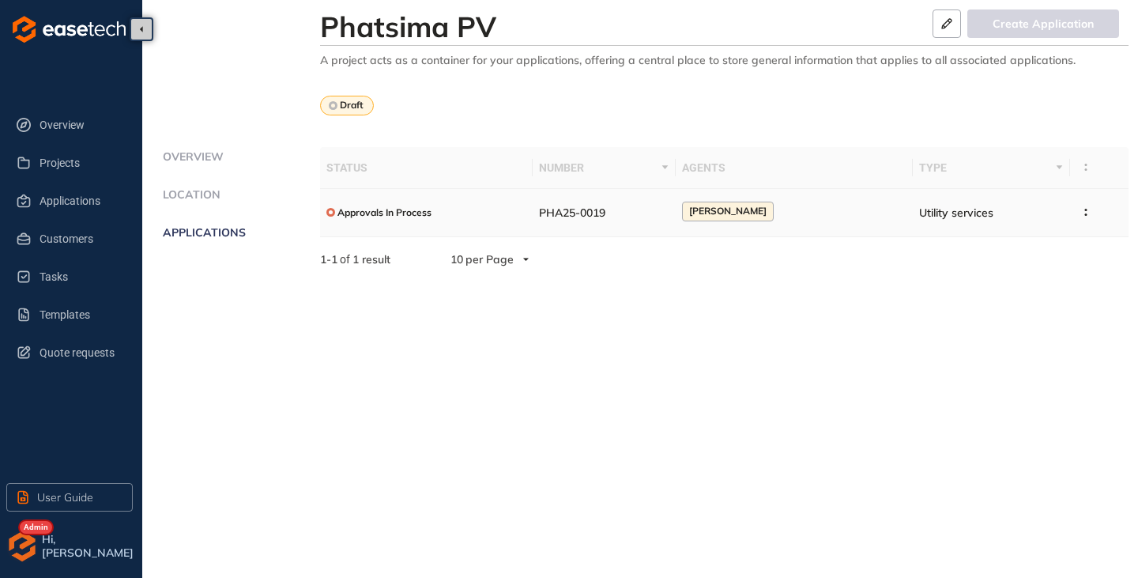
click at [530, 214] on td "Approvals In Process" at bounding box center [426, 213] width 213 height 48
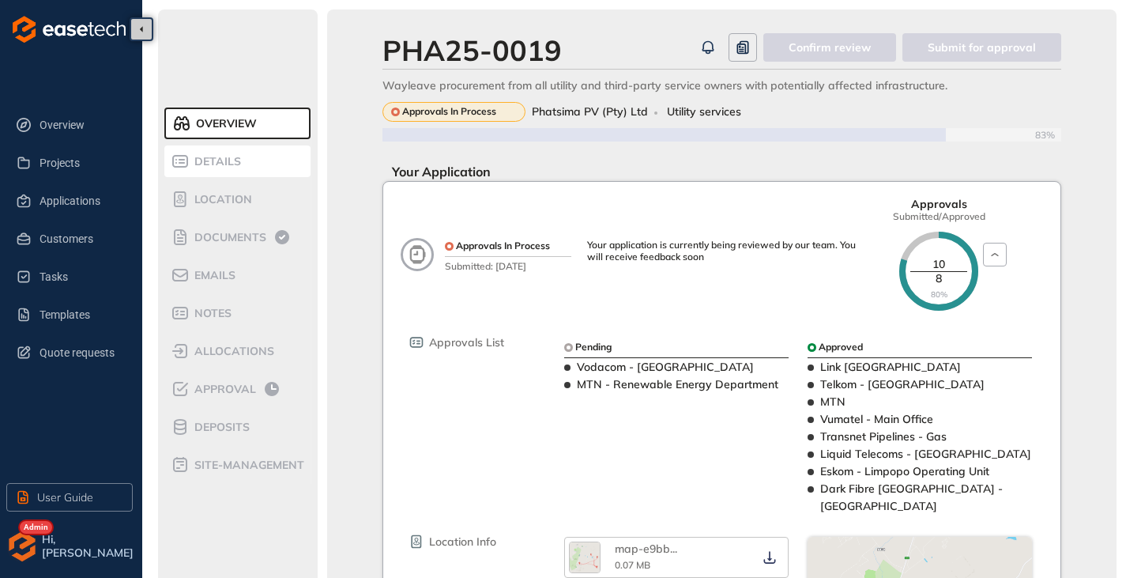
click at [205, 158] on span "Details" at bounding box center [215, 161] width 51 height 13
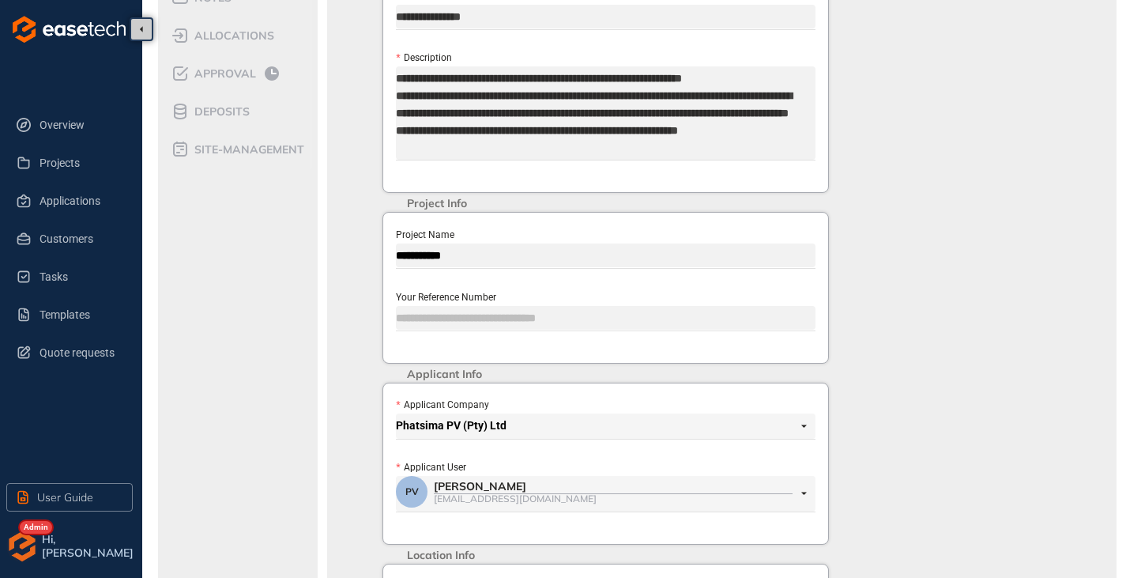
scroll to position [78, 0]
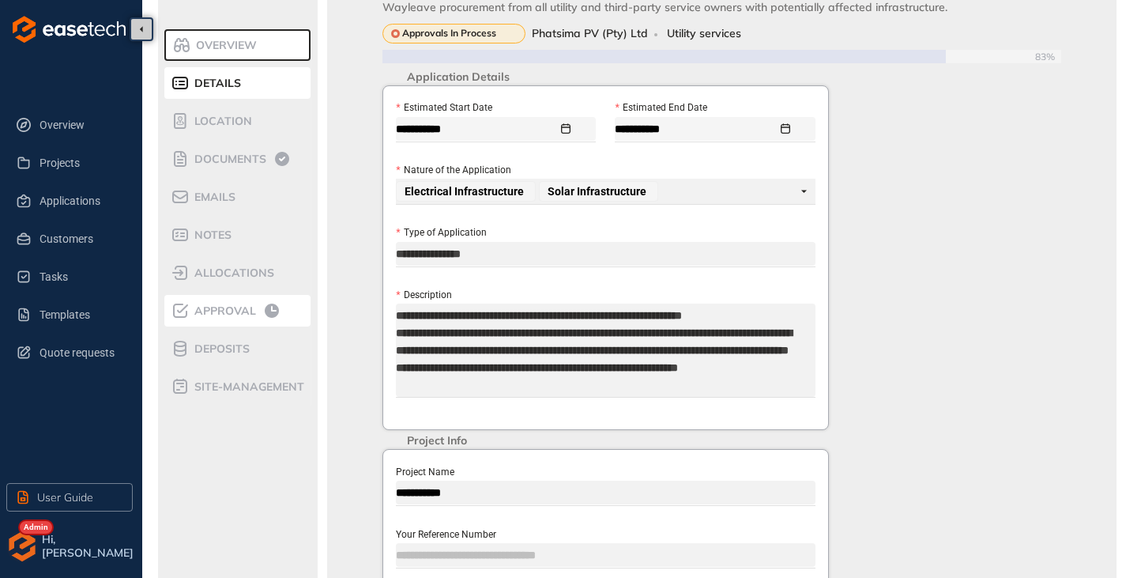
click at [229, 303] on div "Approval" at bounding box center [238, 310] width 134 height 19
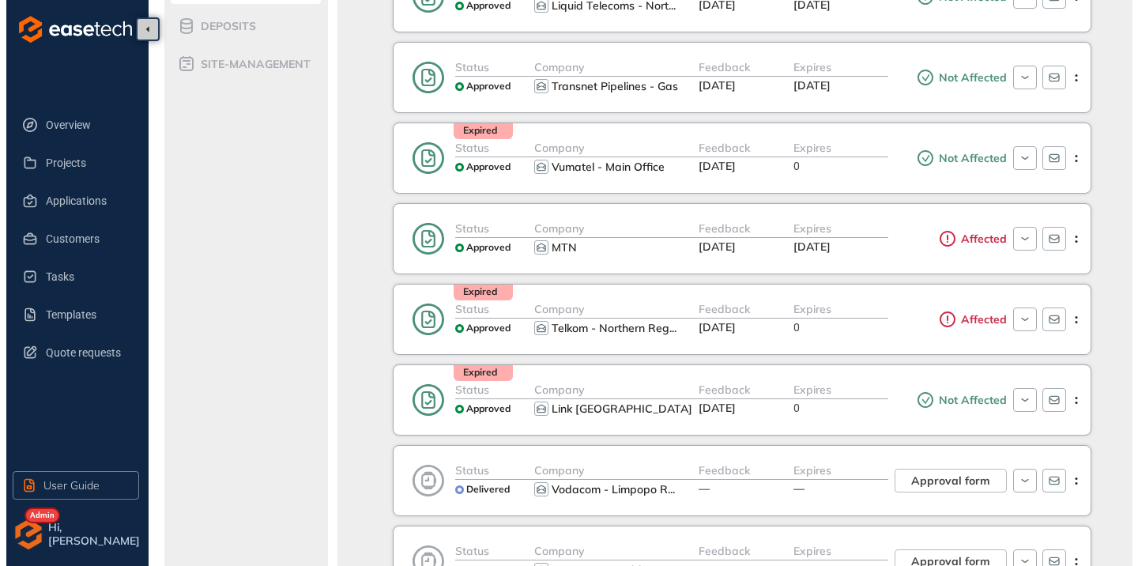
scroll to position [454, 0]
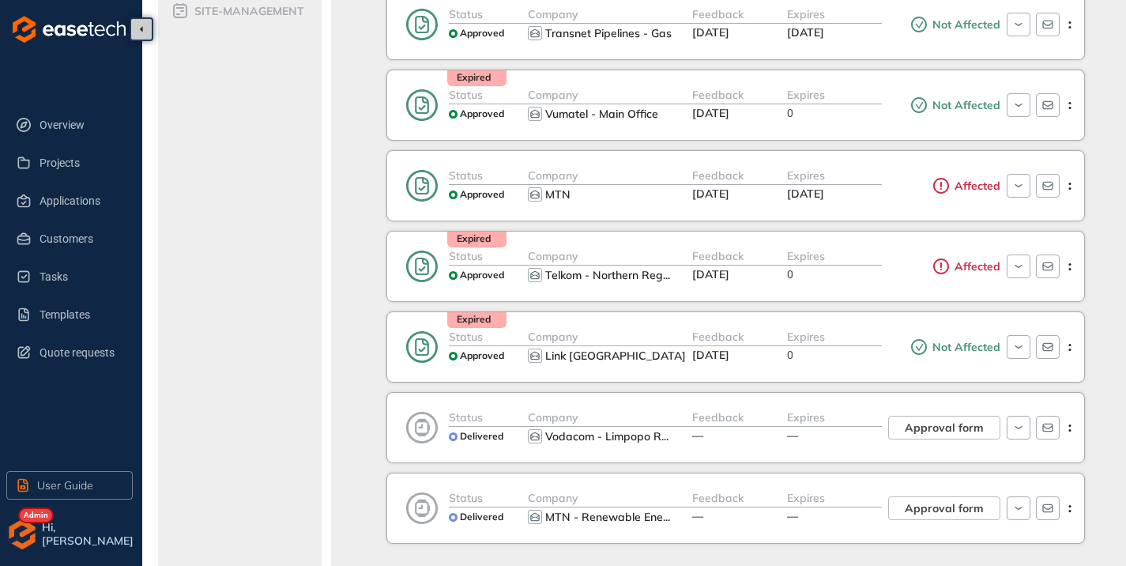
click at [824, 200] on span "[DATE]" at bounding box center [805, 194] width 37 height 14
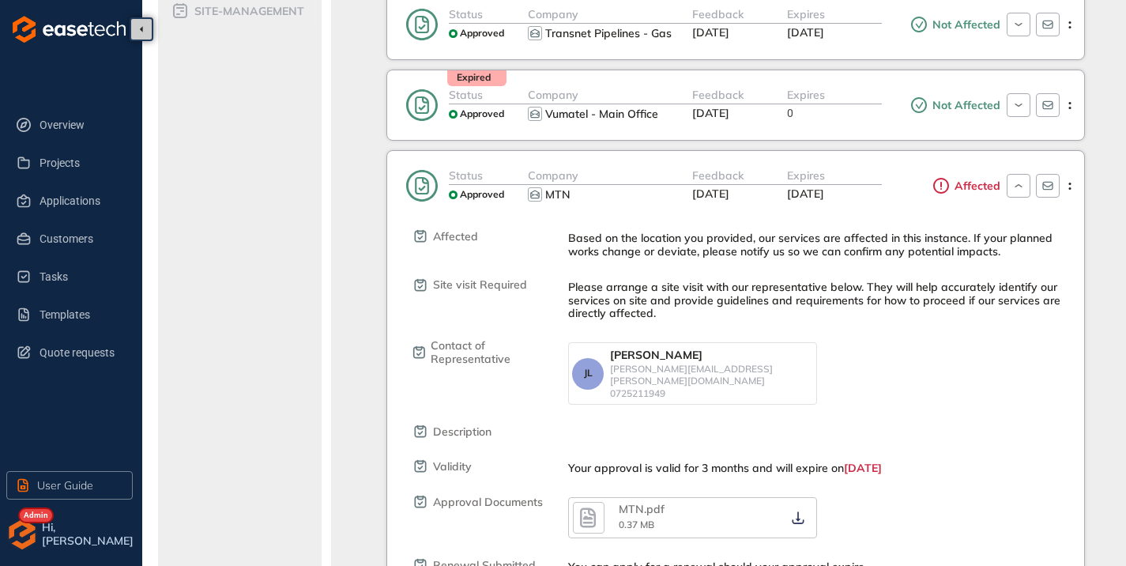
click at [586, 508] on icon "button" at bounding box center [588, 518] width 16 height 20
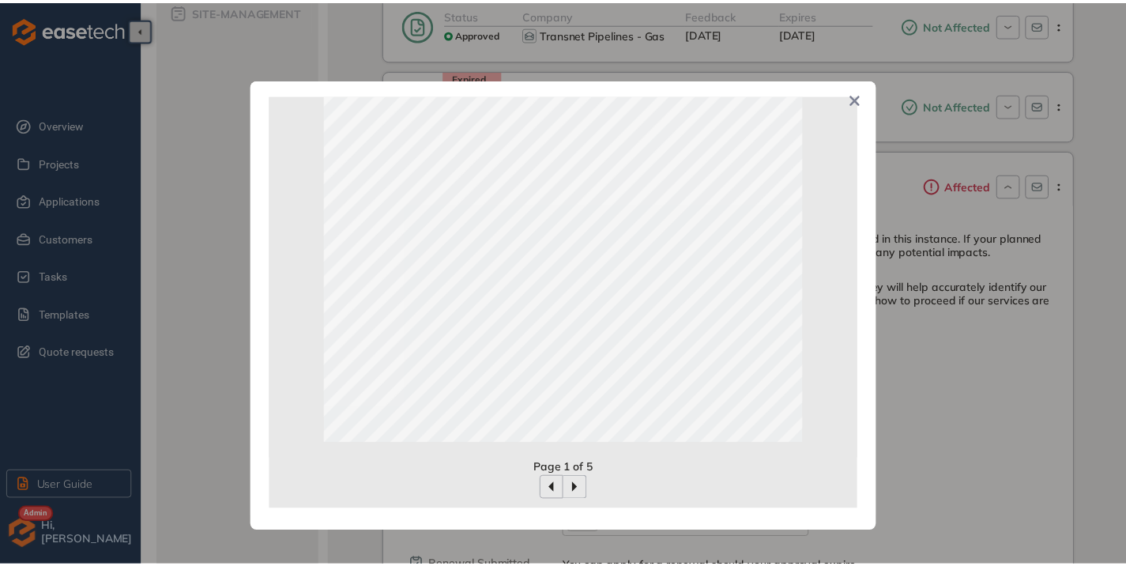
scroll to position [0, 0]
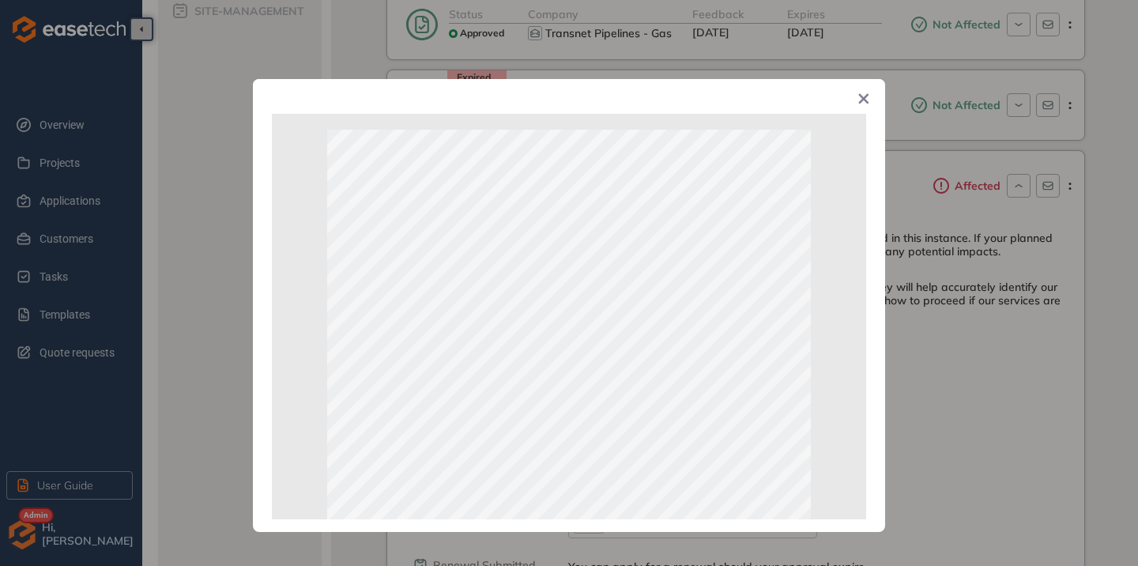
click at [864, 97] on icon "Close" at bounding box center [863, 98] width 11 height 11
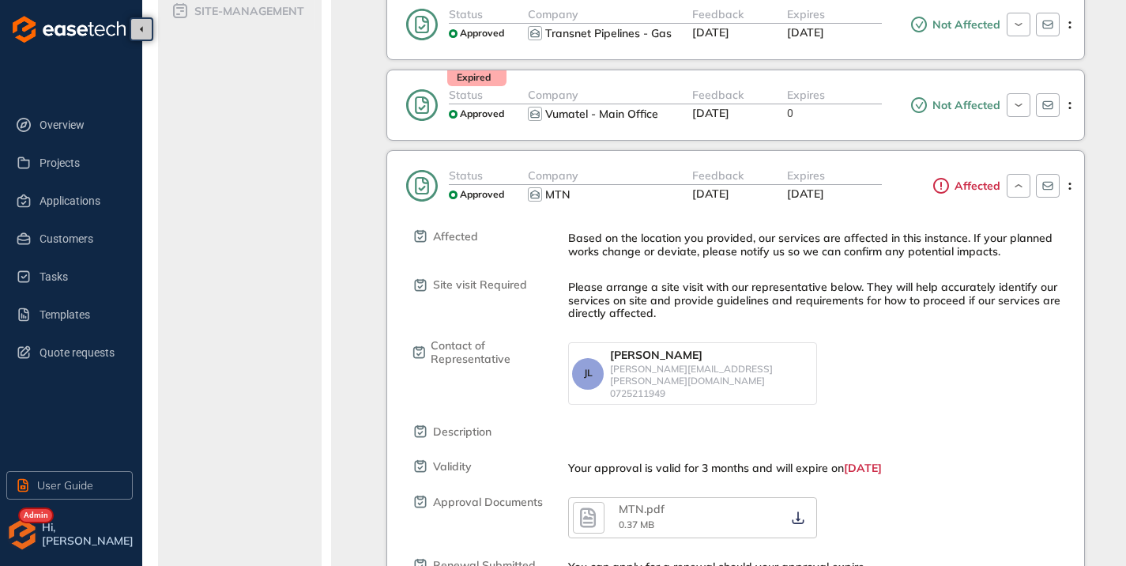
click at [856, 179] on div "Expires" at bounding box center [834, 176] width 95 height 18
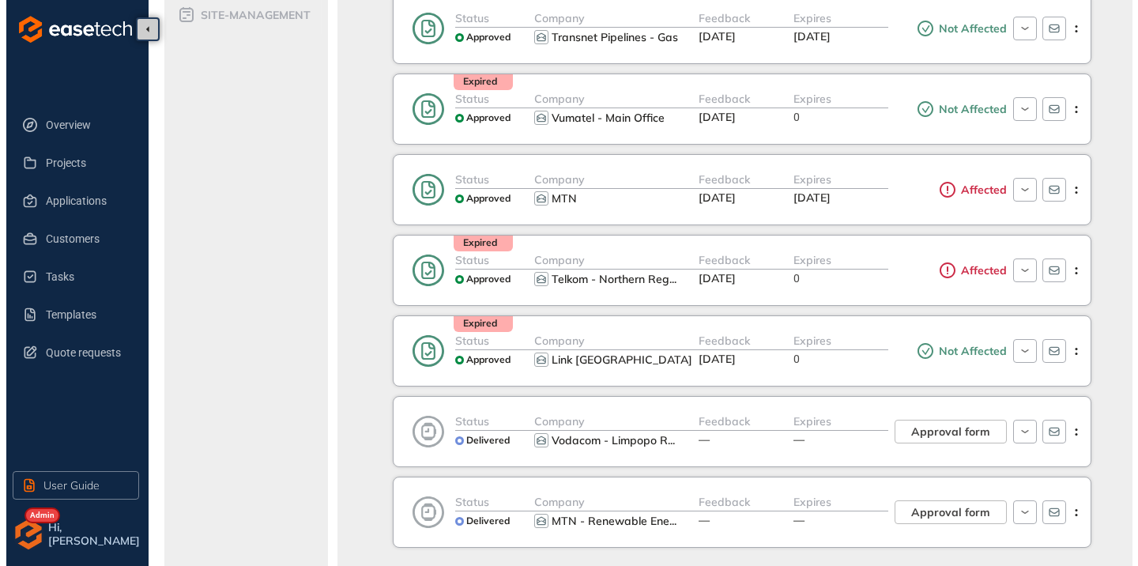
scroll to position [454, 0]
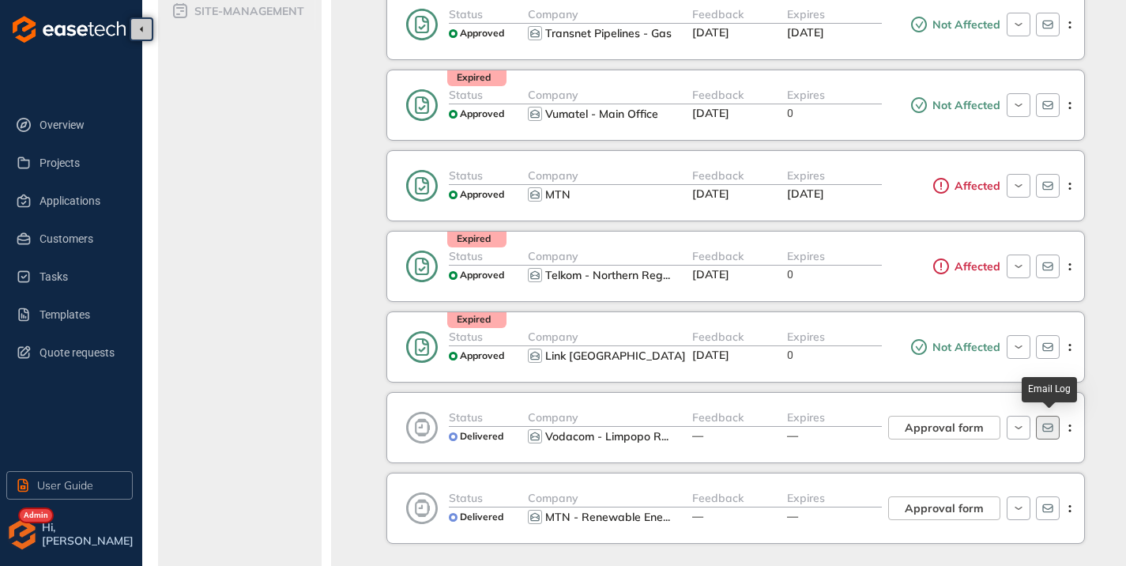
click at [1050, 424] on icon "button" at bounding box center [1047, 428] width 10 height 9
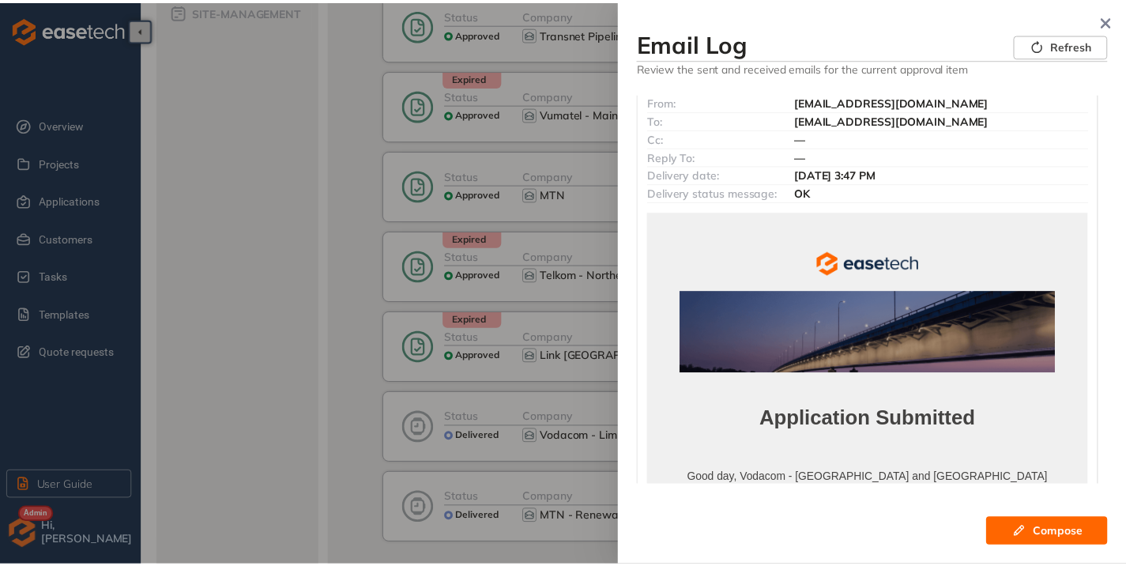
scroll to position [0, 0]
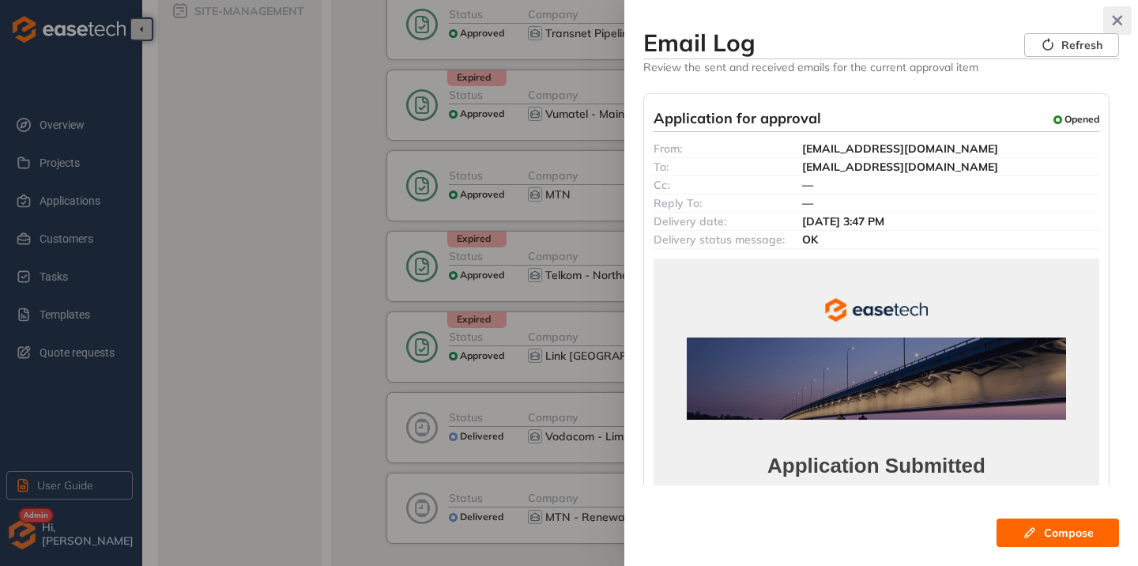
click at [1118, 19] on icon "button" at bounding box center [1118, 21] width 10 height 10
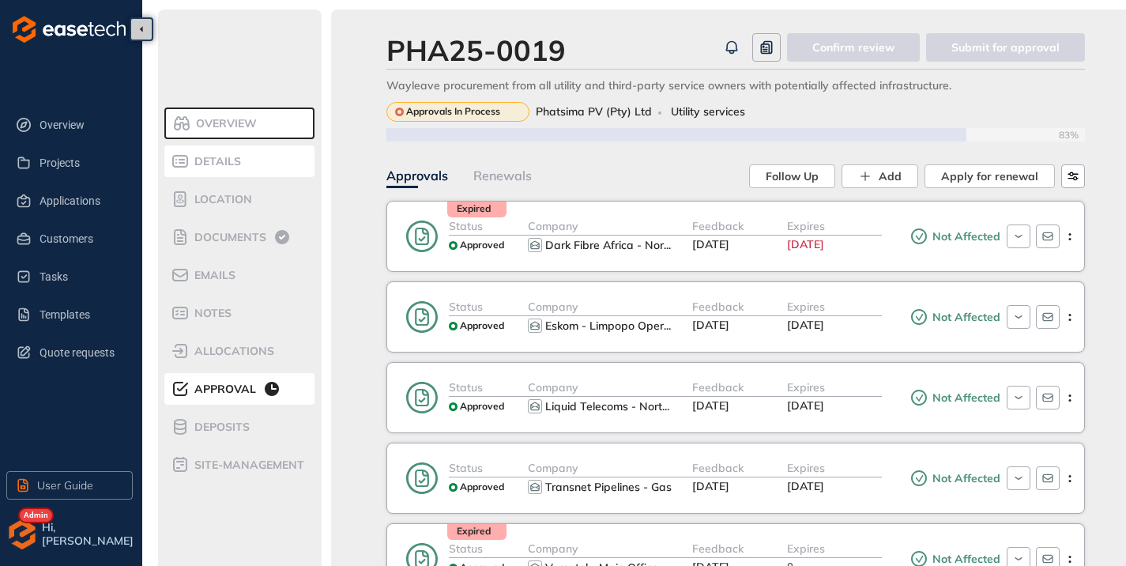
click at [236, 176] on li "Details" at bounding box center [239, 161] width 150 height 32
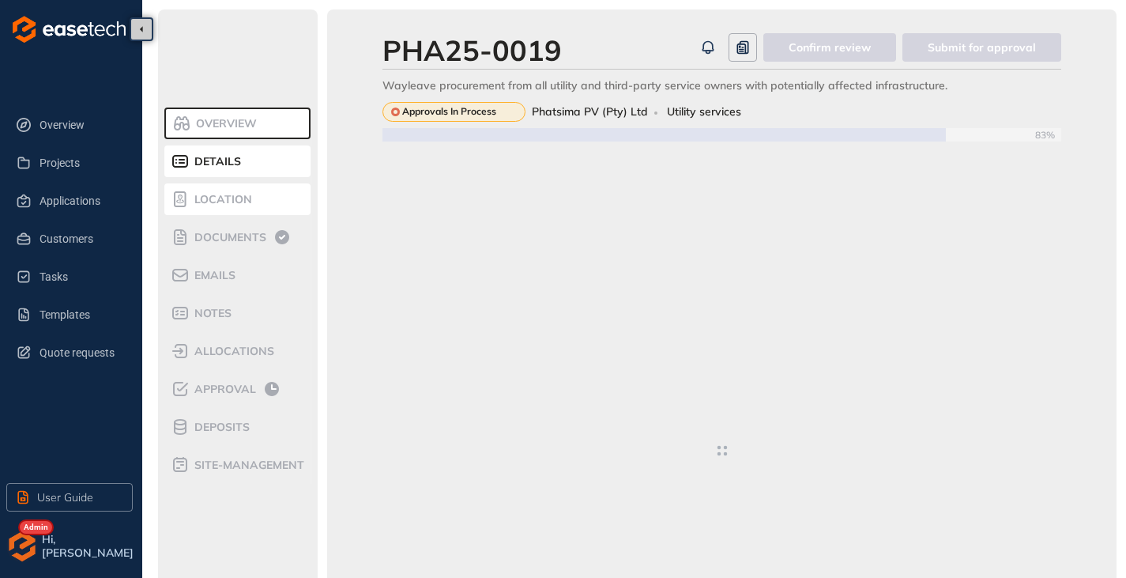
click at [218, 195] on span "Location" at bounding box center [221, 199] width 62 height 13
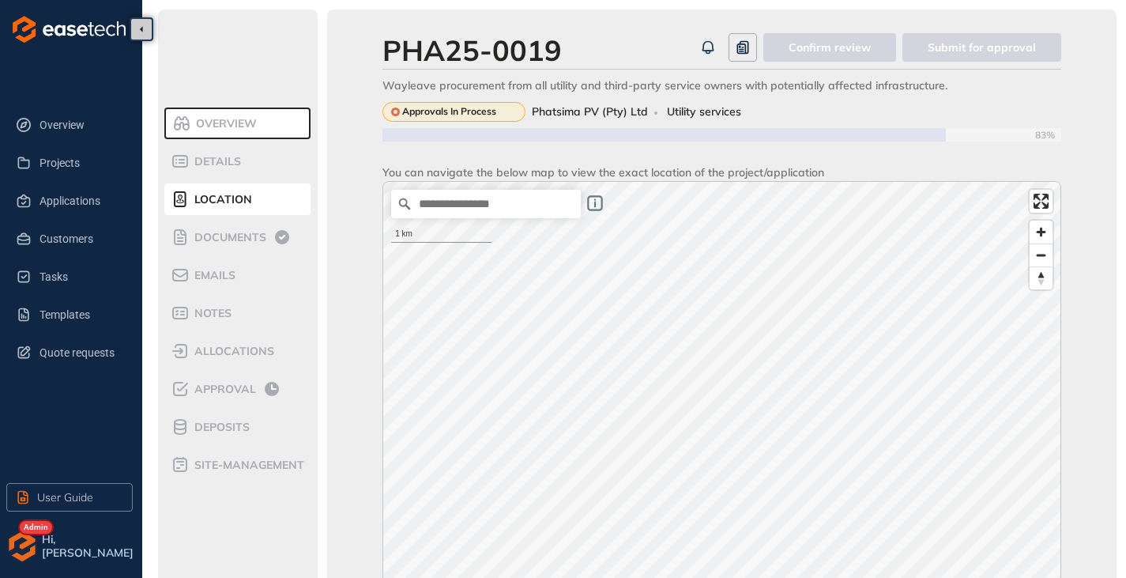
scroll to position [237, 0]
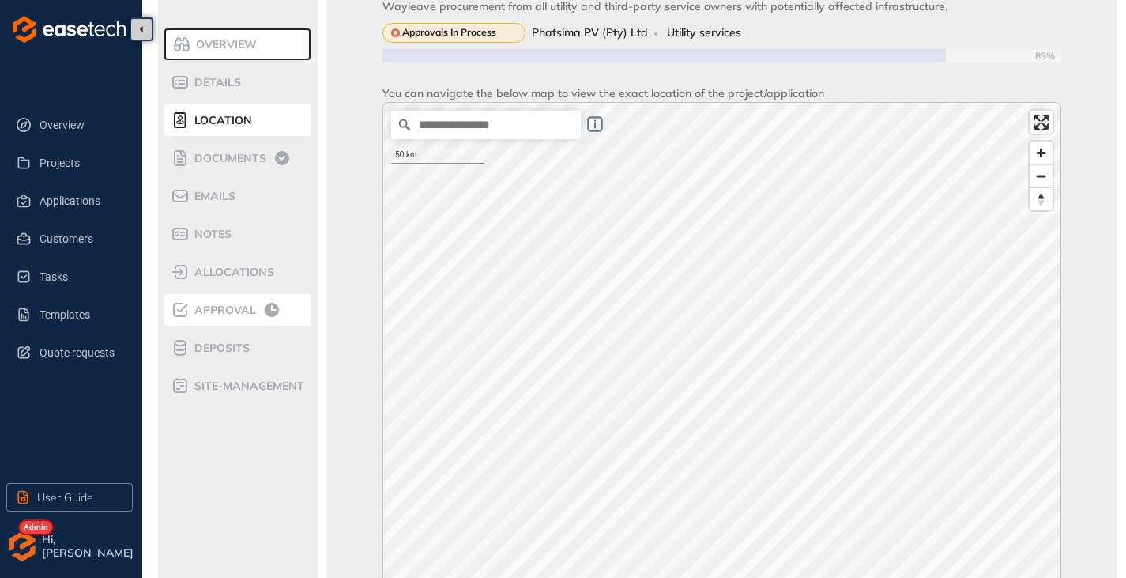
click at [228, 314] on span "Approval" at bounding box center [223, 310] width 66 height 13
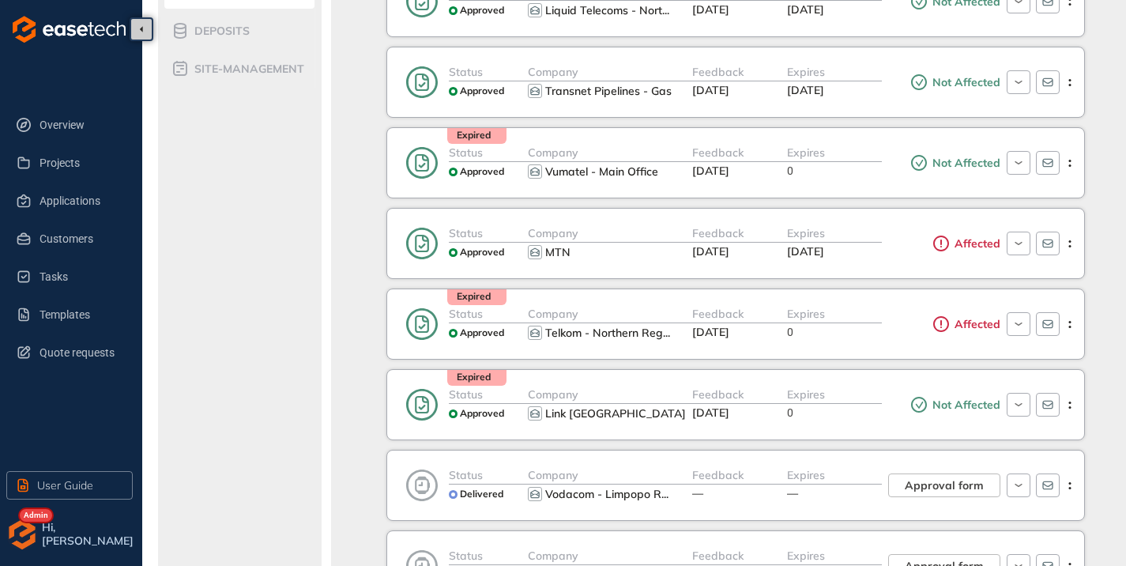
scroll to position [612, 0]
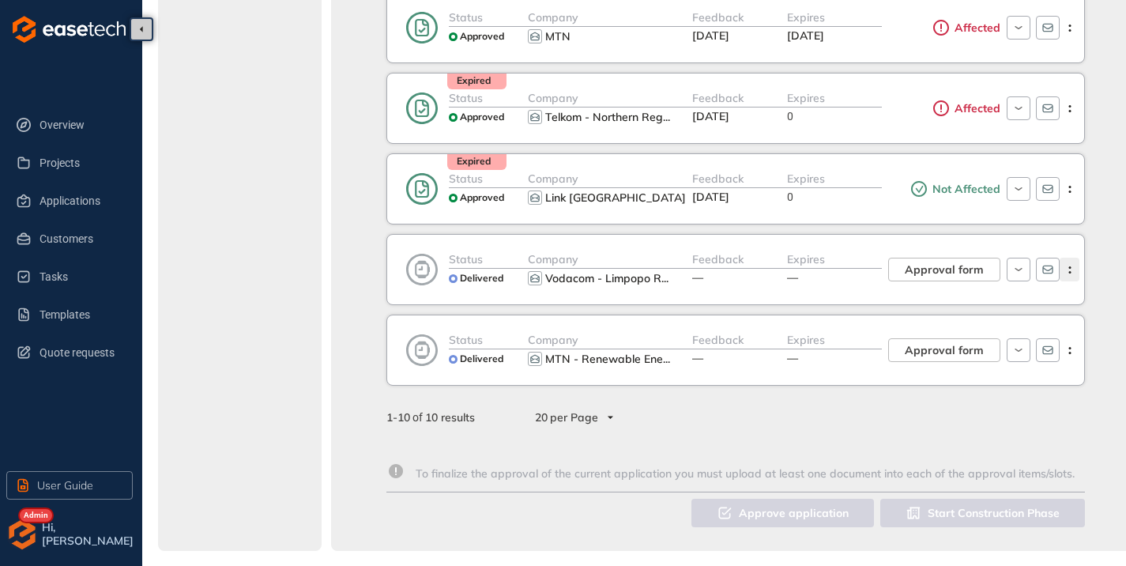
click at [1069, 270] on icon "button" at bounding box center [1070, 269] width 16 height 7
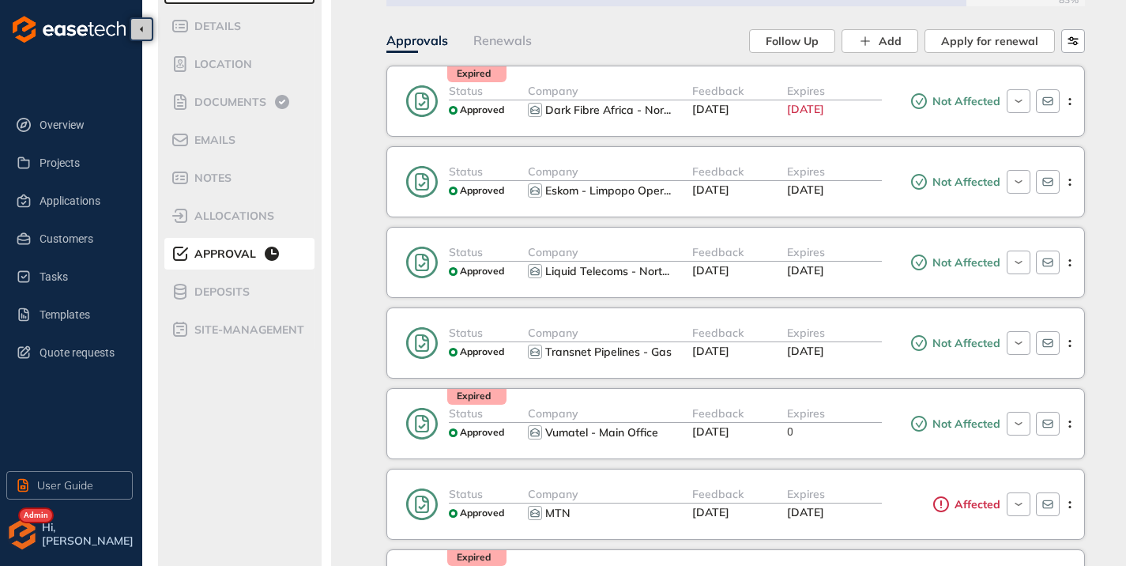
scroll to position [0, 0]
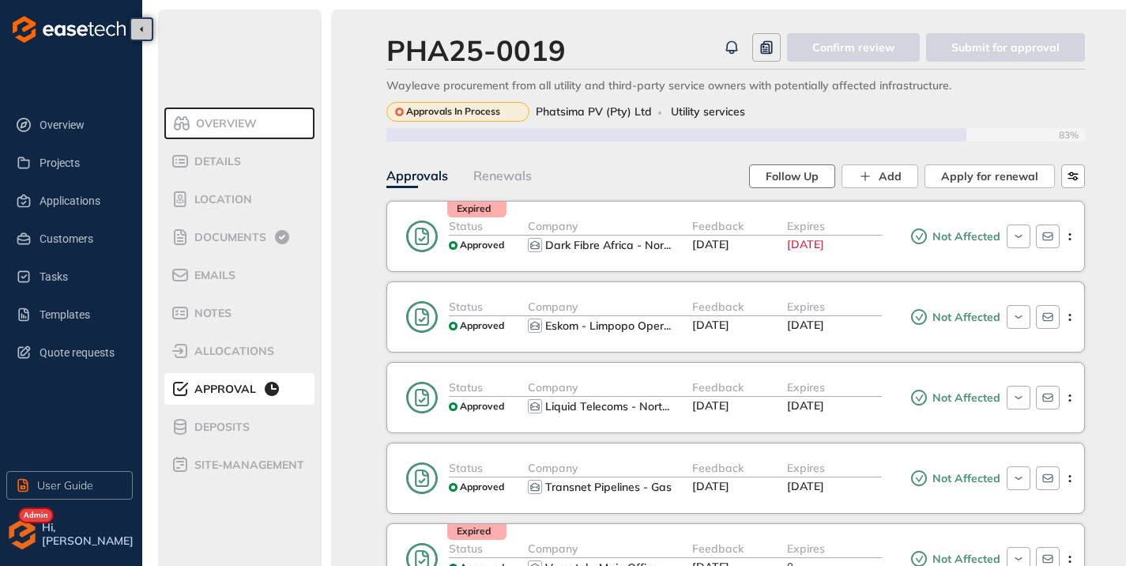
click at [792, 169] on span "Follow Up" at bounding box center [792, 176] width 53 height 17
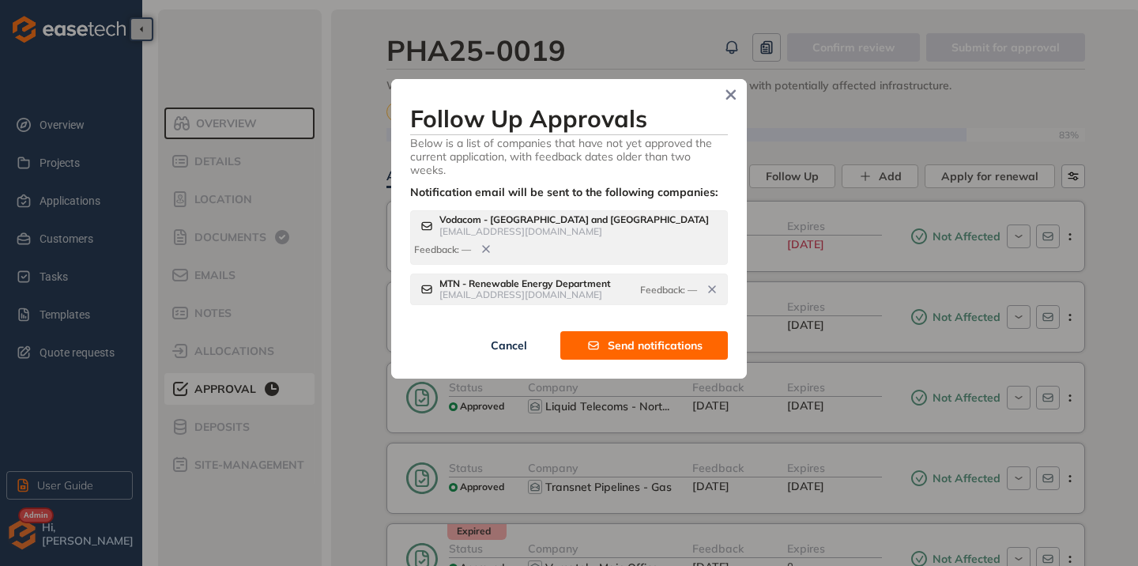
click at [650, 353] on span "Send notifications" at bounding box center [655, 345] width 95 height 17
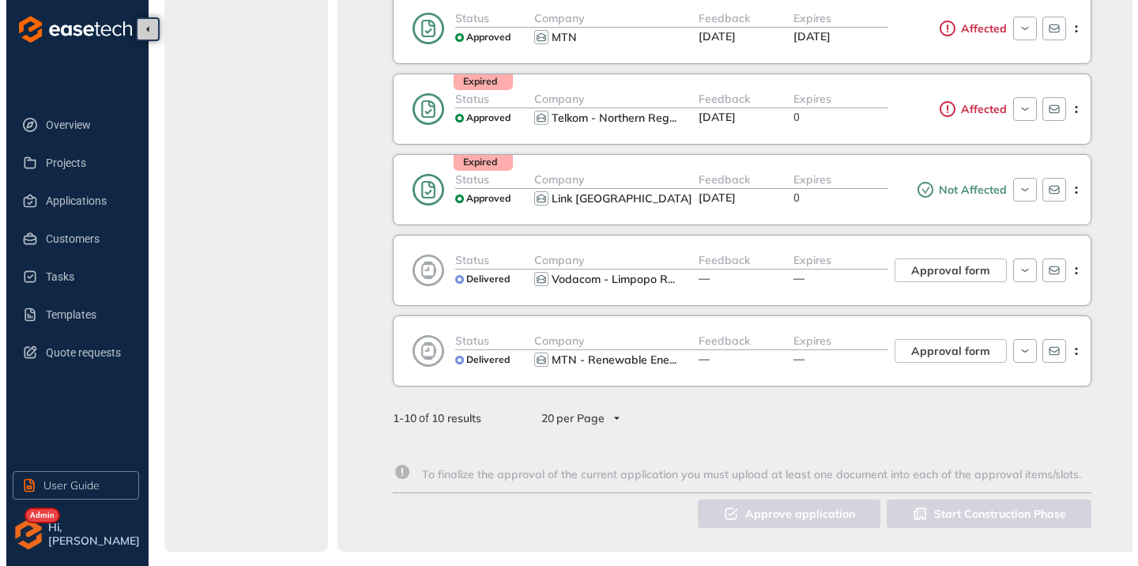
scroll to position [612, 0]
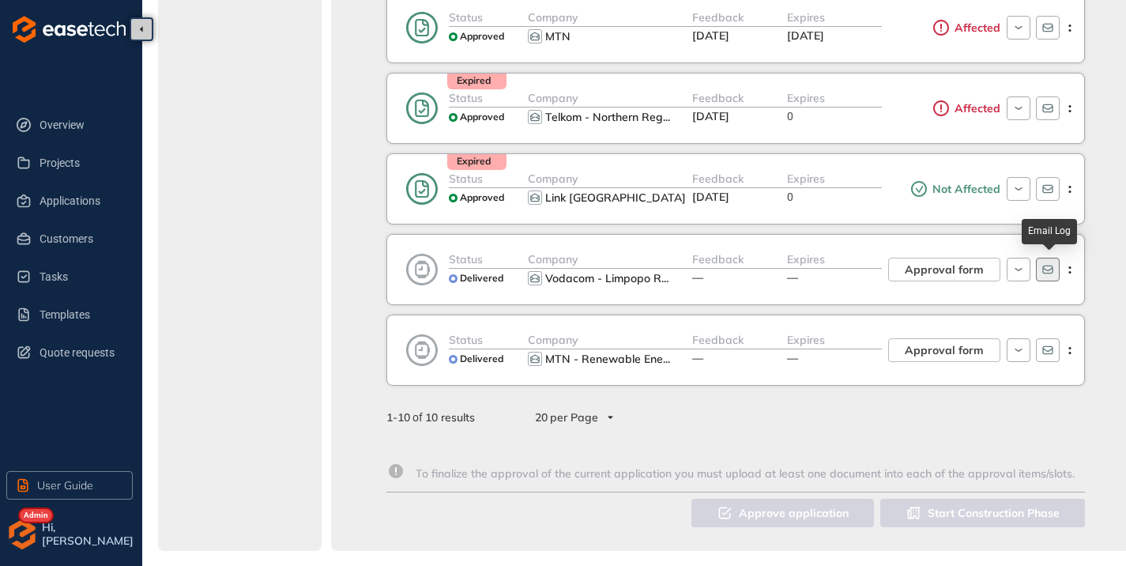
click at [1056, 272] on button "button" at bounding box center [1048, 270] width 24 height 24
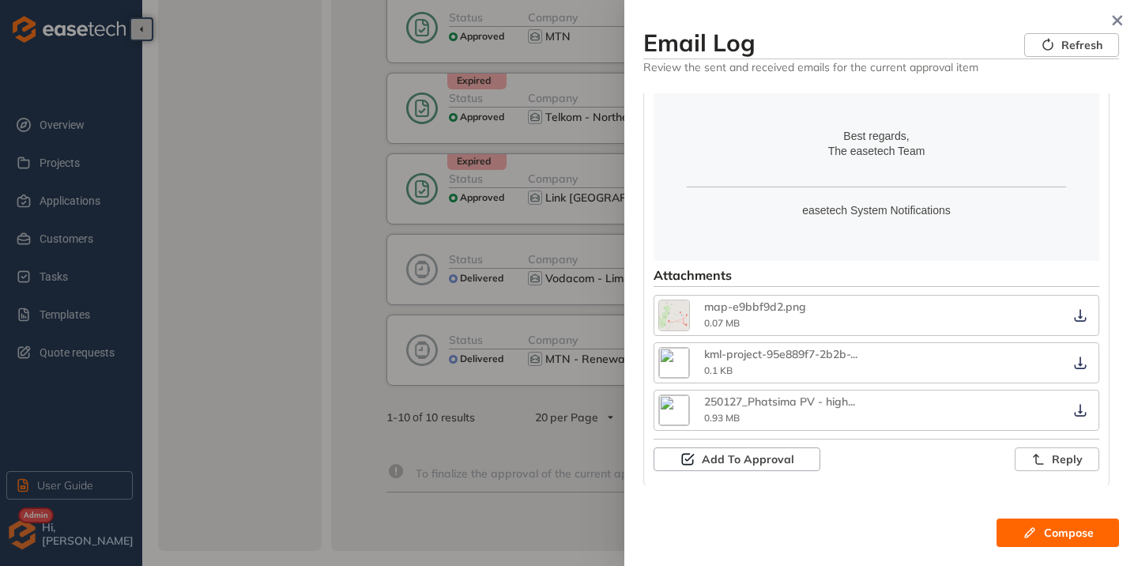
scroll to position [711, 0]
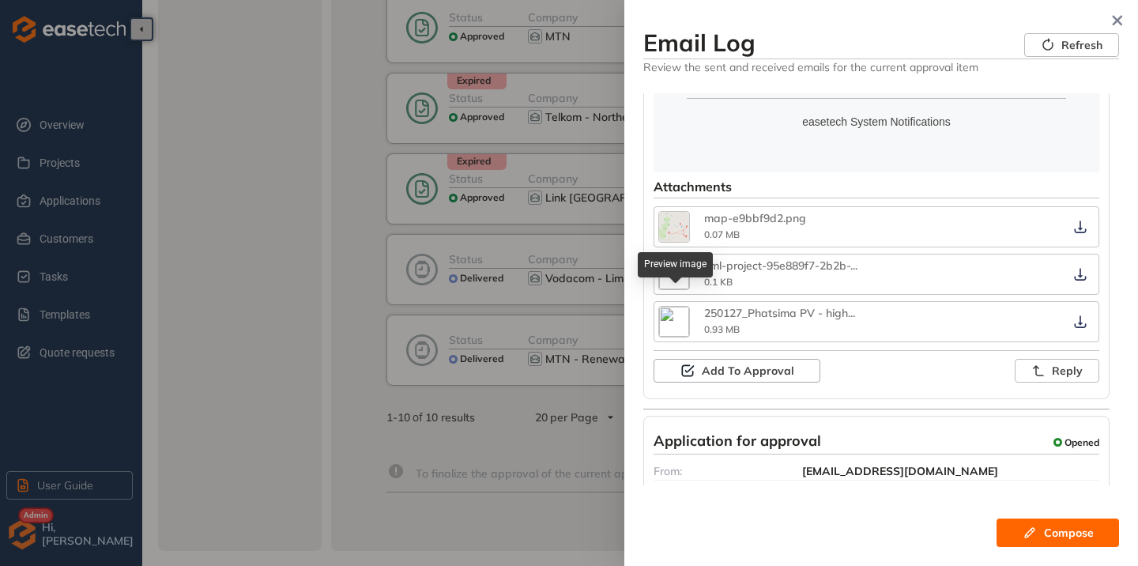
click at [682, 307] on img "button" at bounding box center [674, 322] width 30 height 30
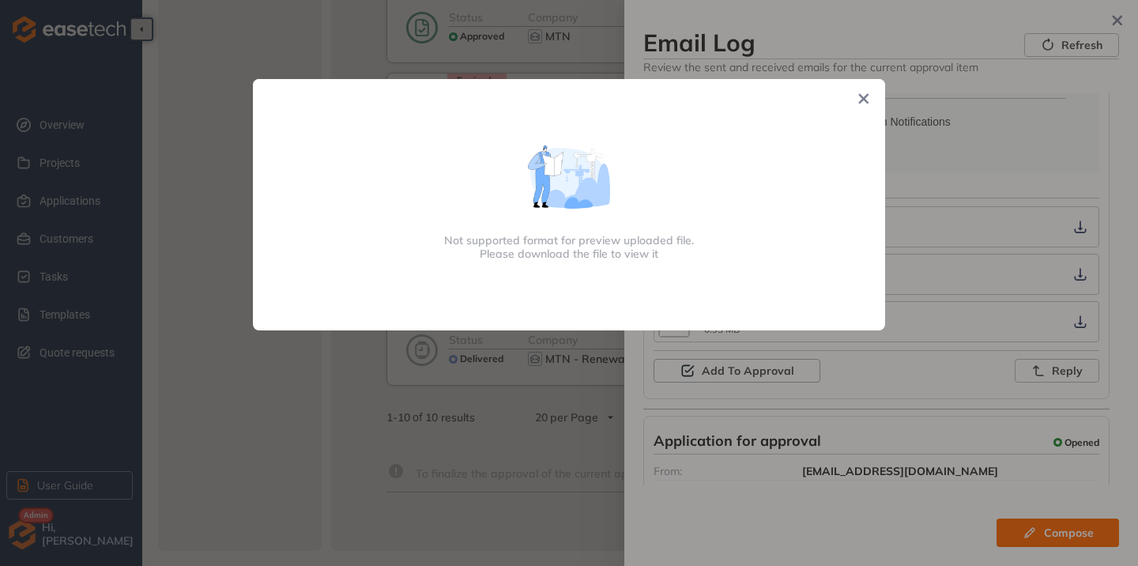
click at [858, 98] on span "Close" at bounding box center [864, 100] width 43 height 43
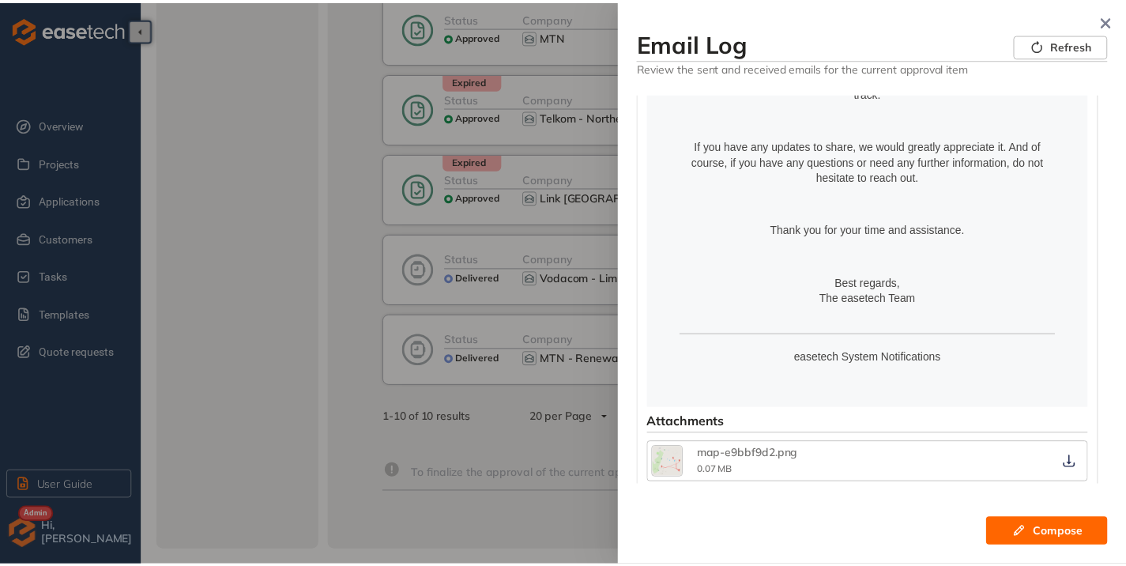
scroll to position [316, 0]
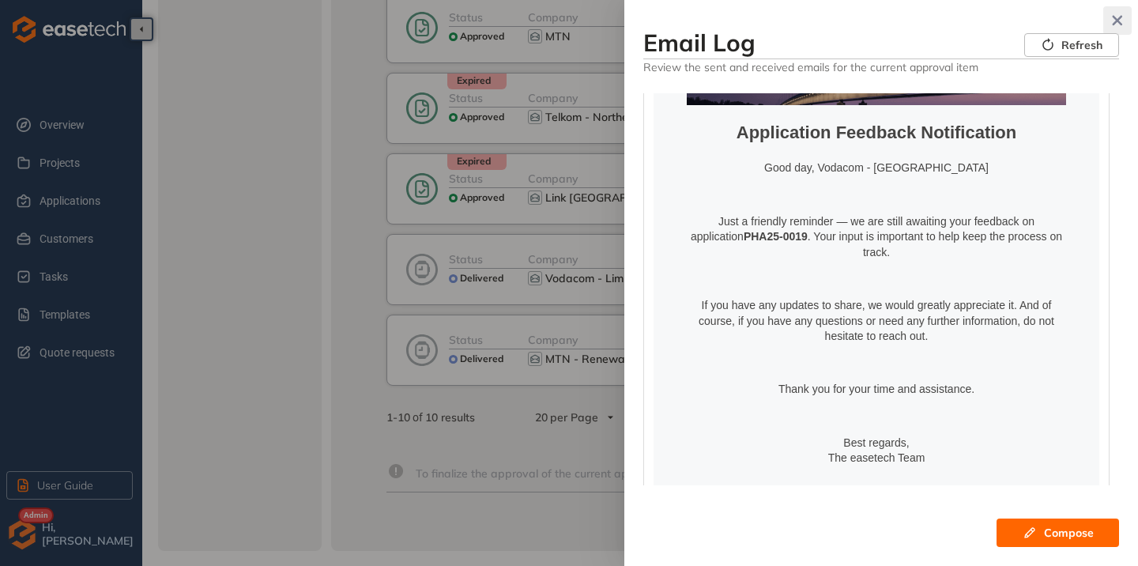
click at [1118, 22] on icon "button" at bounding box center [1118, 21] width 10 height 10
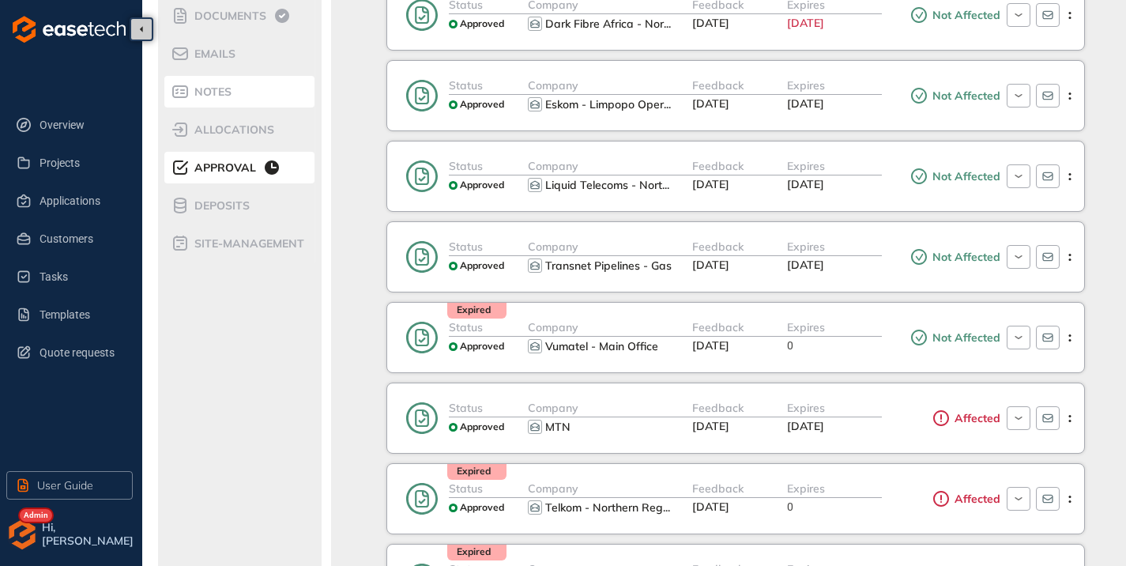
scroll to position [0, 0]
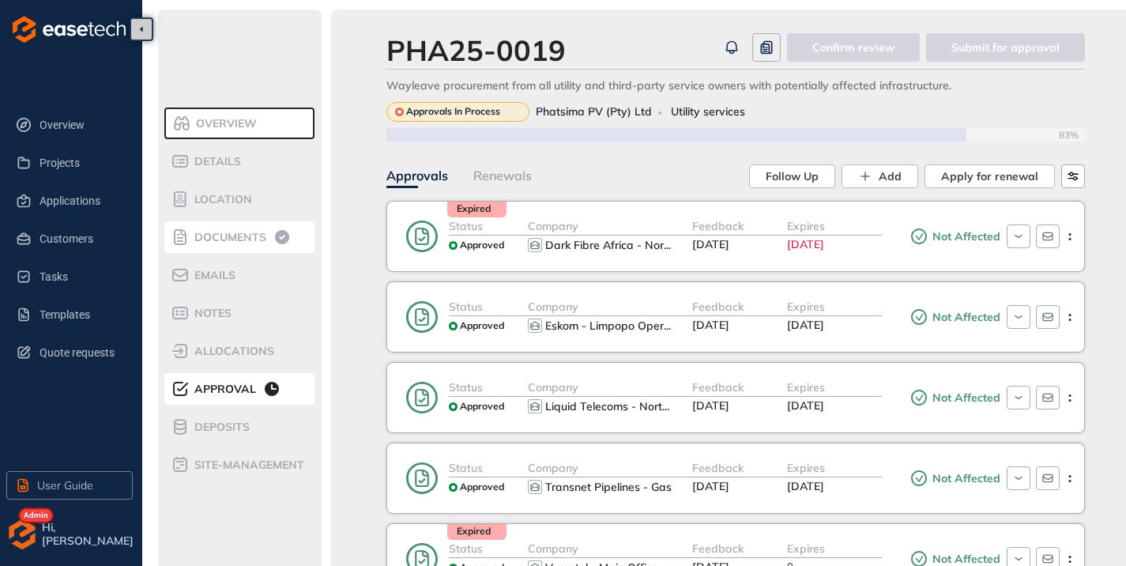
click at [205, 247] on li "Documents" at bounding box center [239, 237] width 150 height 32
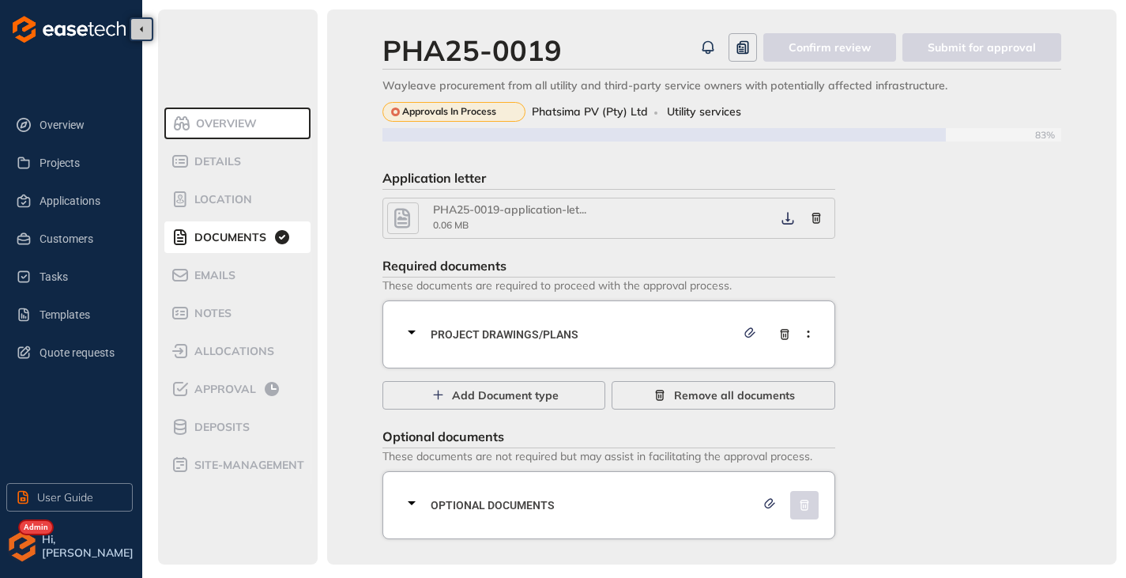
click at [409, 226] on icon "button" at bounding box center [402, 218] width 16 height 20
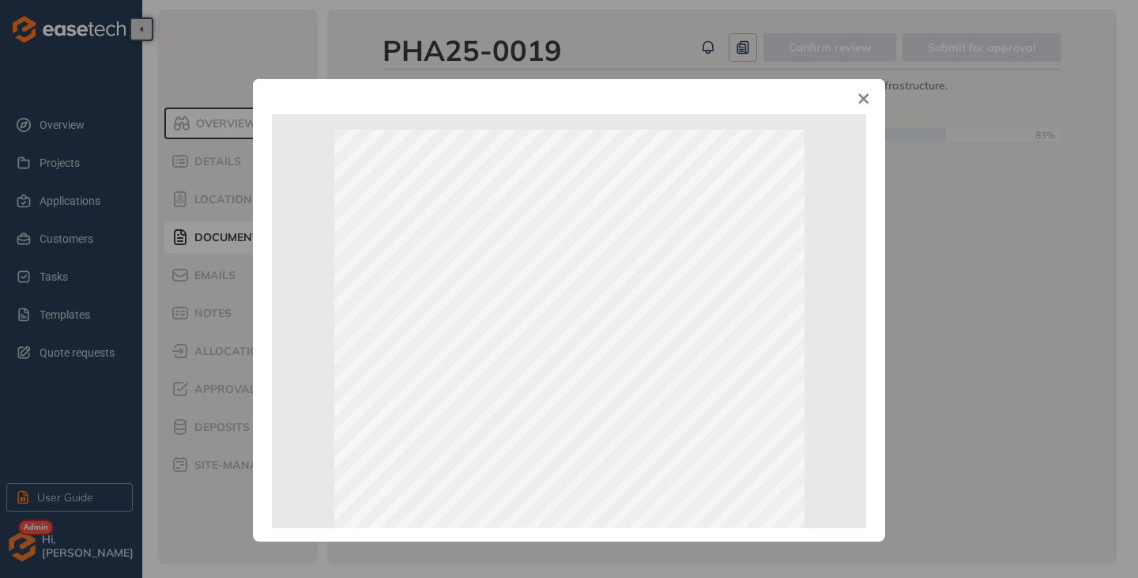
click at [872, 100] on span "Close" at bounding box center [864, 100] width 43 height 43
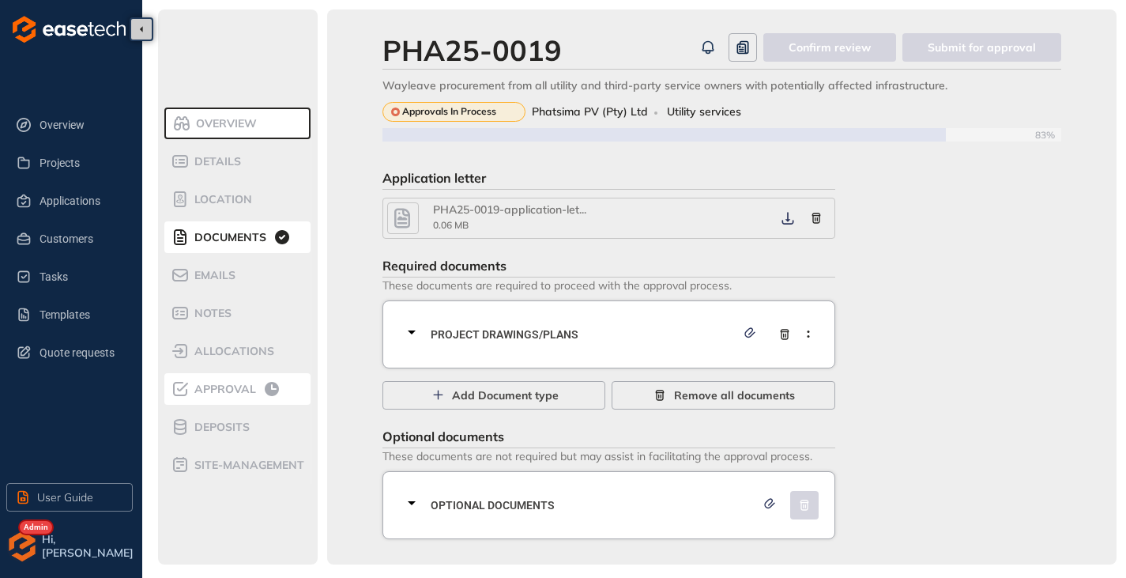
click at [219, 385] on span "Approval" at bounding box center [223, 389] width 66 height 13
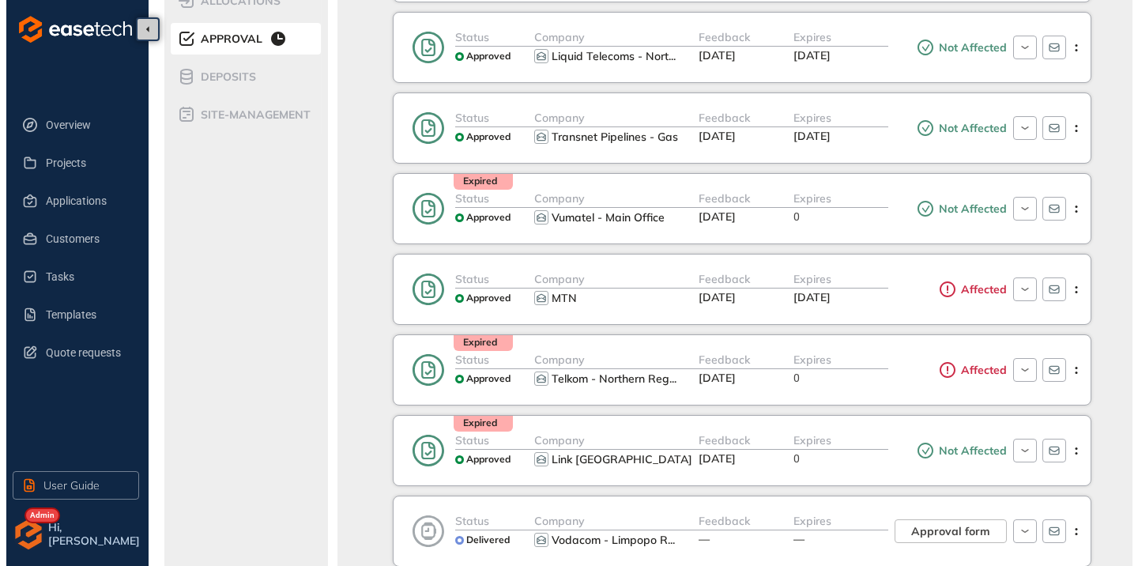
scroll to position [612, 0]
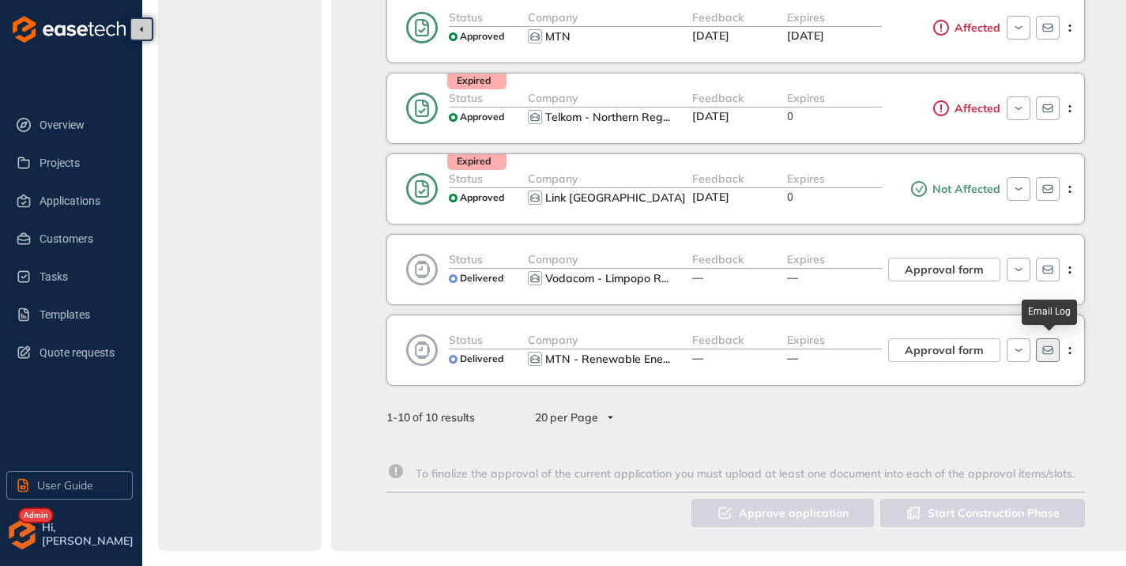
click at [1053, 347] on icon "button" at bounding box center [1047, 350] width 10 height 9
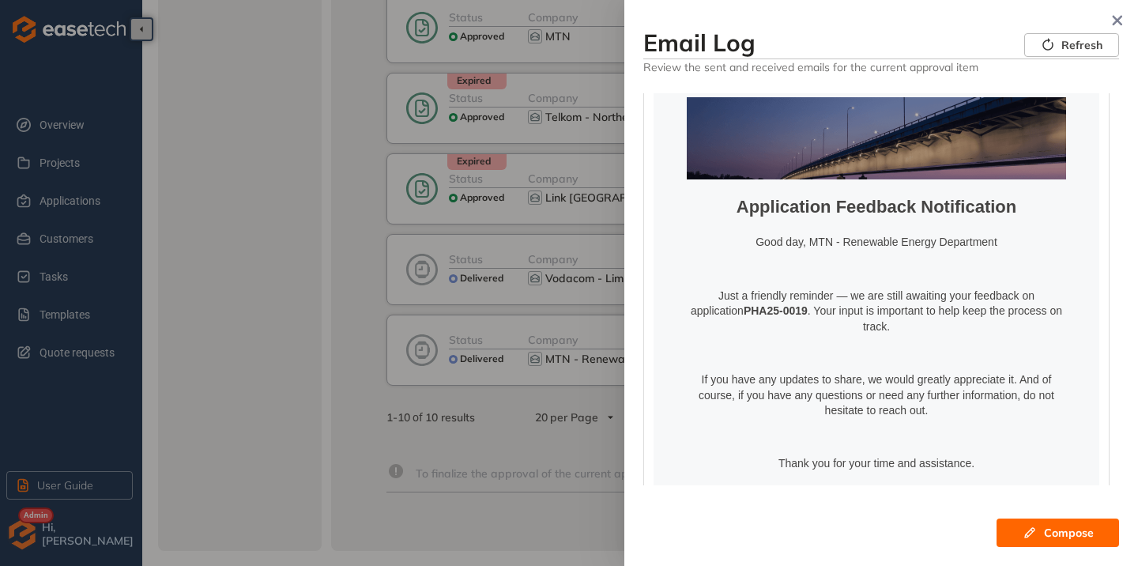
scroll to position [237, 0]
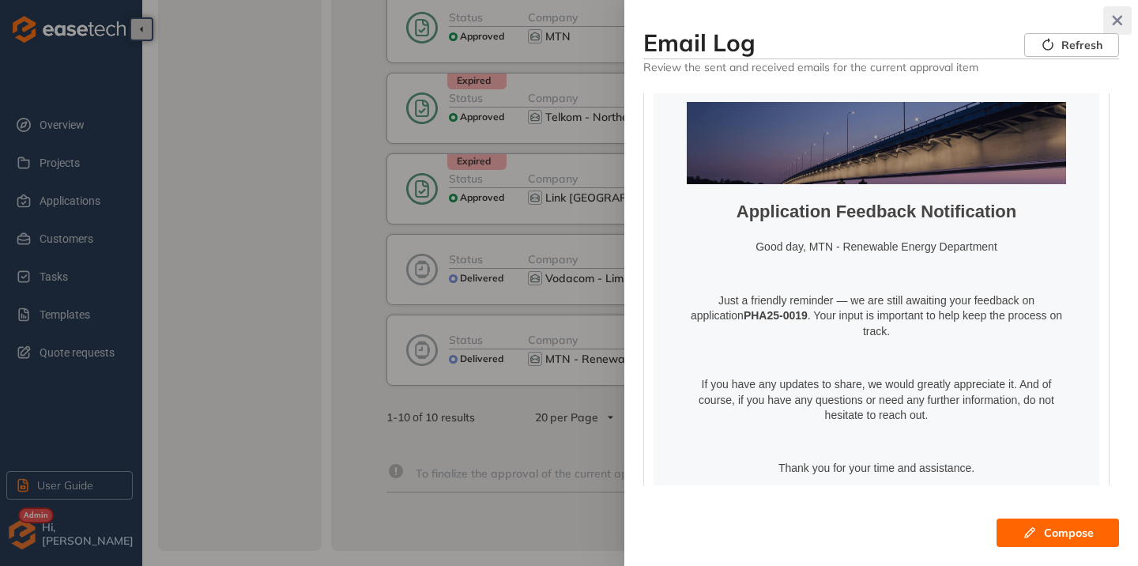
click at [1115, 21] on icon "button" at bounding box center [1118, 21] width 10 height 10
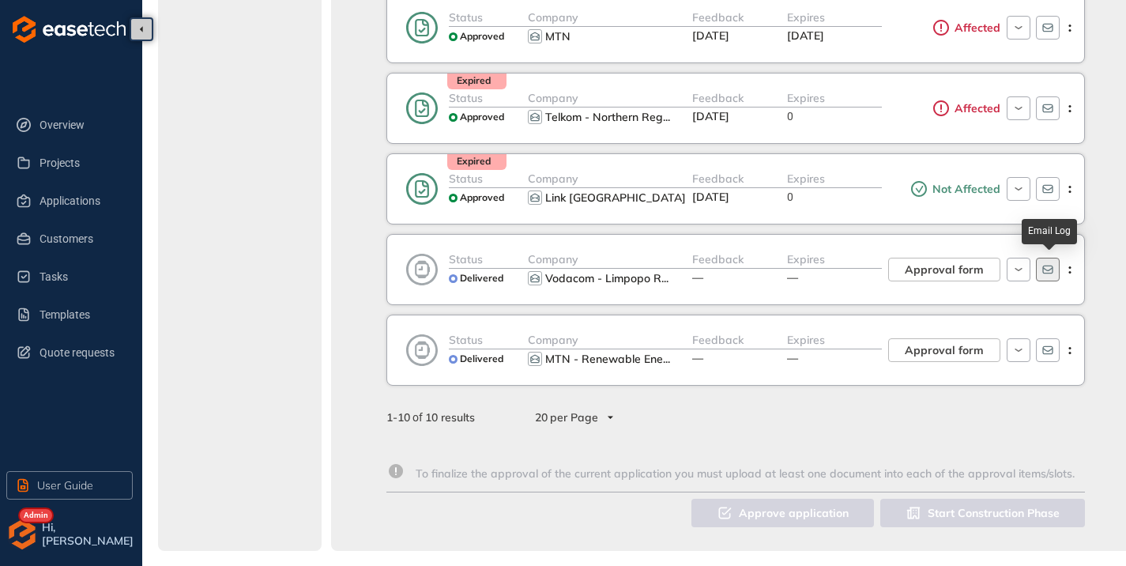
click at [1054, 266] on icon "button" at bounding box center [1048, 269] width 13 height 13
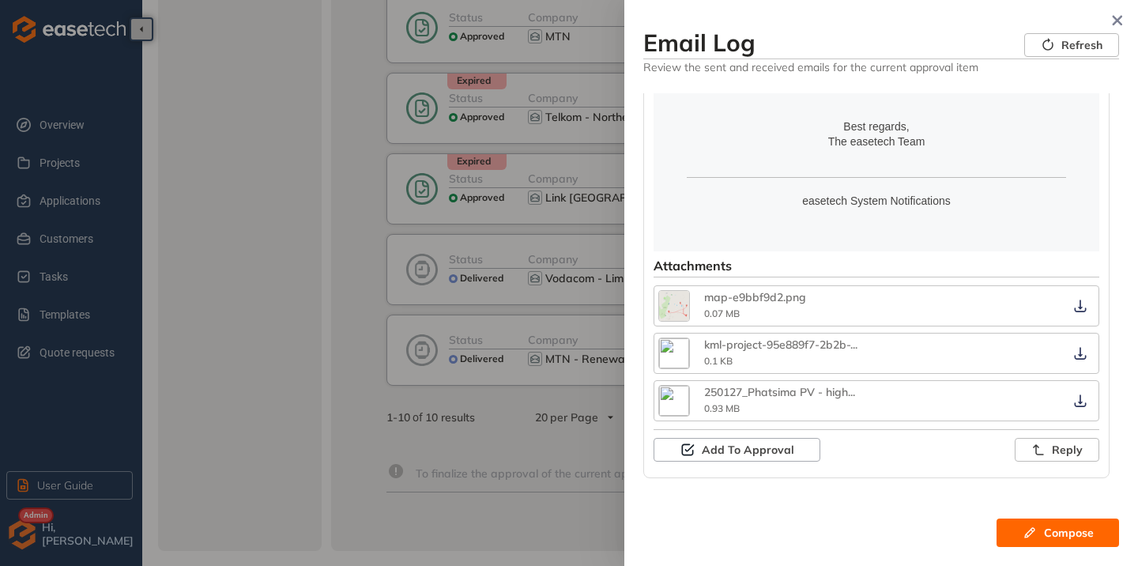
scroll to position [711, 0]
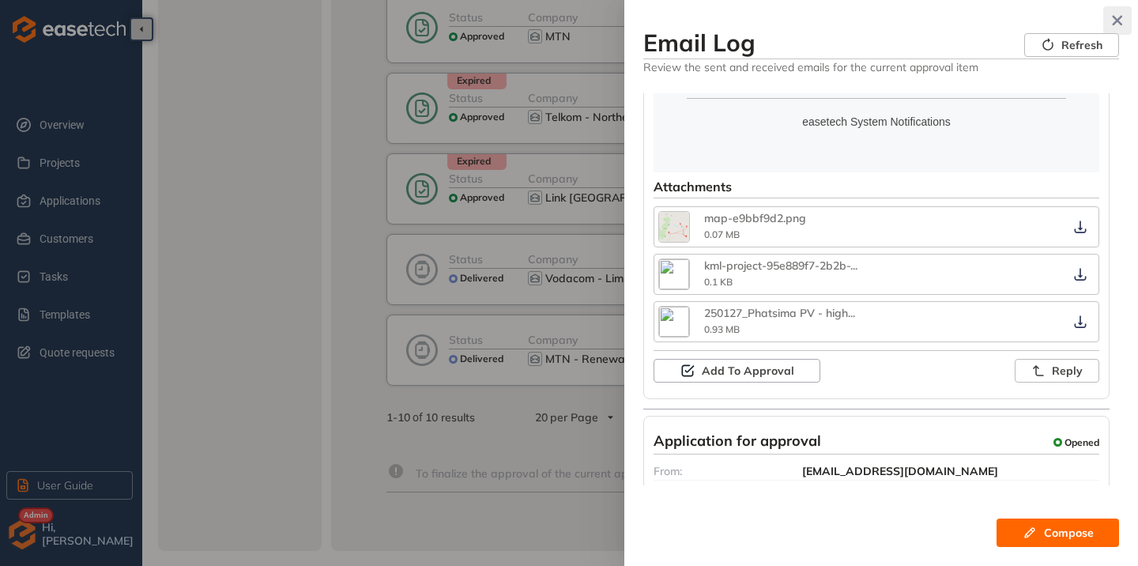
click at [1116, 19] on icon "button" at bounding box center [1118, 21] width 10 height 10
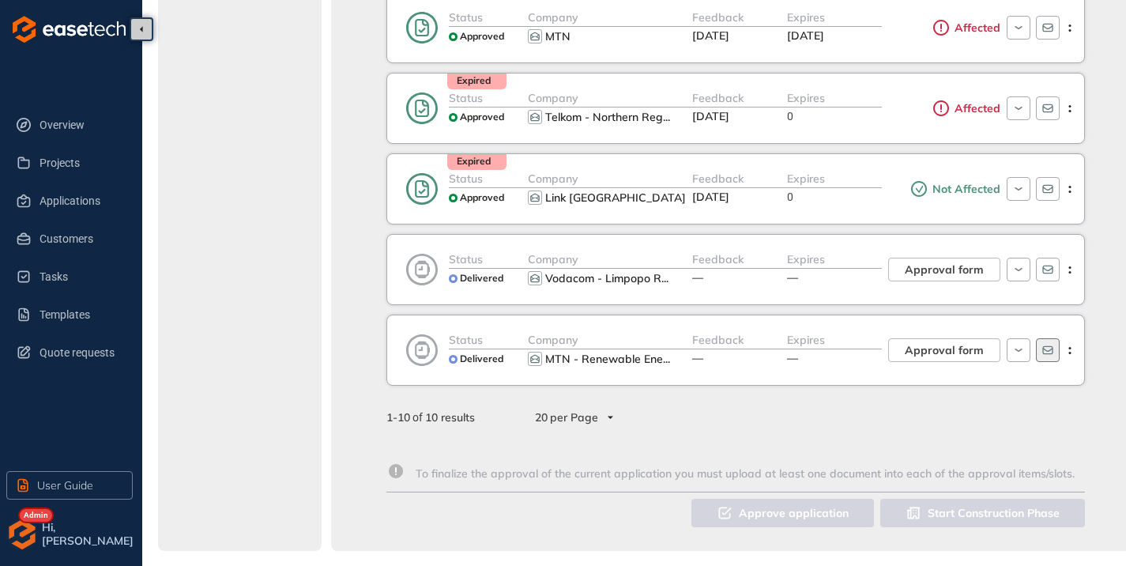
click at [1056, 349] on button "button" at bounding box center [1048, 350] width 24 height 24
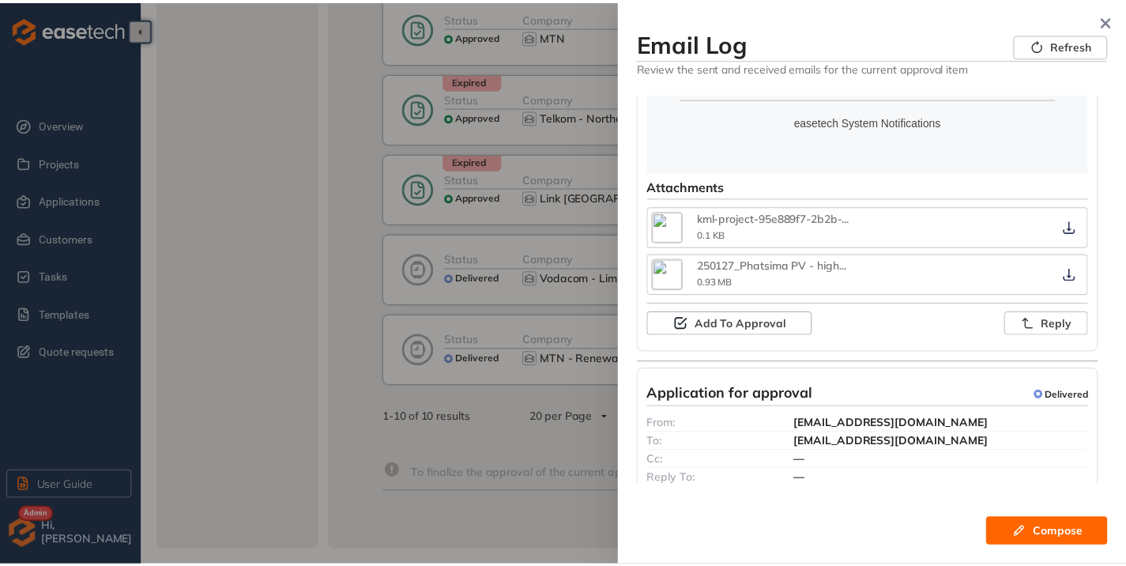
scroll to position [395, 0]
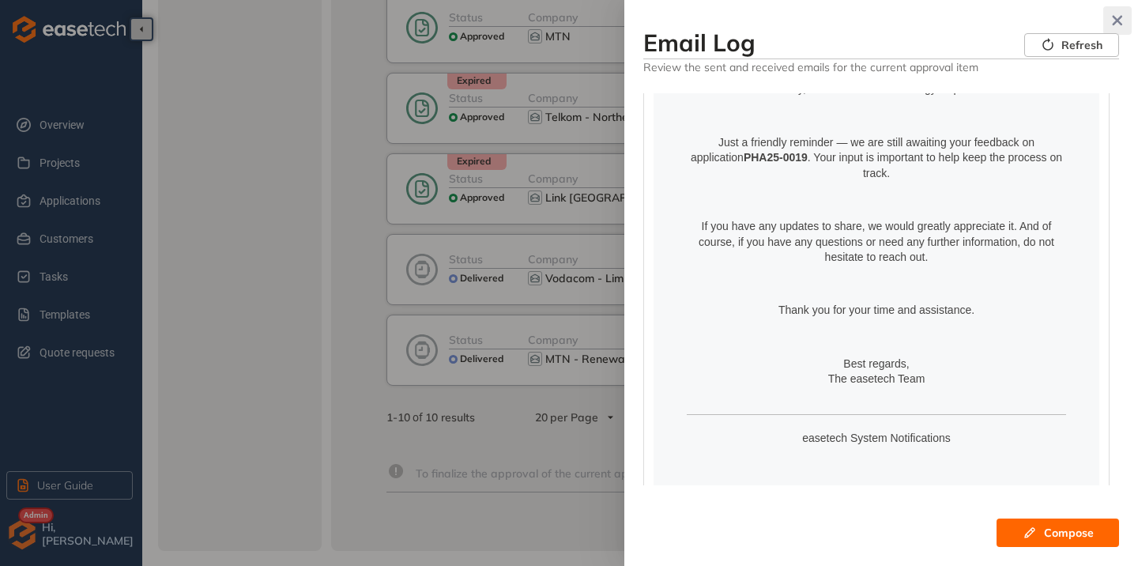
click at [1125, 17] on icon "button" at bounding box center [1118, 20] width 16 height 11
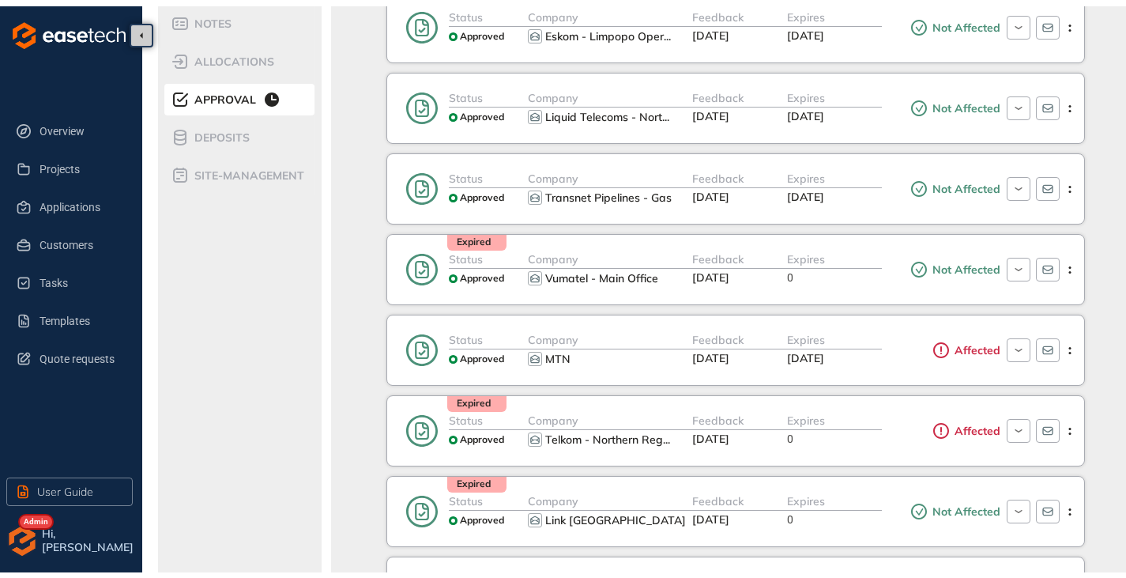
scroll to position [0, 0]
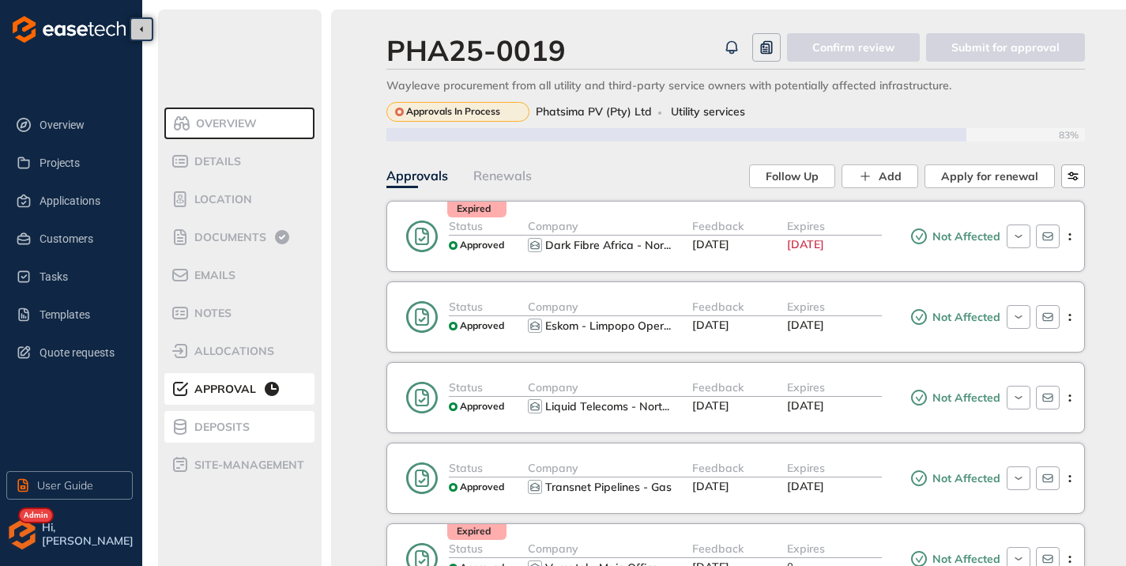
click at [211, 415] on li "Deposits" at bounding box center [239, 427] width 150 height 32
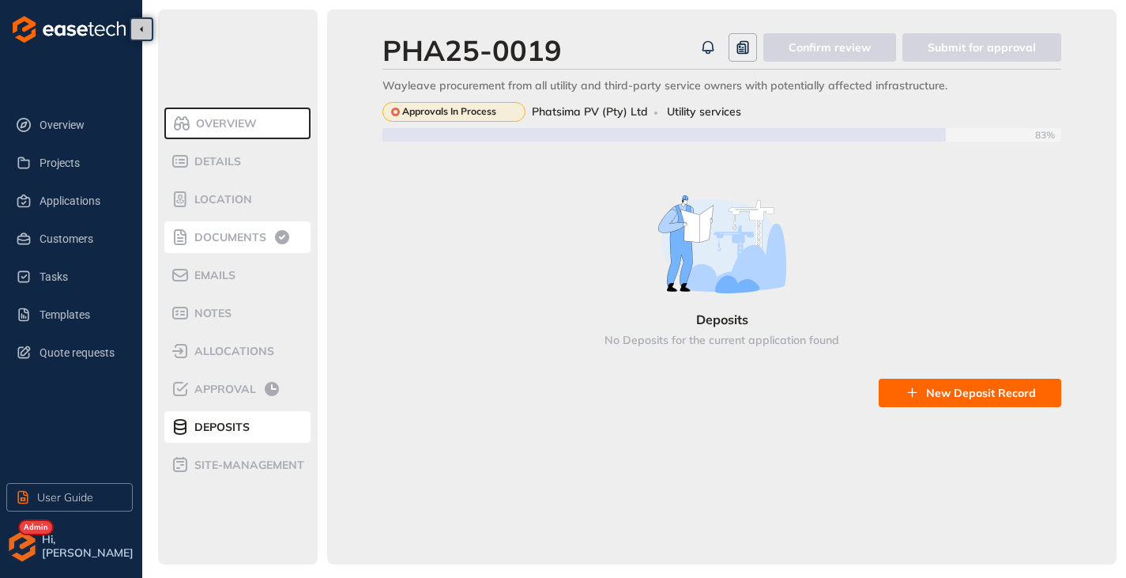
click at [221, 223] on li "Documents" at bounding box center [237, 237] width 146 height 32
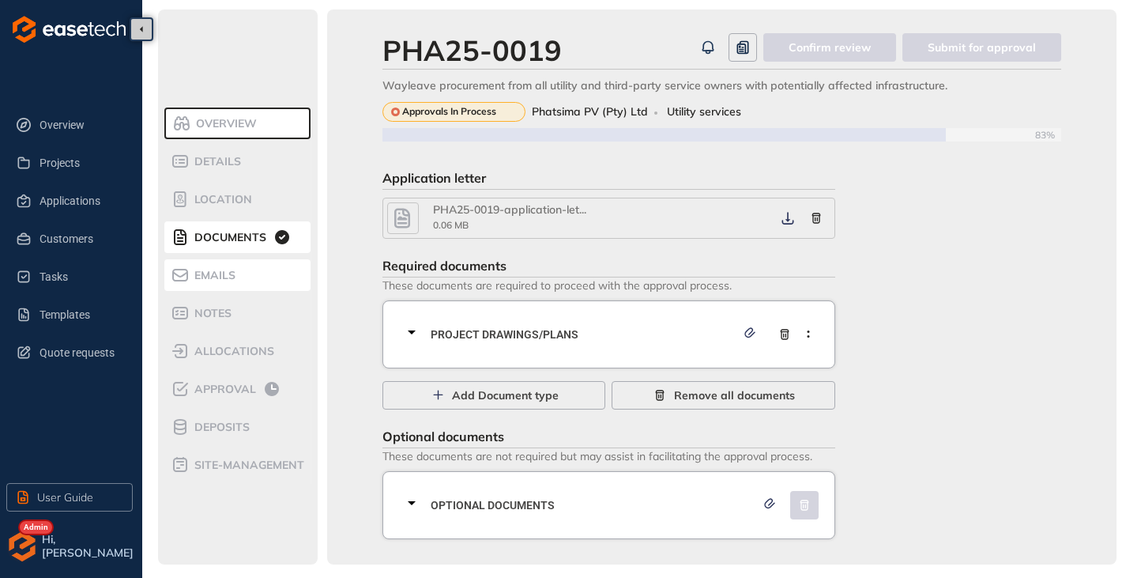
click at [198, 274] on span "Emails" at bounding box center [213, 275] width 46 height 13
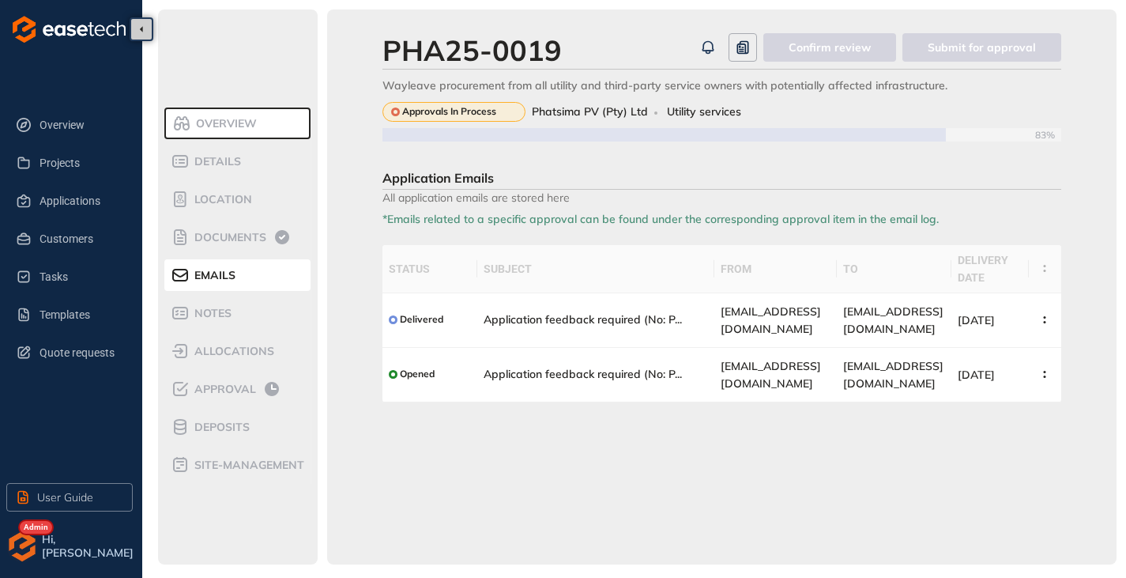
click at [228, 126] on span "Overview" at bounding box center [224, 123] width 66 height 13
